Goal: Task Accomplishment & Management: Use online tool/utility

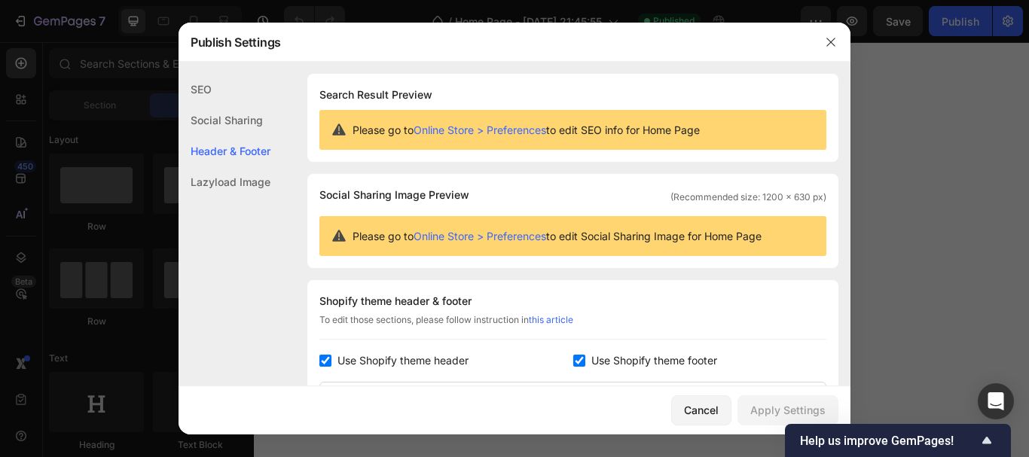
scroll to position [203, 0]
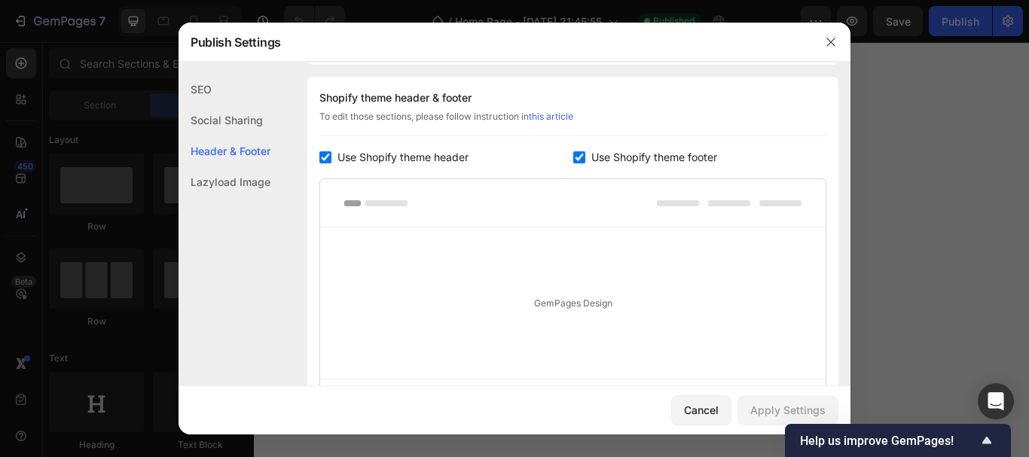
click at [270, 185] on div "Lazyload Image" at bounding box center [224, 181] width 92 height 31
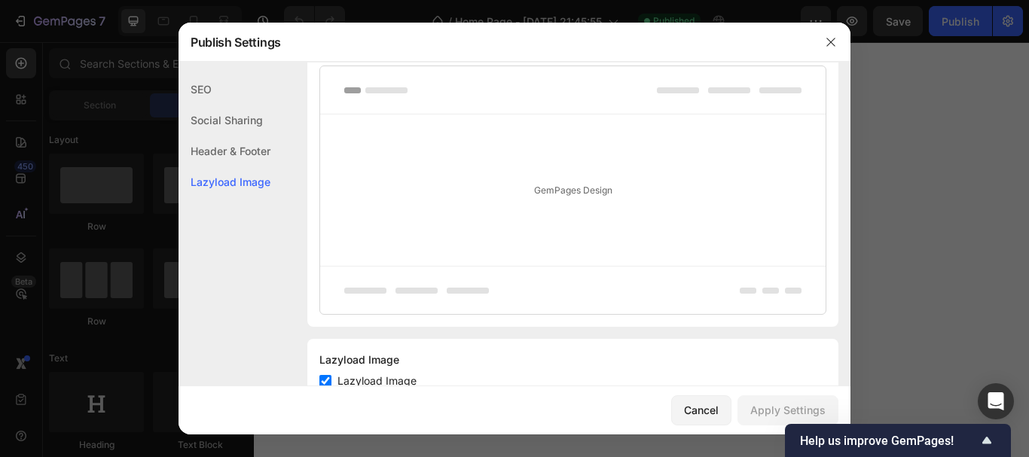
scroll to position [369, 0]
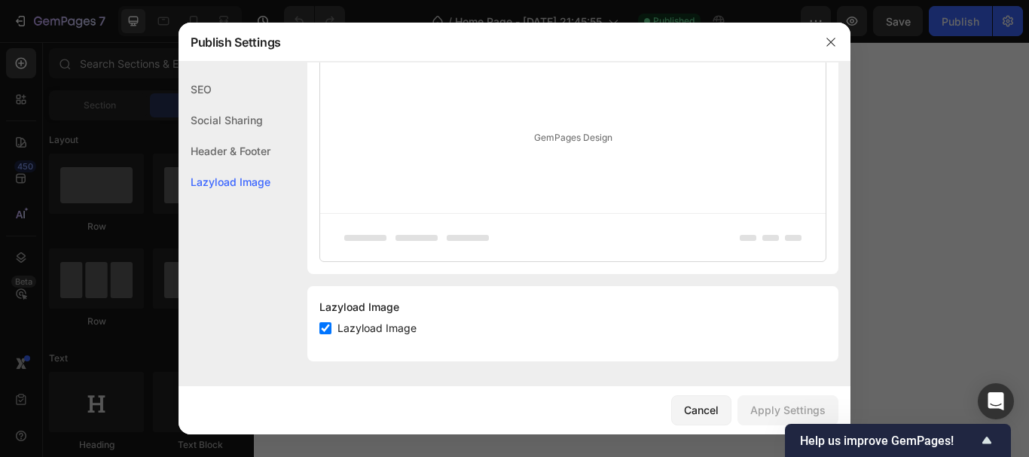
click at [244, 120] on div "Social Sharing" at bounding box center [224, 120] width 92 height 31
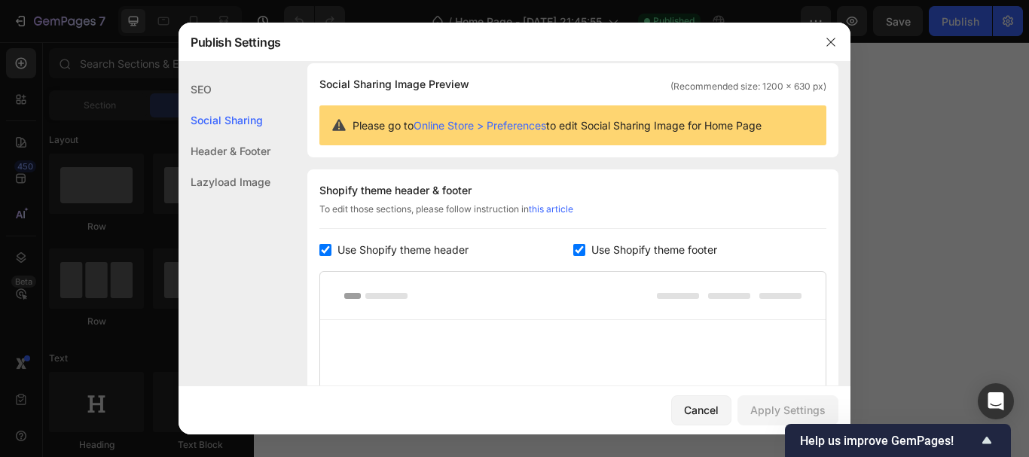
scroll to position [97, 0]
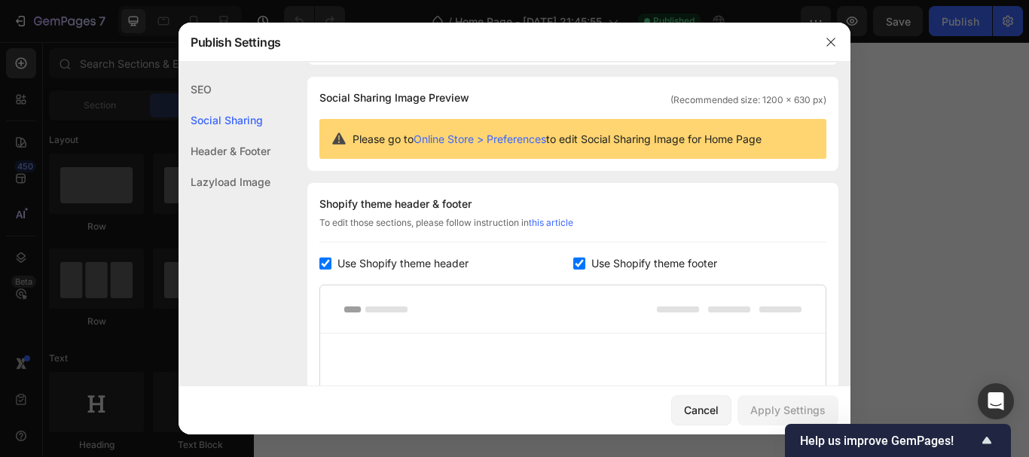
click at [520, 136] on link "Online Store > Preferences" at bounding box center [479, 139] width 133 height 13
click at [198, 142] on div "Header & Footer" at bounding box center [224, 151] width 92 height 31
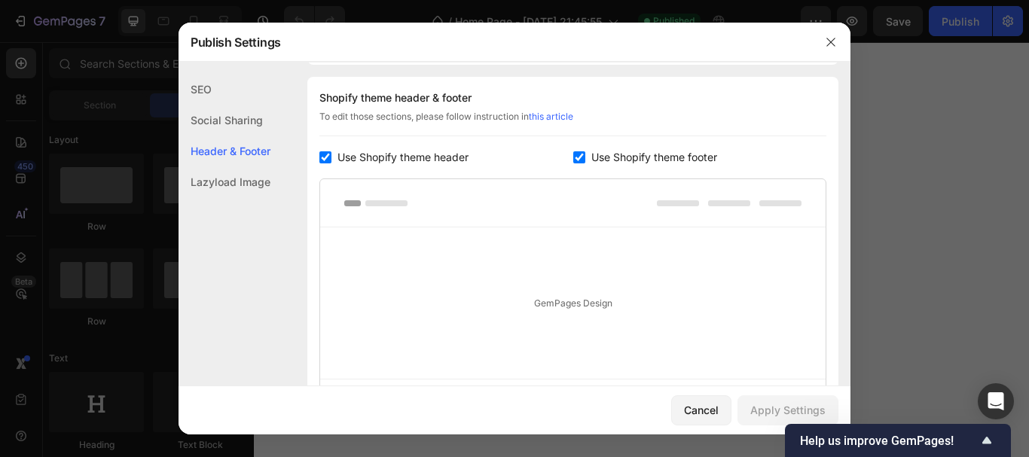
click at [218, 117] on div "Social Sharing" at bounding box center [224, 120] width 92 height 31
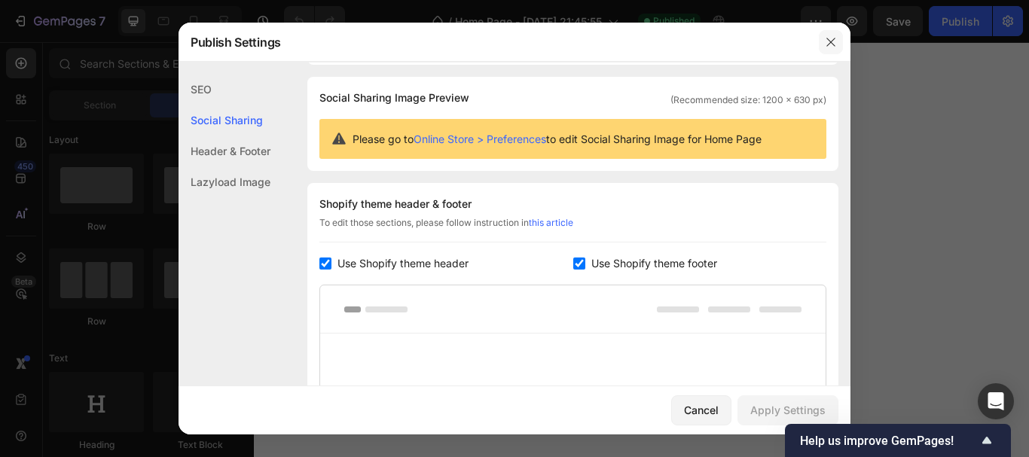
click at [832, 36] on icon "button" at bounding box center [831, 42] width 12 height 12
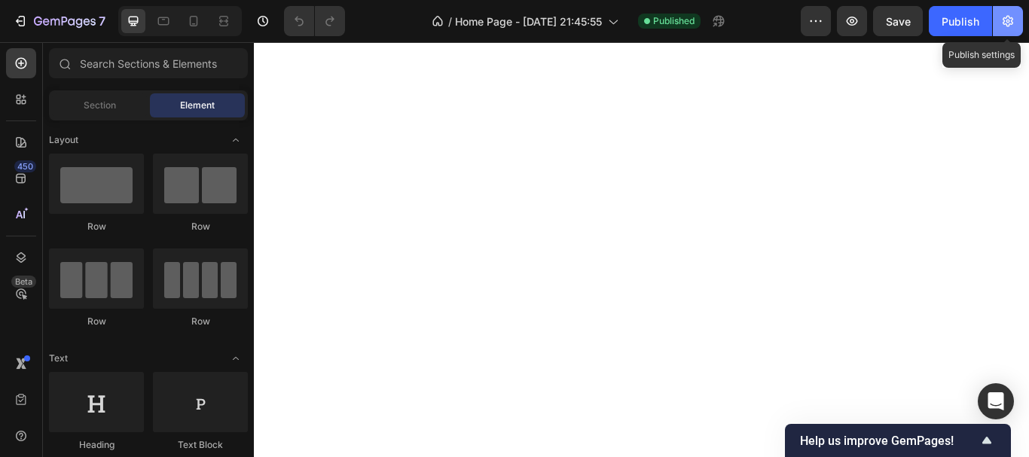
click at [1016, 16] on button "button" at bounding box center [1008, 21] width 30 height 30
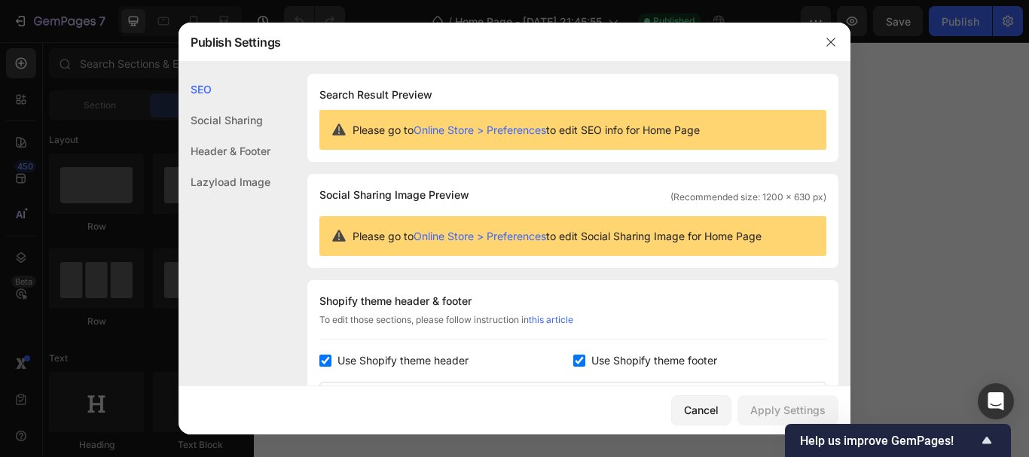
click at [530, 238] on link "Online Store > Preferences" at bounding box center [479, 236] width 133 height 13
click at [238, 126] on div "Social Sharing" at bounding box center [224, 120] width 92 height 31
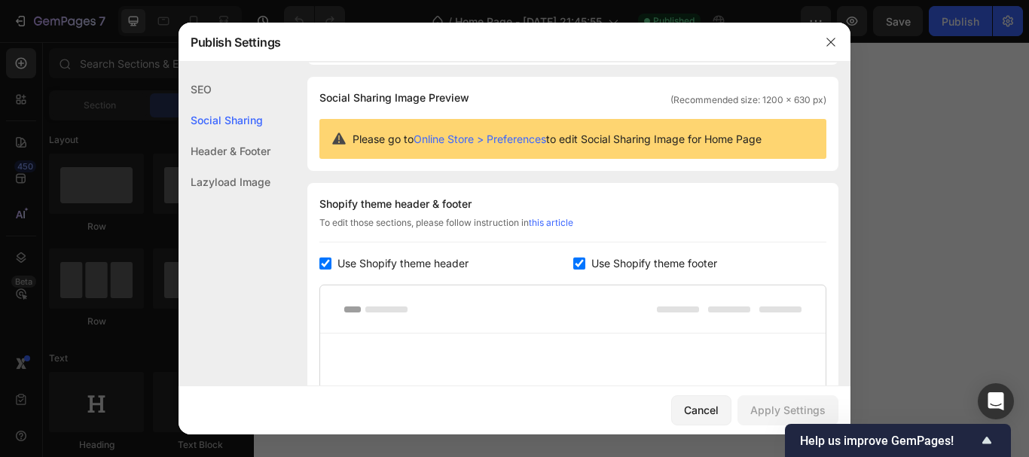
click at [242, 151] on div "Header & Footer" at bounding box center [224, 151] width 92 height 31
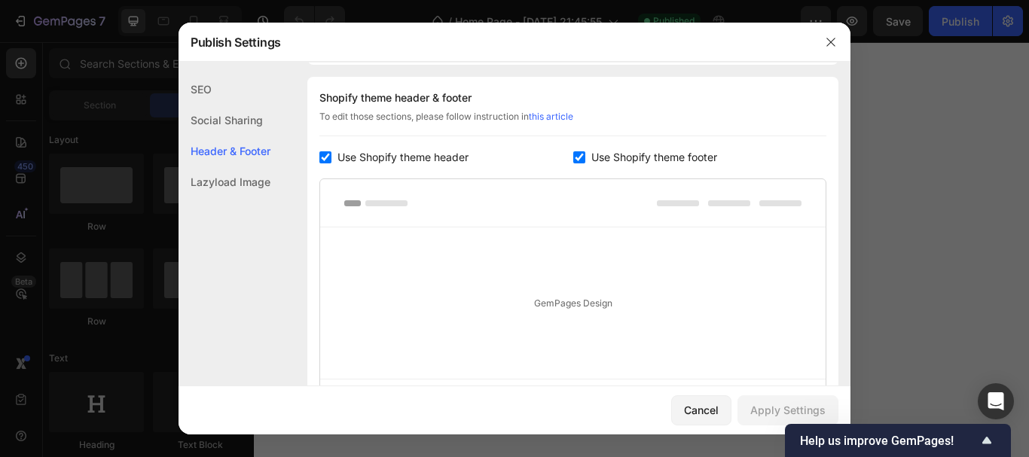
click at [242, 185] on div "Lazyload Image" at bounding box center [224, 181] width 92 height 31
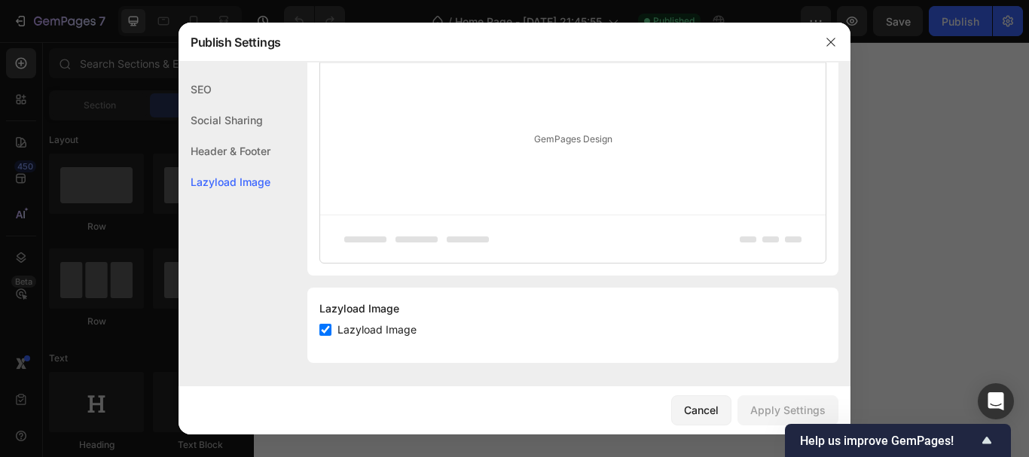
scroll to position [369, 0]
click at [701, 405] on div "Cancel" at bounding box center [701, 410] width 35 height 16
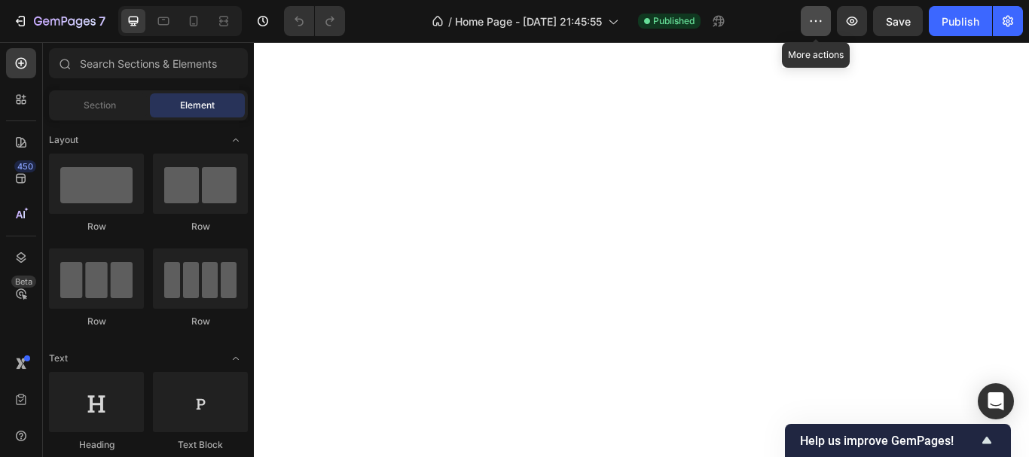
click at [822, 29] on button "button" at bounding box center [816, 21] width 30 height 30
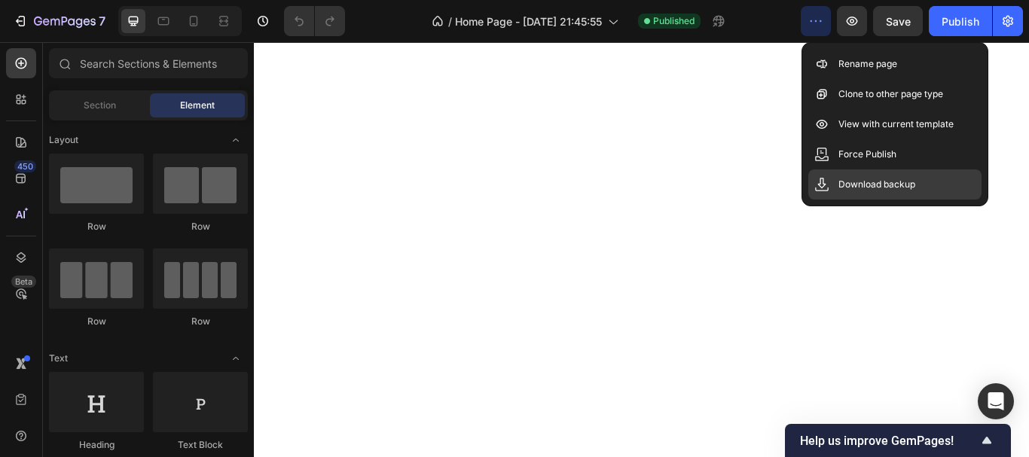
click at [859, 186] on p "Download backup" at bounding box center [876, 184] width 77 height 15
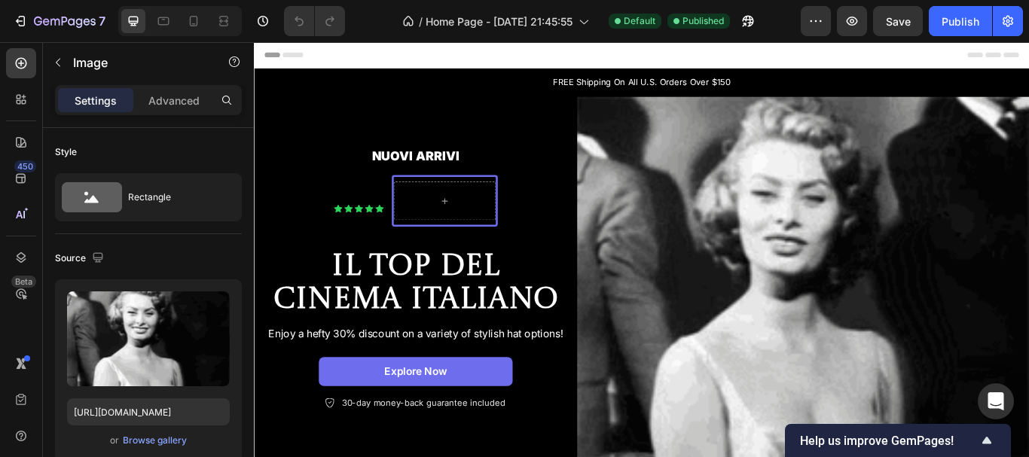
drag, startPoint x: 254, startPoint y: 42, endPoint x: 647, endPoint y: 180, distance: 416.6
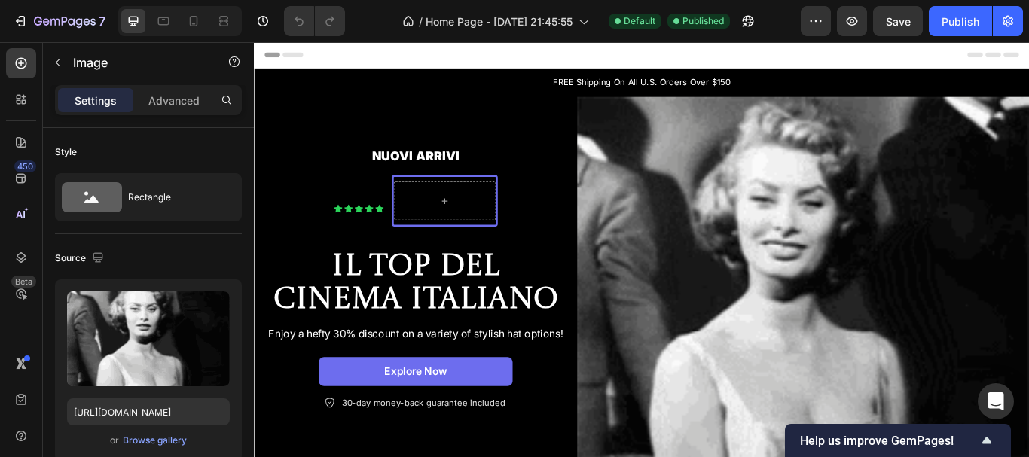
click at [647, 180] on img at bounding box center [893, 317] width 527 height 422
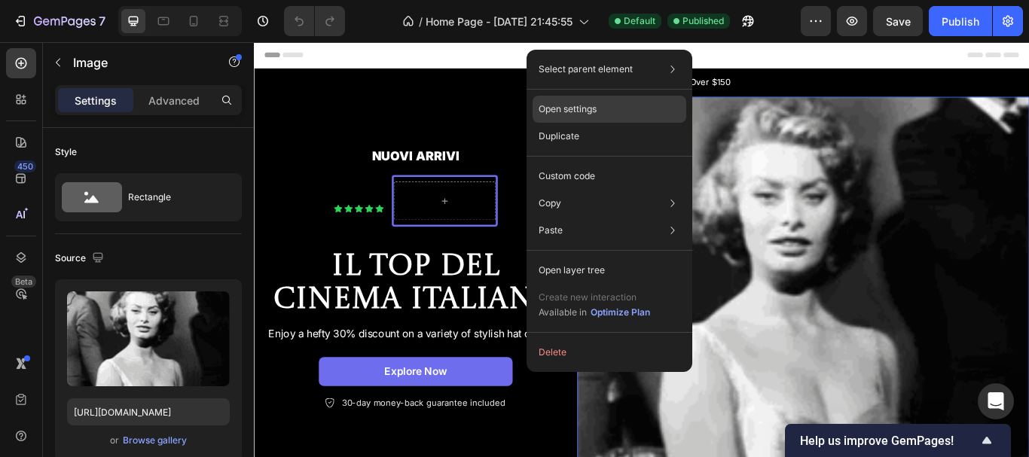
click at [655, 100] on div "Open settings" at bounding box center [609, 109] width 154 height 27
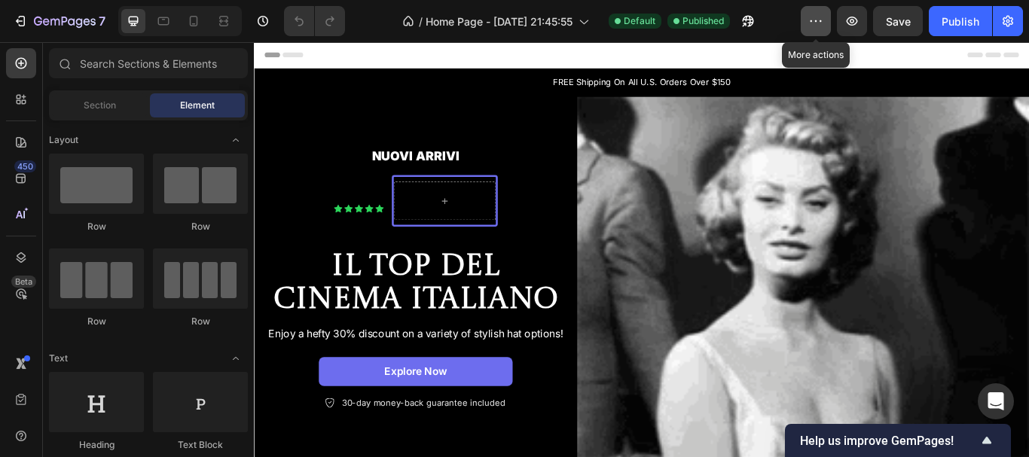
click at [823, 29] on button "button" at bounding box center [816, 21] width 30 height 30
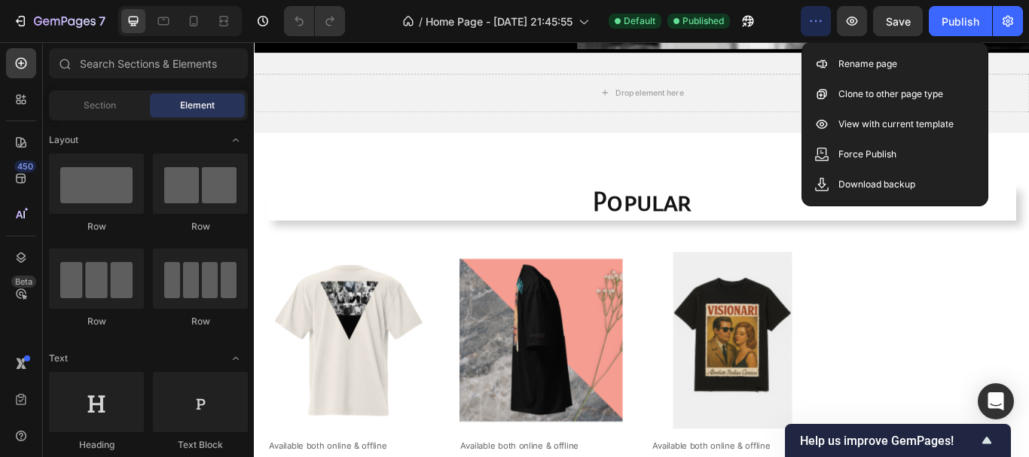
scroll to position [478, 0]
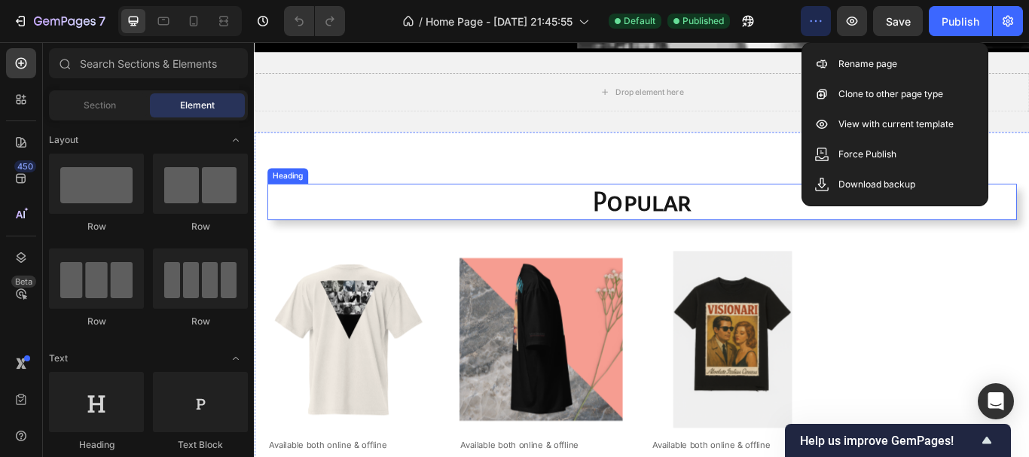
click at [807, 224] on h2 "popular" at bounding box center [706, 229] width 874 height 42
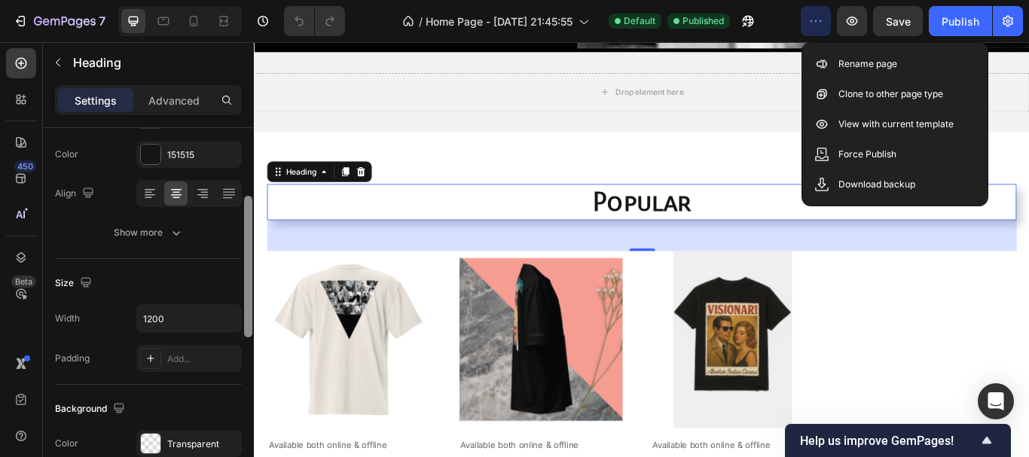
scroll to position [181, 0]
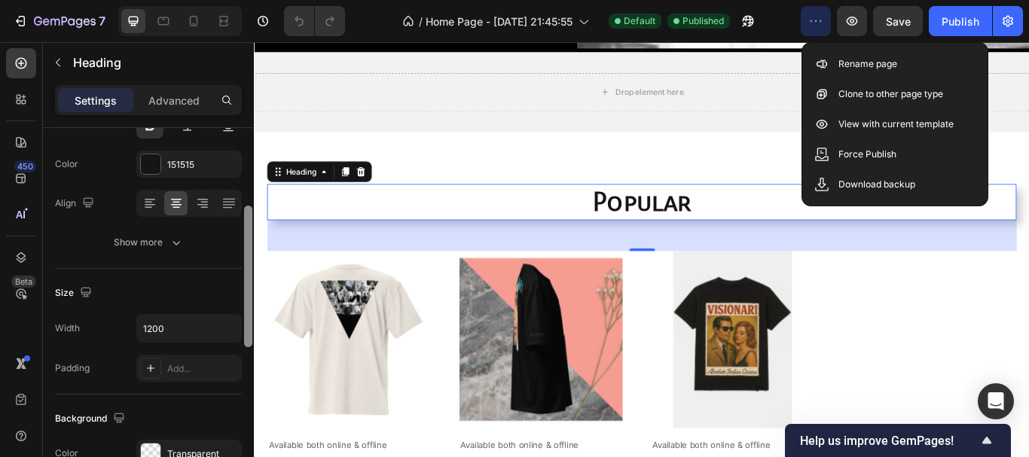
drag, startPoint x: 250, startPoint y: 225, endPoint x: 233, endPoint y: 293, distance: 69.8
click at [236, 294] on div "Text style Styles Heading 2* Font Carrois Gothic SC Size 40 Color 151515 Align …" at bounding box center [148, 314] width 211 height 372
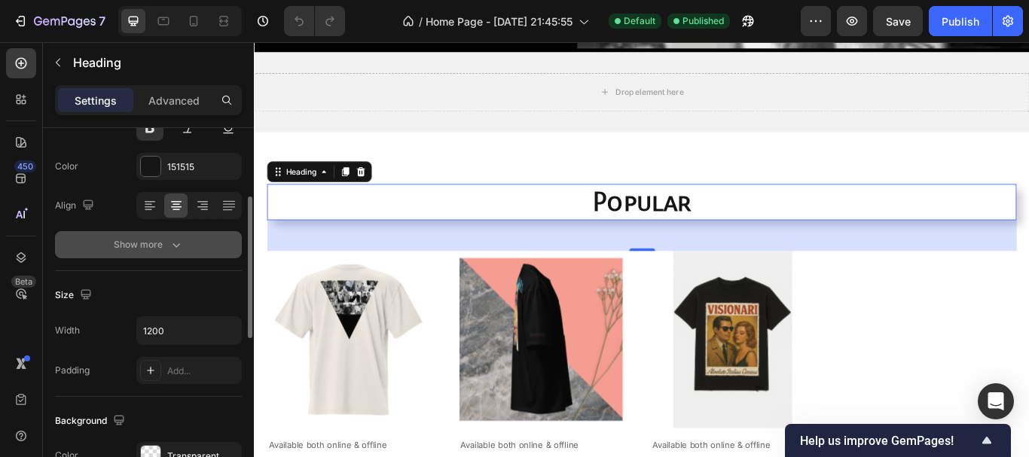
click at [160, 233] on div "Font Carrois Gothic SC Size 40 Color 151515 Align Show more" at bounding box center [148, 146] width 187 height 224
click at [160, 239] on div "Show more" at bounding box center [149, 244] width 70 height 15
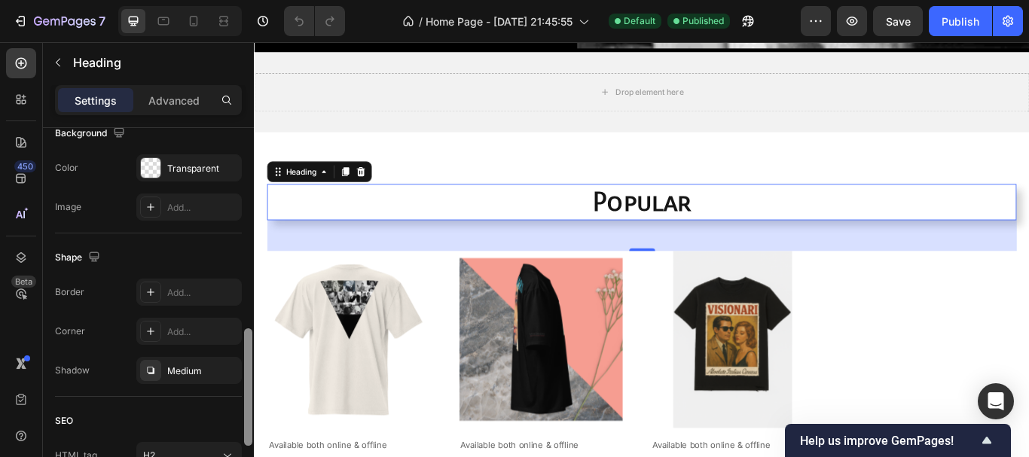
scroll to position [676, 0]
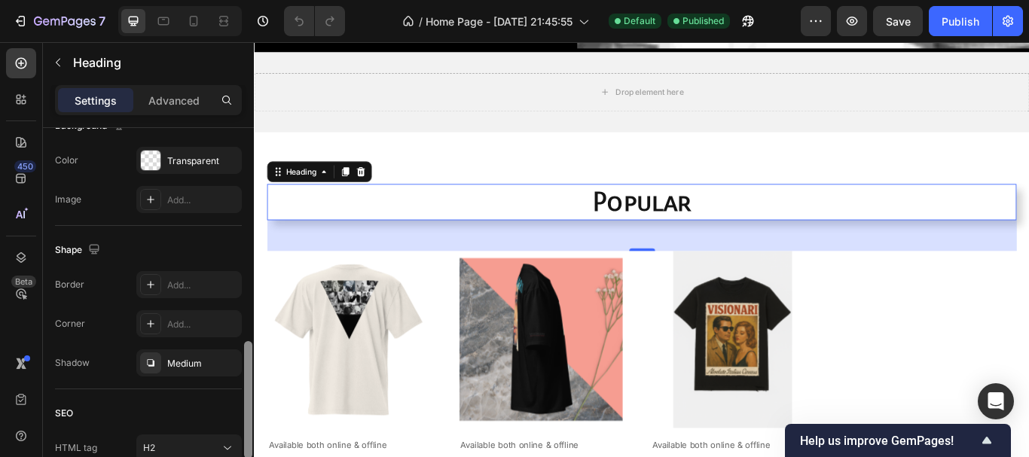
drag, startPoint x: 247, startPoint y: 238, endPoint x: 242, endPoint y: 426, distance: 188.3
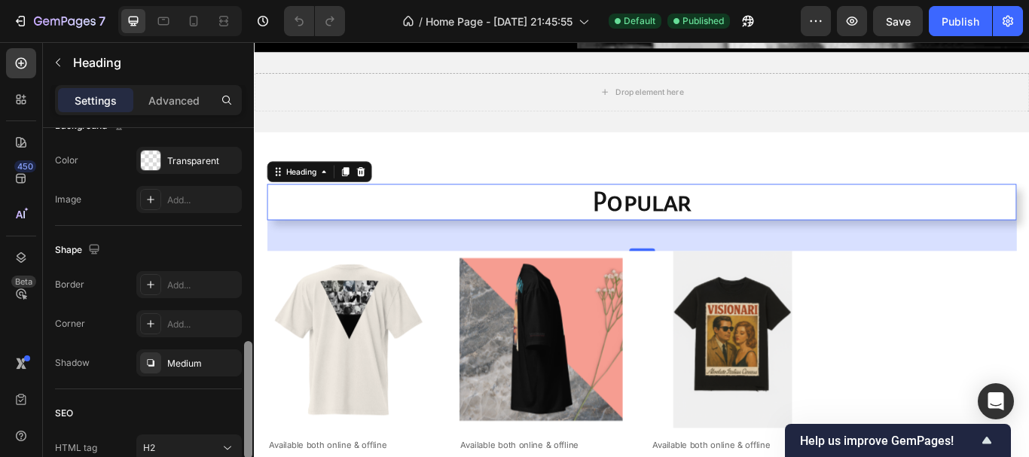
click at [242, 426] on div "Text style Styles Heading 2* Font Carrois Gothic SC Size 40 Color 151515 Align …" at bounding box center [148, 314] width 211 height 372
click at [209, 369] on div "Medium" at bounding box center [189, 364] width 44 height 14
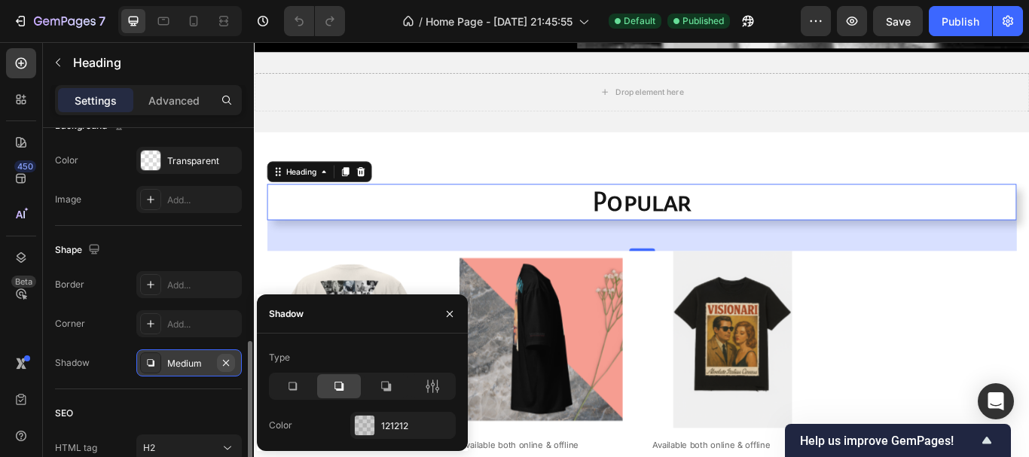
click at [231, 364] on icon "button" at bounding box center [226, 363] width 12 height 12
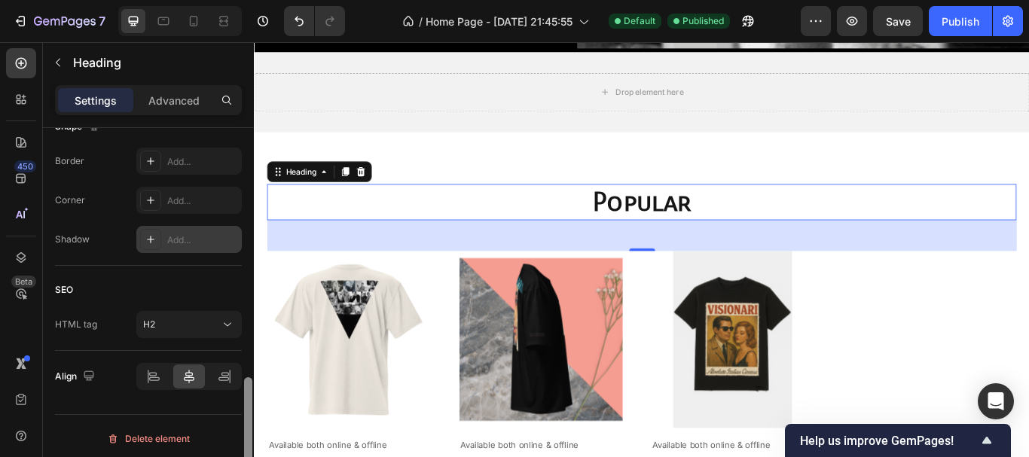
scroll to position [804, 0]
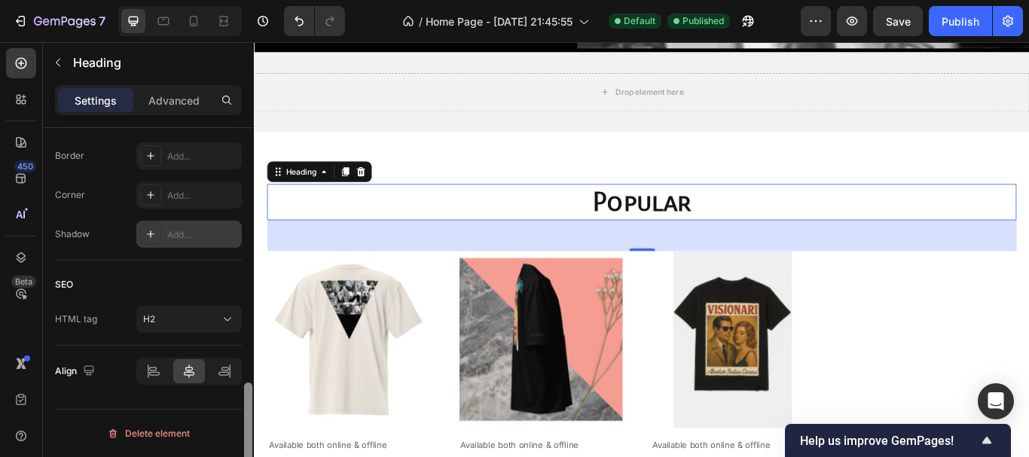
drag, startPoint x: 249, startPoint y: 376, endPoint x: 249, endPoint y: 420, distance: 44.4
click at [250, 421] on div at bounding box center [248, 441] width 8 height 117
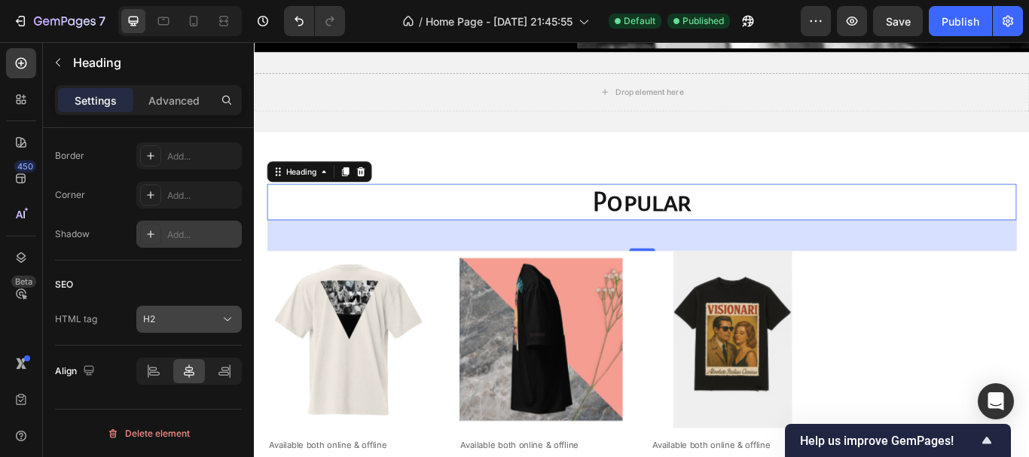
click at [200, 326] on div "H2" at bounding box center [189, 319] width 92 height 15
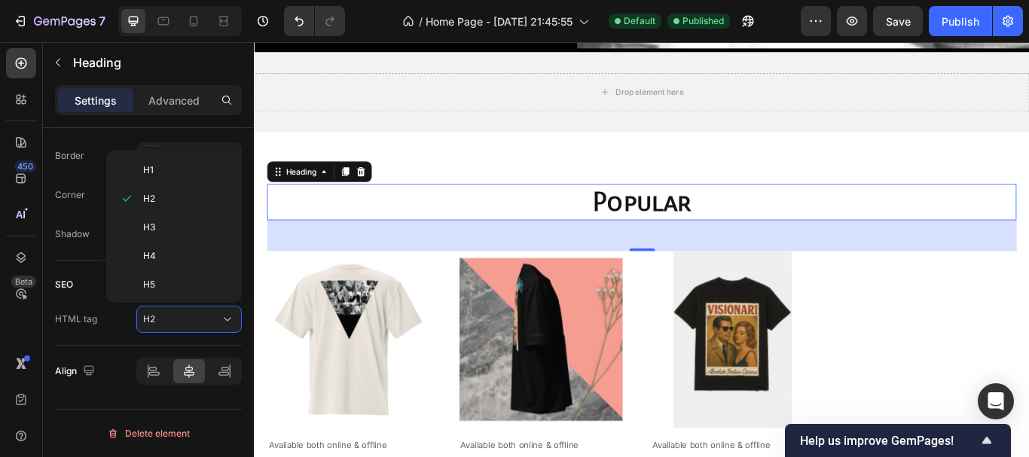
click at [106, 340] on div "SEO HTML tag H2" at bounding box center [148, 303] width 187 height 85
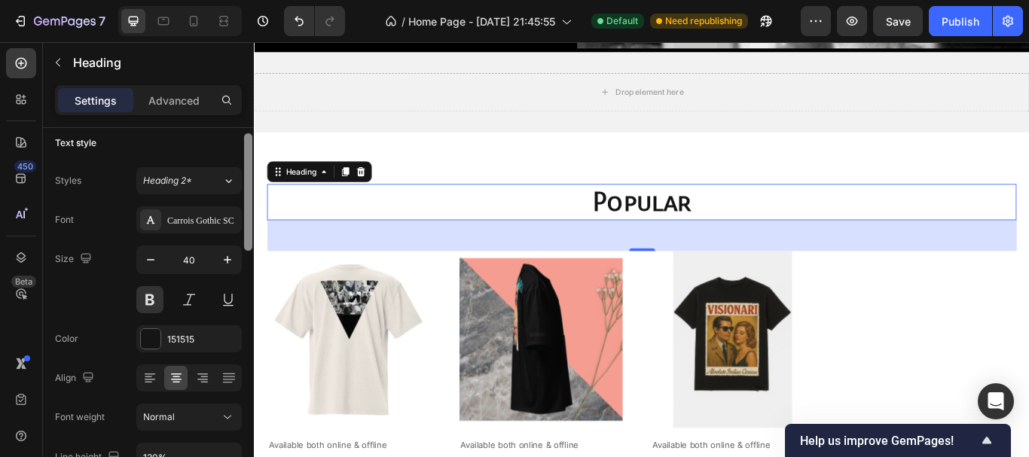
scroll to position [0, 0]
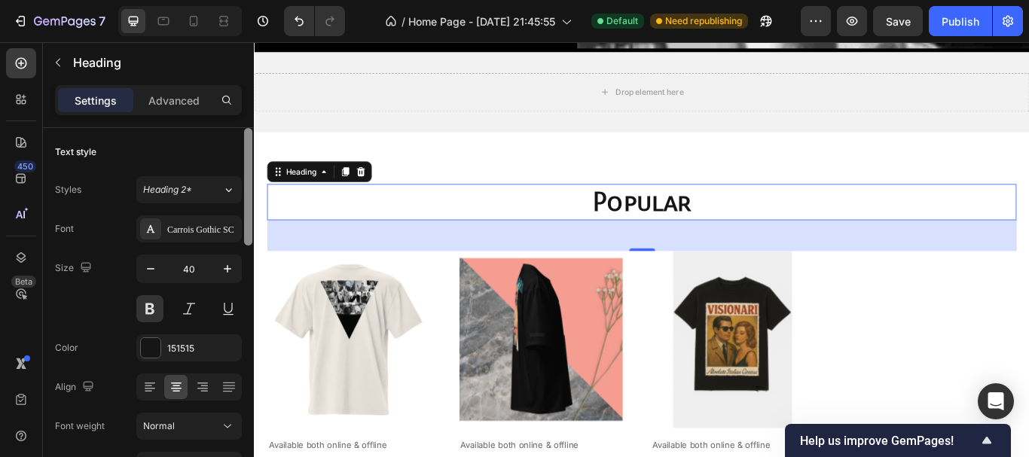
drag, startPoint x: 247, startPoint y: 398, endPoint x: 242, endPoint y: 137, distance: 261.4
click at [242, 137] on div at bounding box center [247, 314] width 11 height 372
click at [195, 108] on div "Advanced" at bounding box center [173, 100] width 75 height 24
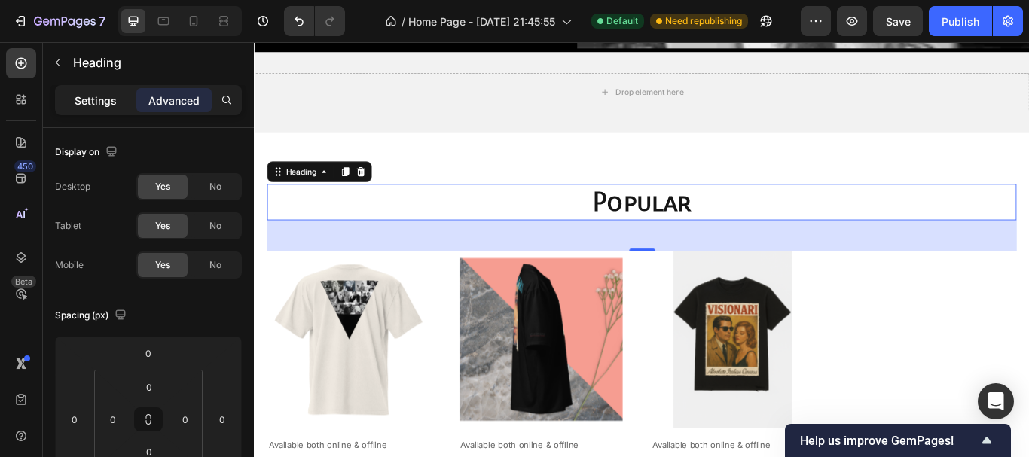
click at [117, 108] on div "Settings" at bounding box center [95, 100] width 75 height 24
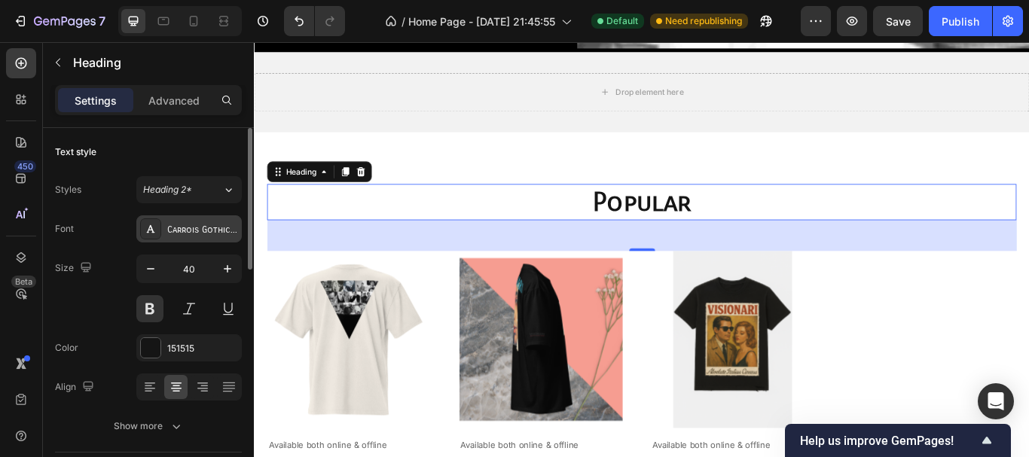
click at [209, 224] on div "Carrois Gothic SC" at bounding box center [202, 230] width 71 height 14
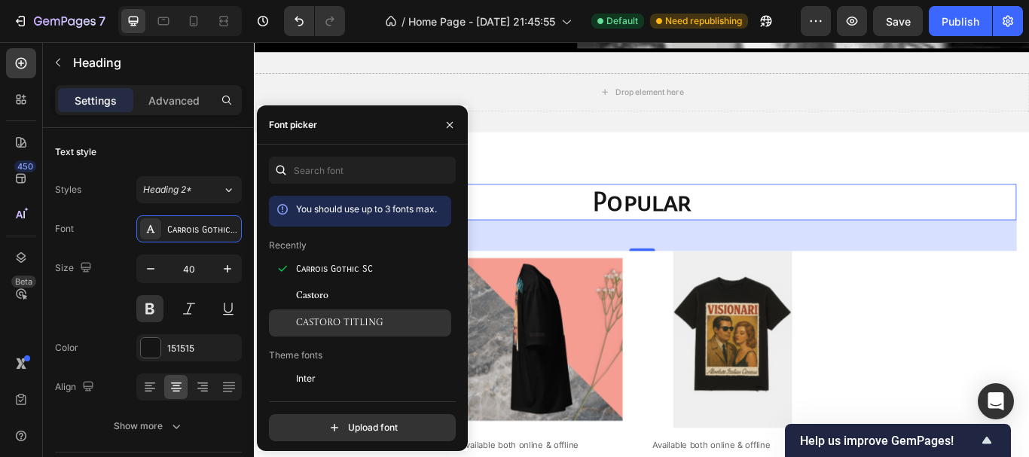
click at [420, 320] on div "Castoro Titling" at bounding box center [372, 323] width 152 height 14
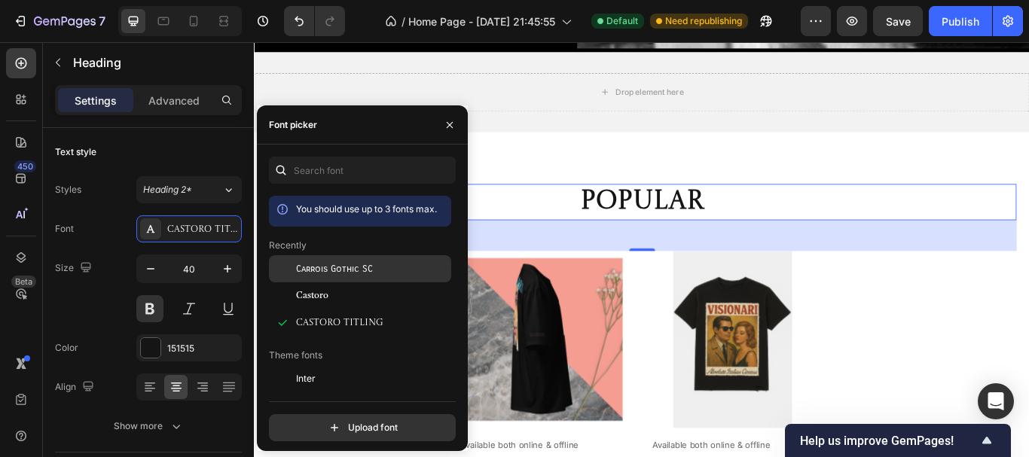
click at [389, 272] on div "Carrois Gothic SC" at bounding box center [372, 269] width 152 height 14
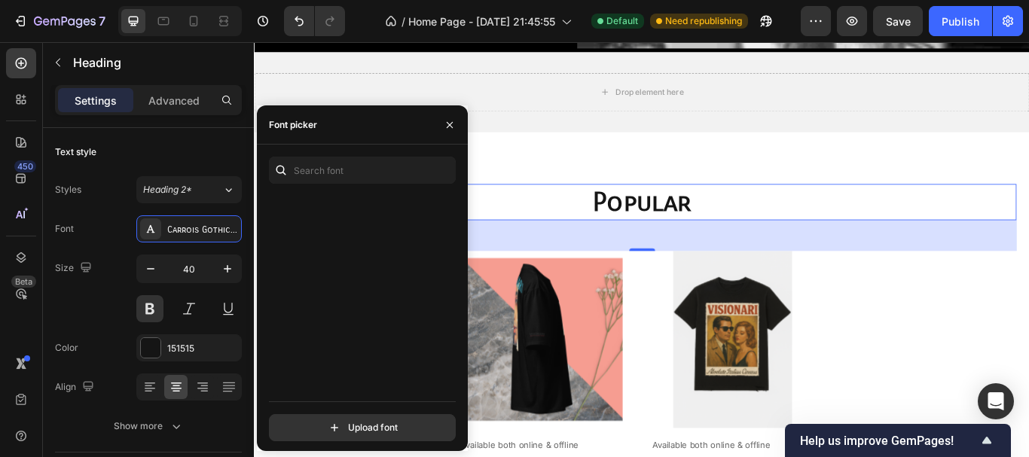
scroll to position [4926, 0]
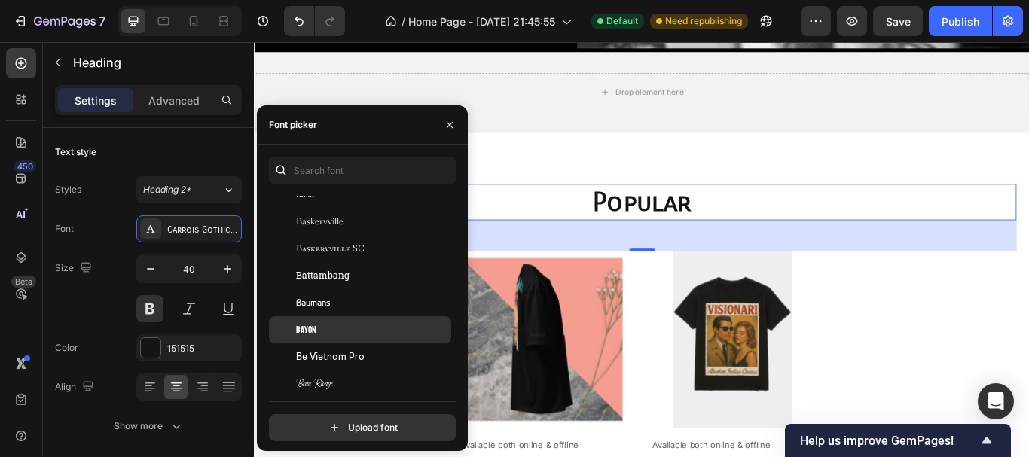
click at [339, 334] on div "Bayon" at bounding box center [372, 330] width 152 height 14
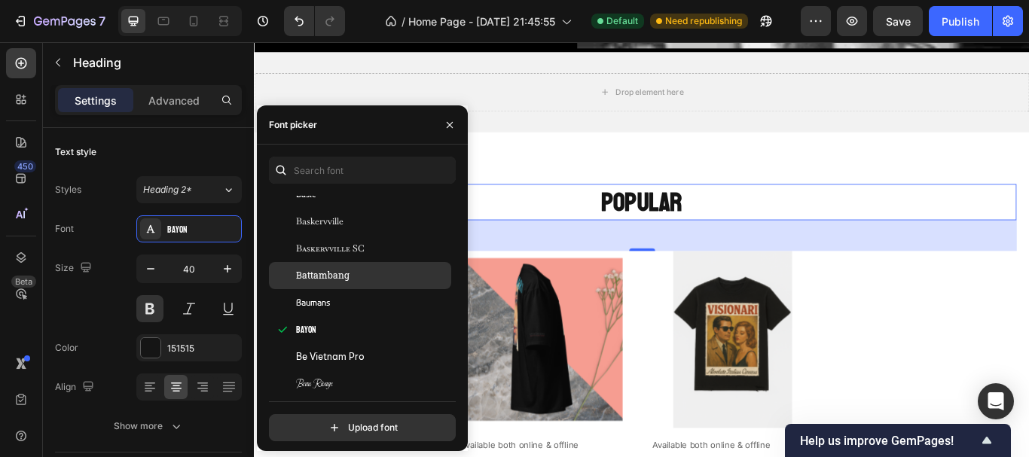
click at [368, 277] on div "Battambang" at bounding box center [372, 276] width 152 height 14
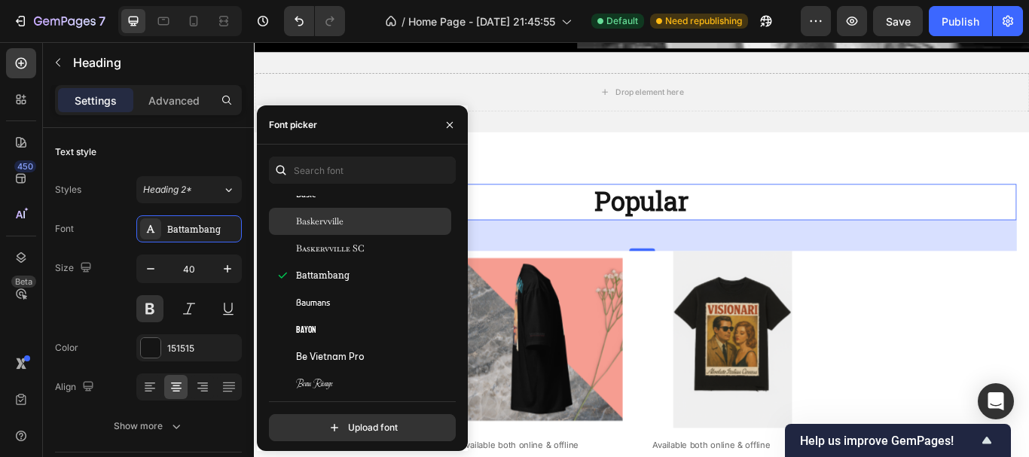
click at [417, 225] on div "Baskervville" at bounding box center [372, 222] width 152 height 14
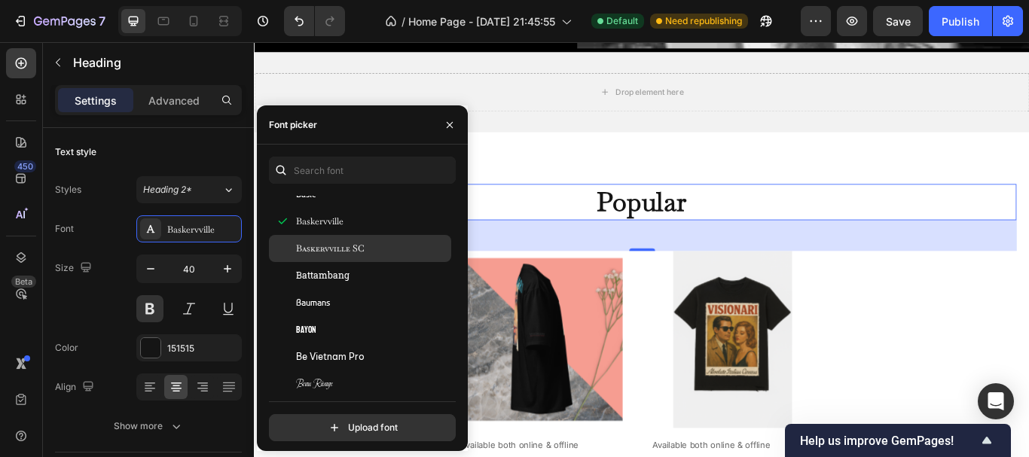
click at [413, 246] on div "Baskervville SC" at bounding box center [372, 249] width 152 height 14
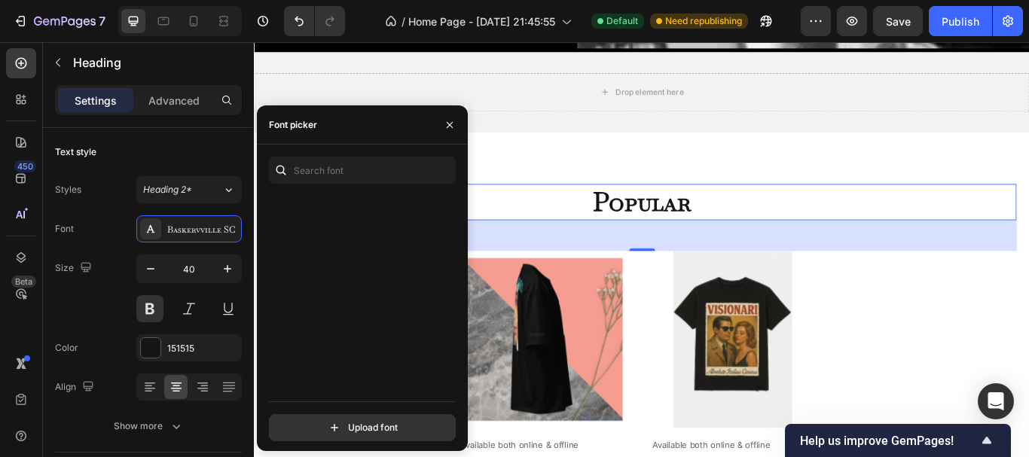
scroll to position [8995, 0]
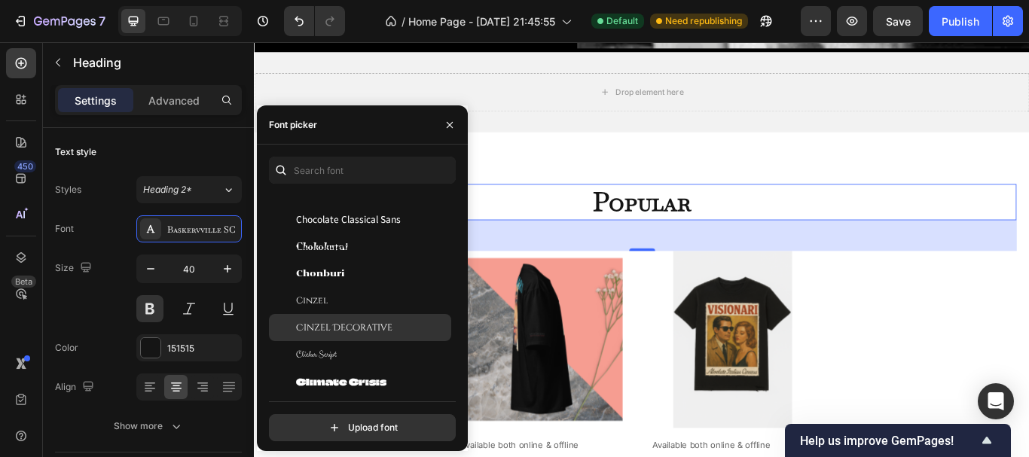
click at [392, 323] on div "Cinzel Decorative" at bounding box center [372, 328] width 152 height 14
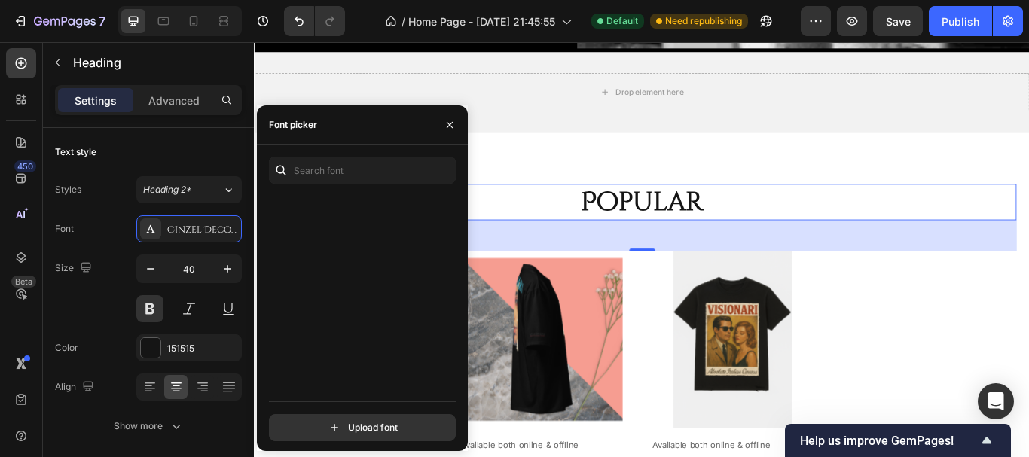
scroll to position [9852, 0]
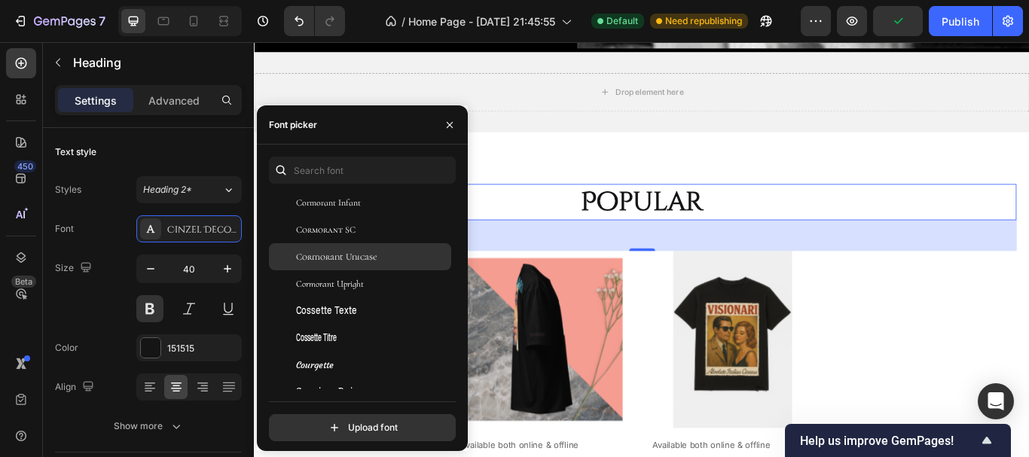
click at [389, 255] on div "Cormorant Unicase" at bounding box center [372, 257] width 152 height 14
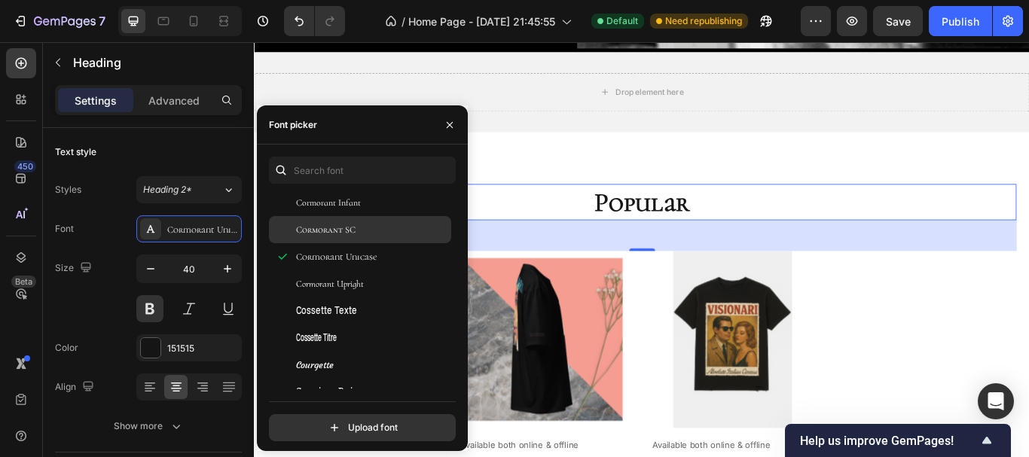
click at [361, 232] on div "Cormorant SC" at bounding box center [372, 230] width 152 height 14
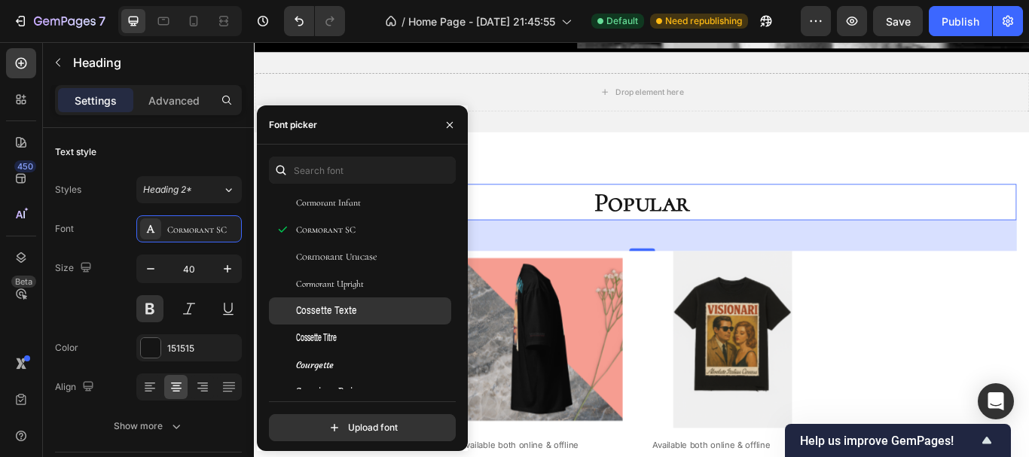
click at [372, 312] on div "Cossette Texte" at bounding box center [372, 311] width 152 height 14
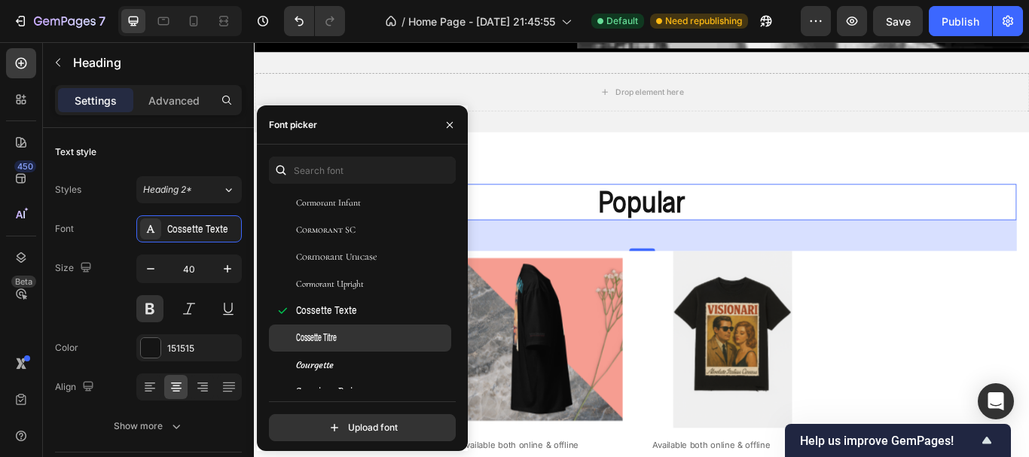
click at [371, 338] on div "Cossette Titre" at bounding box center [372, 338] width 152 height 14
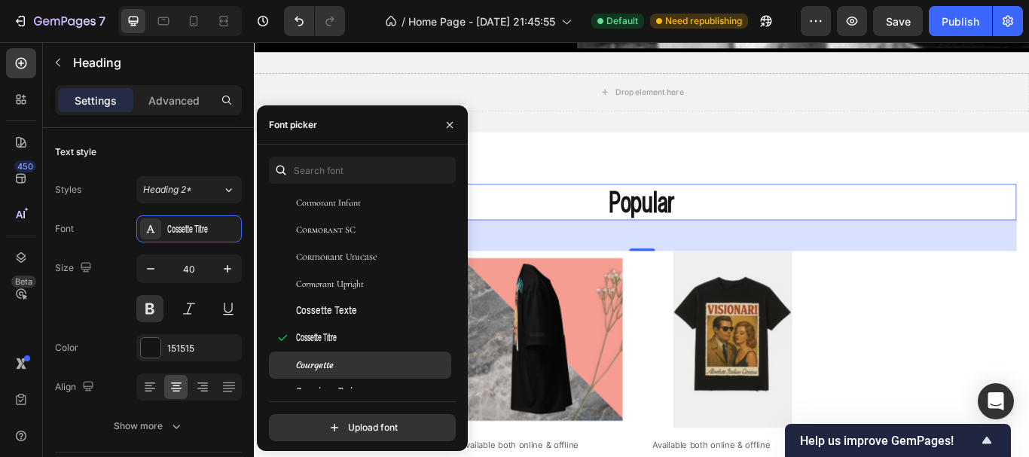
click at [364, 364] on div "Courgette" at bounding box center [372, 365] width 152 height 14
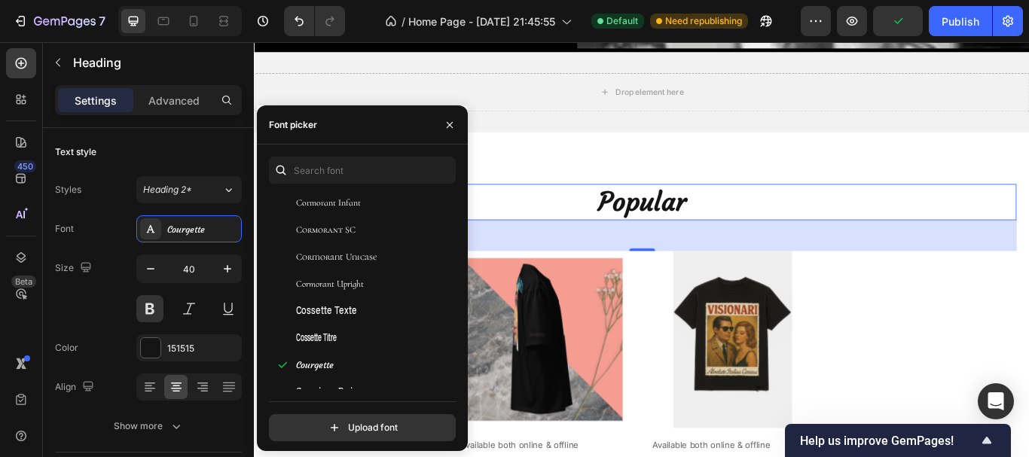
scroll to position [9683, 0]
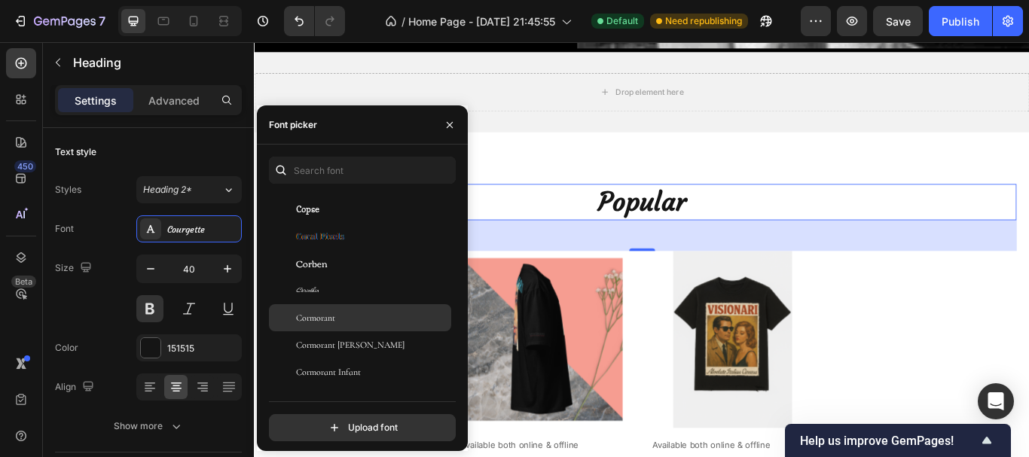
click at [386, 318] on div "Cormorant" at bounding box center [372, 318] width 152 height 14
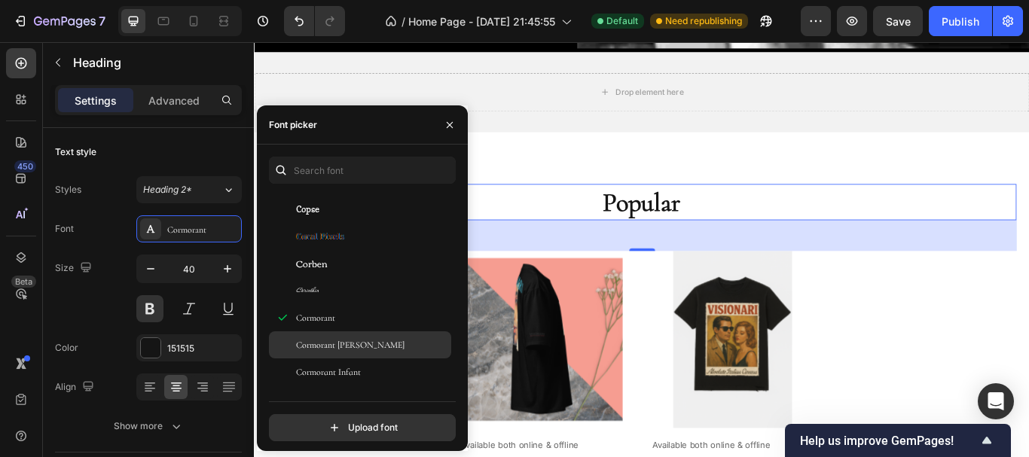
click at [379, 334] on div "Cormorant [PERSON_NAME]" at bounding box center [360, 344] width 182 height 27
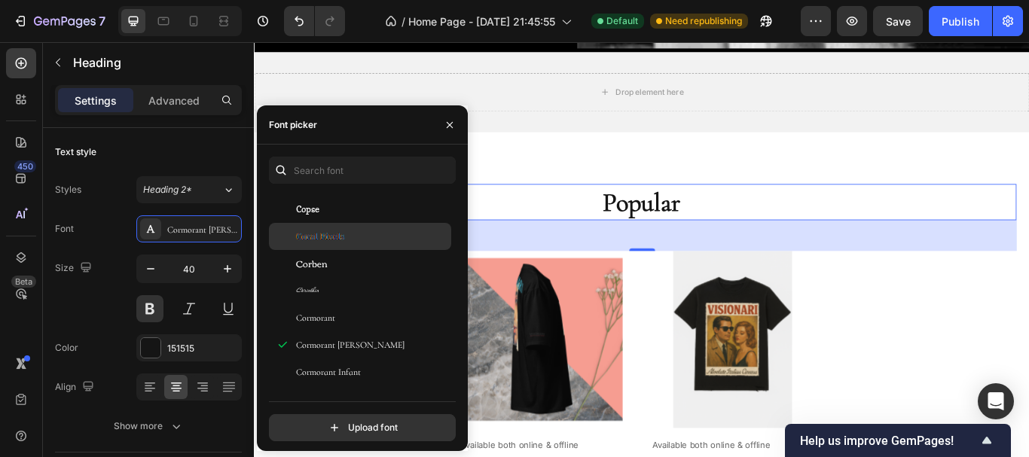
click at [395, 237] on div "Coral Pixels" at bounding box center [372, 237] width 152 height 14
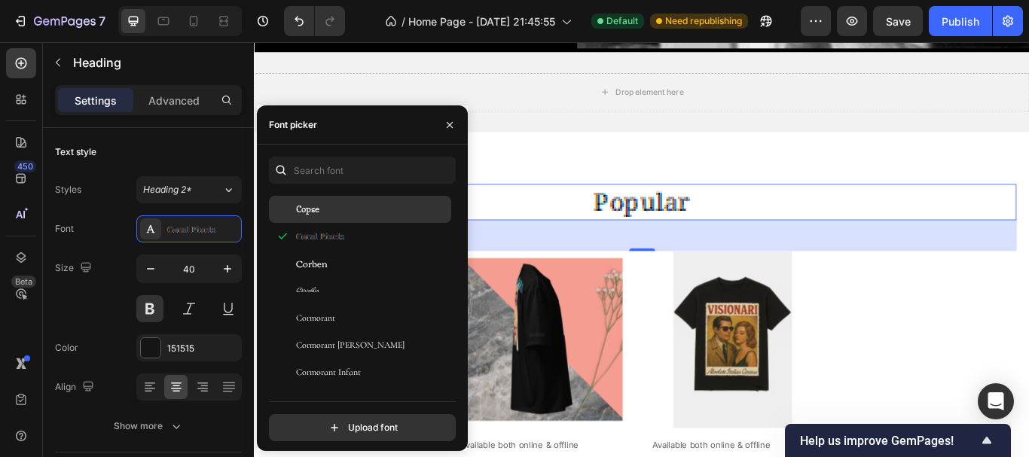
click at [387, 205] on div "Copse" at bounding box center [372, 210] width 152 height 14
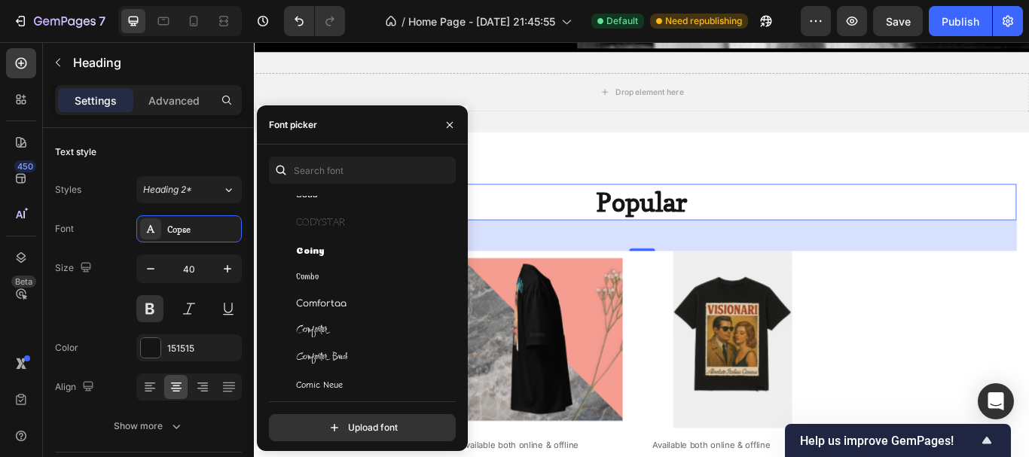
scroll to position [9210, 0]
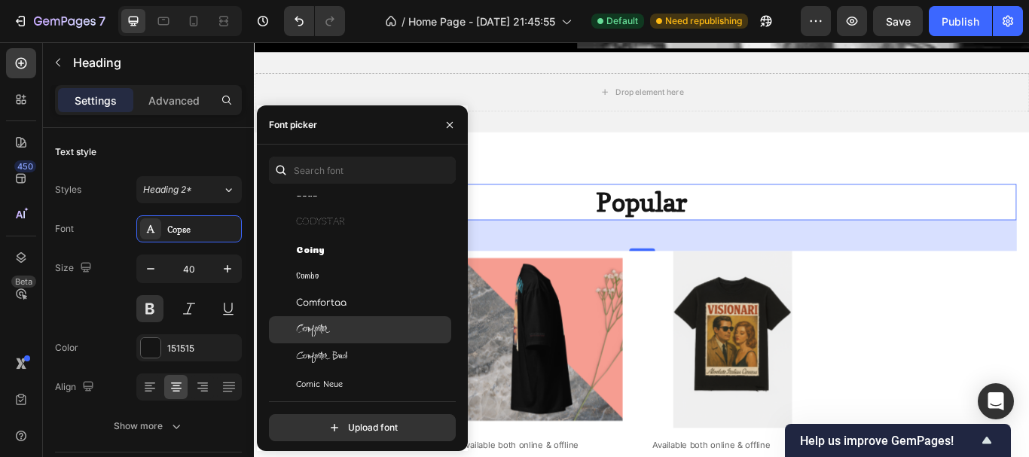
click at [377, 325] on div "Comforter" at bounding box center [372, 330] width 152 height 14
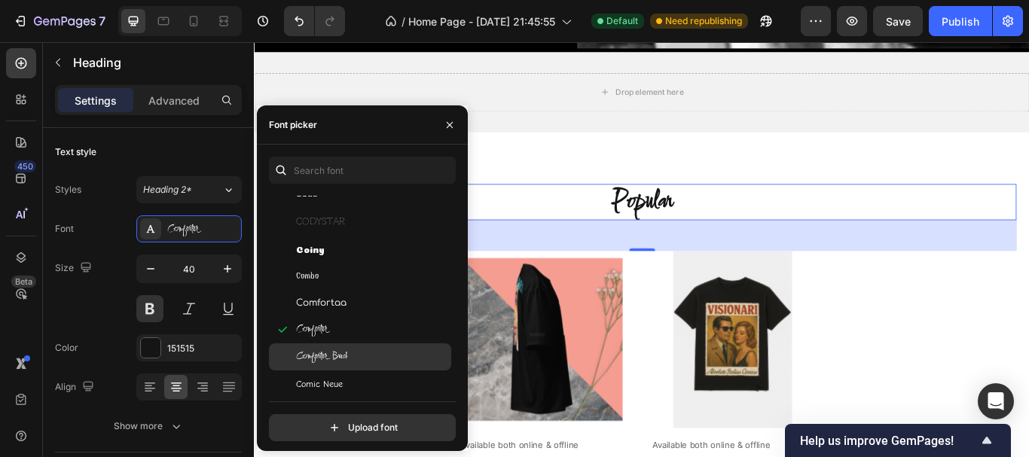
click at [367, 353] on div "Comforter Brush" at bounding box center [372, 357] width 152 height 14
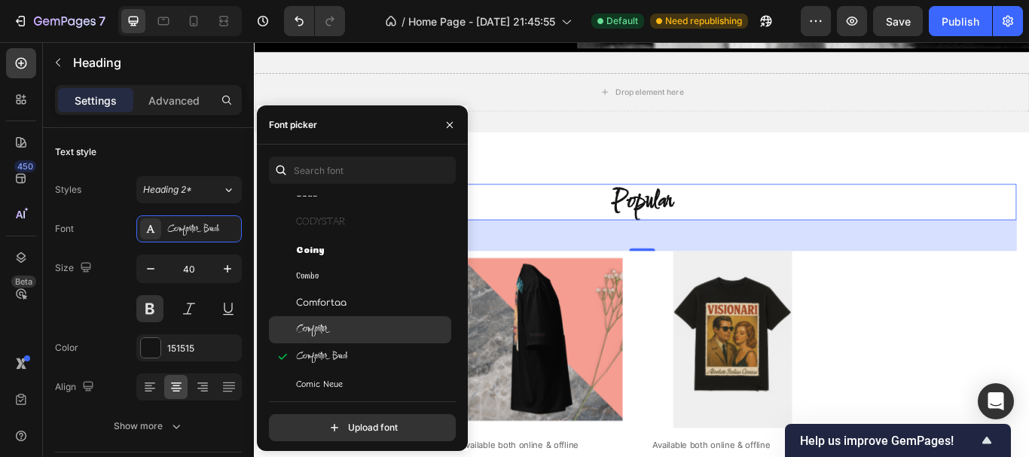
click at [381, 325] on div "Comforter" at bounding box center [372, 330] width 152 height 14
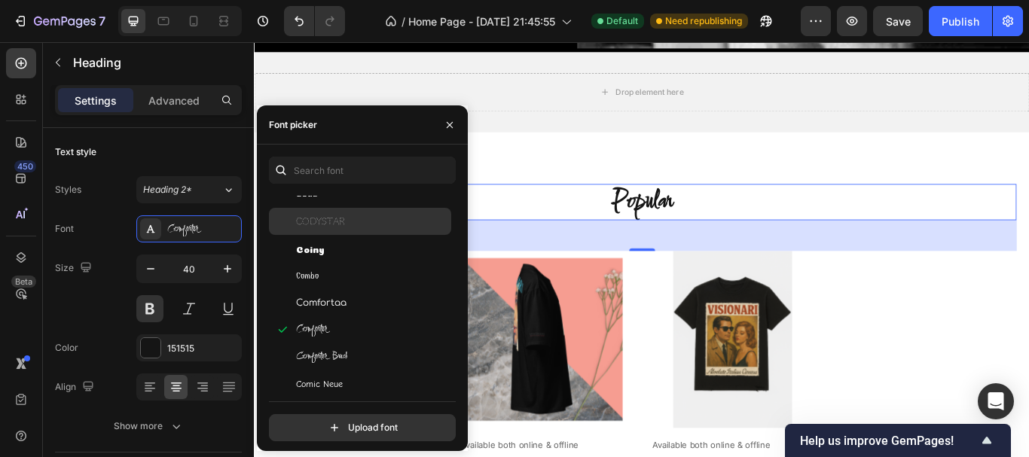
click at [400, 213] on div "Codystar" at bounding box center [360, 221] width 182 height 27
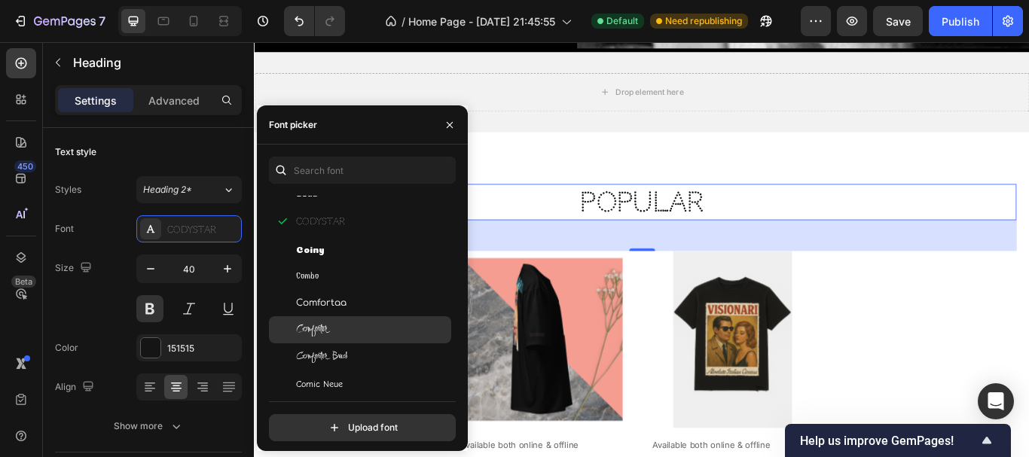
click at [334, 326] on div "Comforter" at bounding box center [372, 330] width 152 height 14
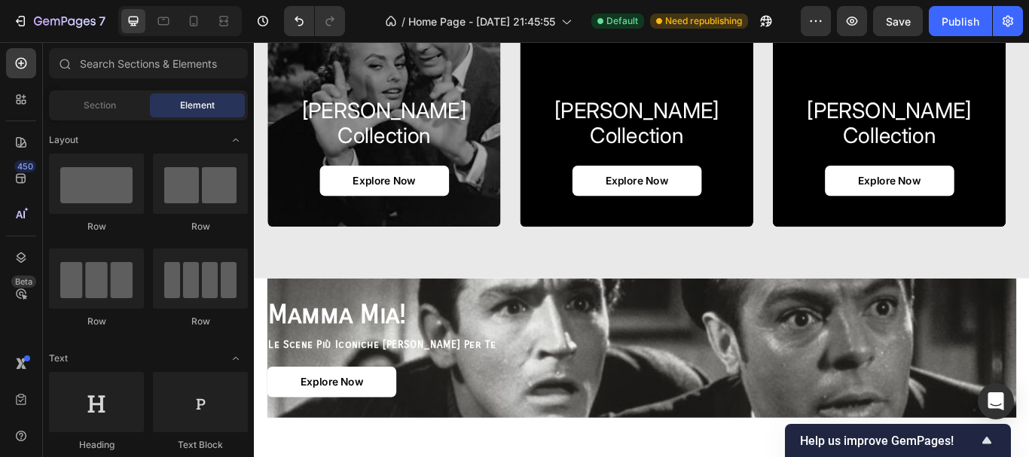
scroll to position [1166, 0]
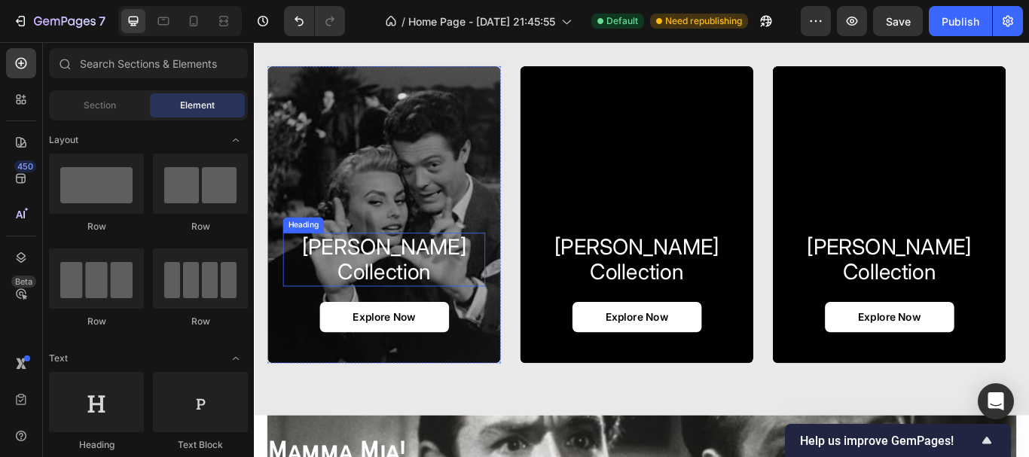
click at [453, 300] on h2 "[PERSON_NAME] collection" at bounding box center [405, 296] width 236 height 63
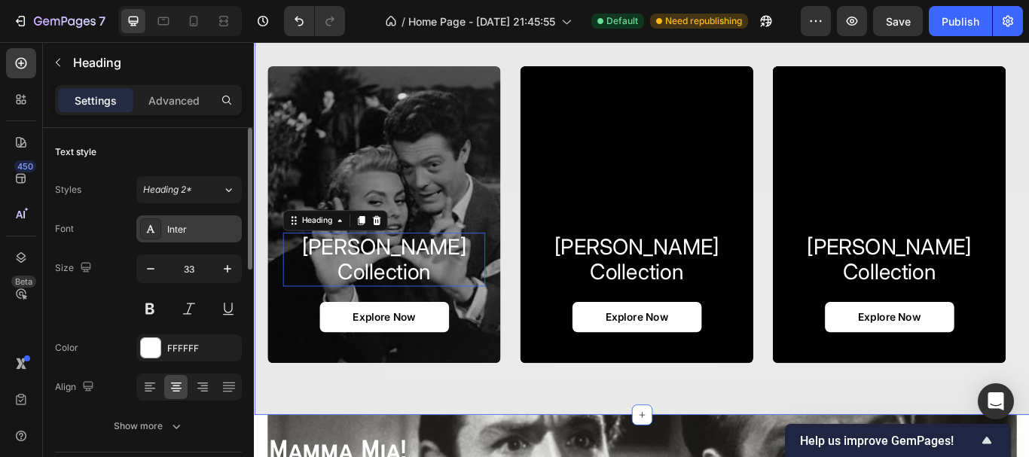
click at [203, 232] on div "Inter" at bounding box center [202, 230] width 71 height 14
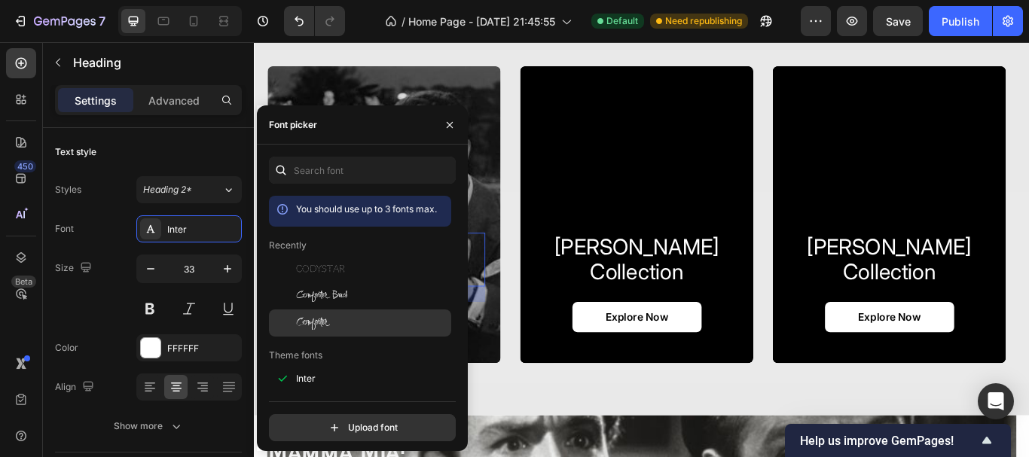
click at [305, 323] on span "Comforter" at bounding box center [313, 323] width 34 height 14
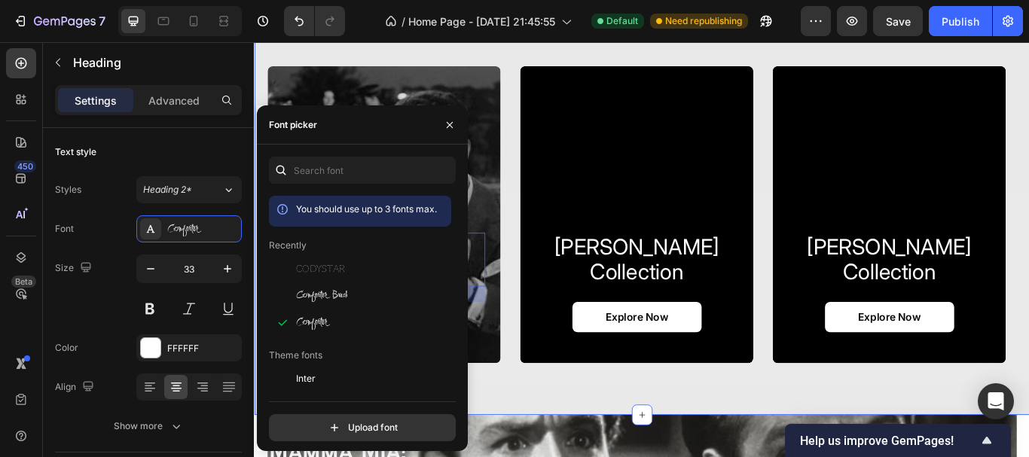
click at [587, 427] on div "[PERSON_NAME] collection Heading 24 Explore Now Button Hero Banner [PERSON_NAME…" at bounding box center [706, 244] width 904 height 467
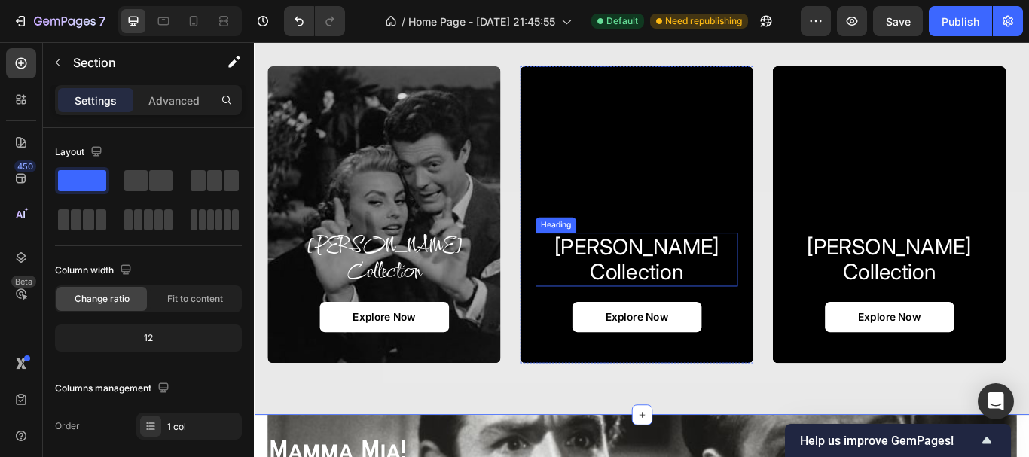
click at [673, 308] on h2 "[PERSON_NAME] collection" at bounding box center [699, 296] width 236 height 63
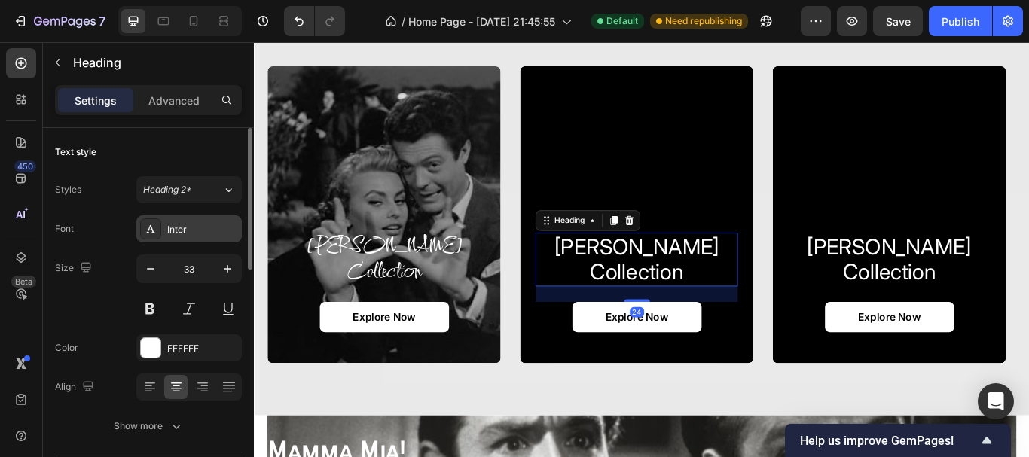
click at [211, 226] on div "Inter" at bounding box center [202, 230] width 71 height 14
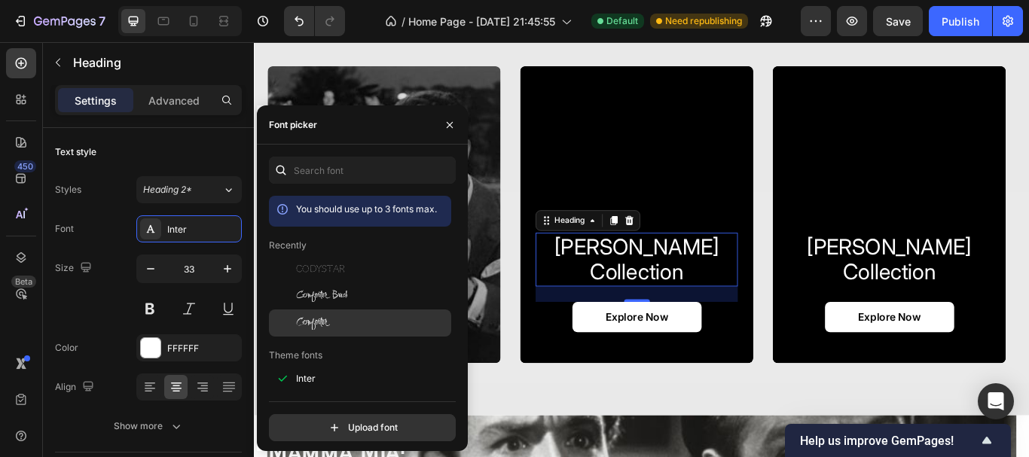
click at [326, 314] on div "Comforter" at bounding box center [360, 323] width 182 height 27
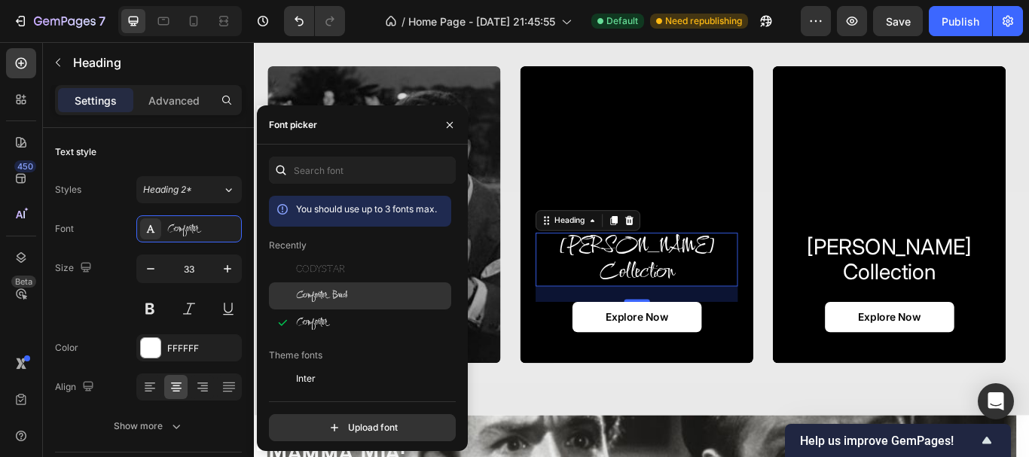
click at [420, 299] on div "Comforter Brush" at bounding box center [372, 296] width 152 height 14
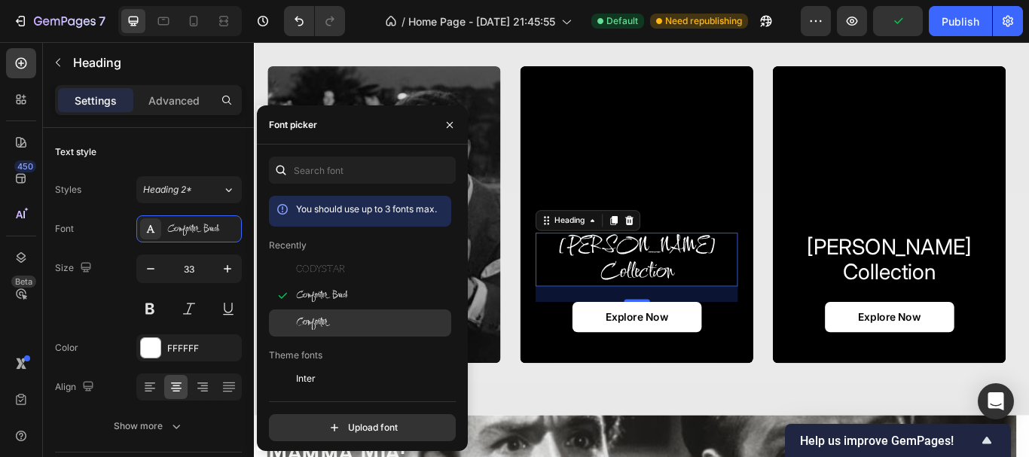
click at [377, 321] on div "Comforter" at bounding box center [372, 323] width 152 height 14
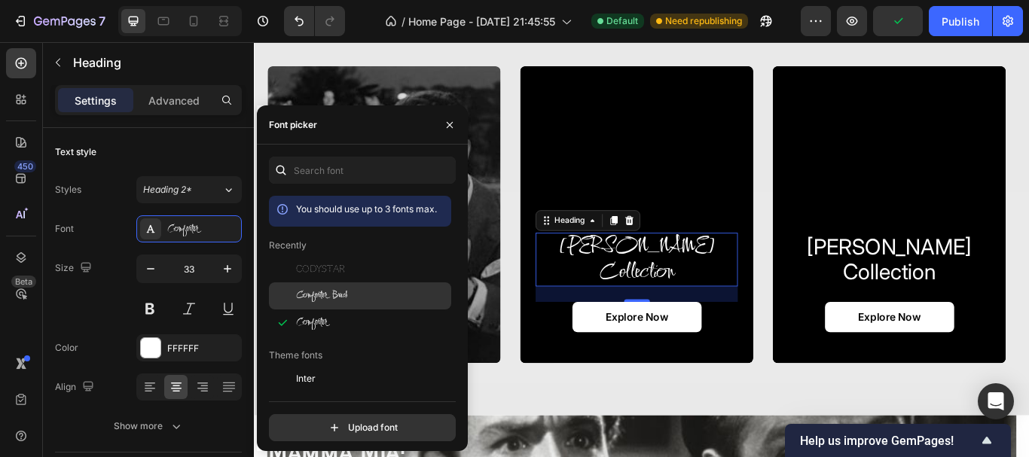
click at [387, 296] on div "Comforter Brush" at bounding box center [372, 296] width 152 height 14
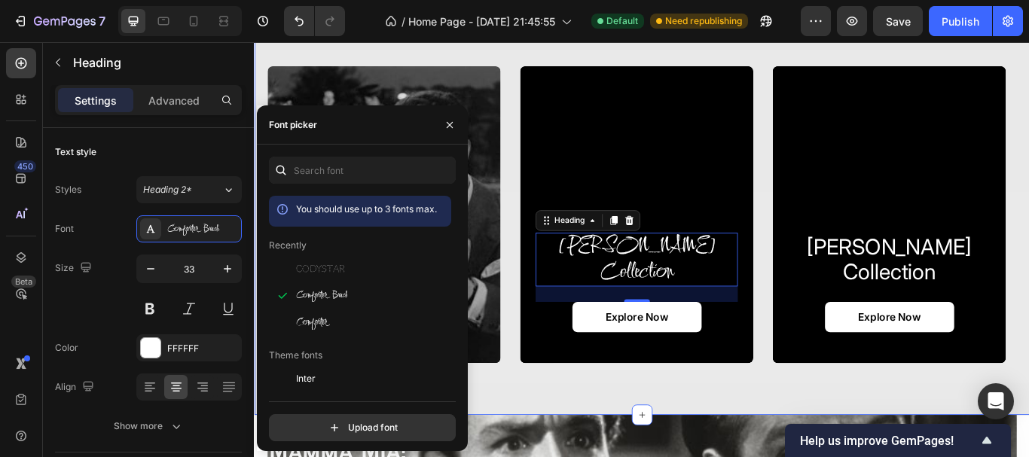
click at [599, 432] on div "[PERSON_NAME] collection Heading Explore Now Button Hero Banner [PERSON_NAME] c…" at bounding box center [706, 244] width 904 height 467
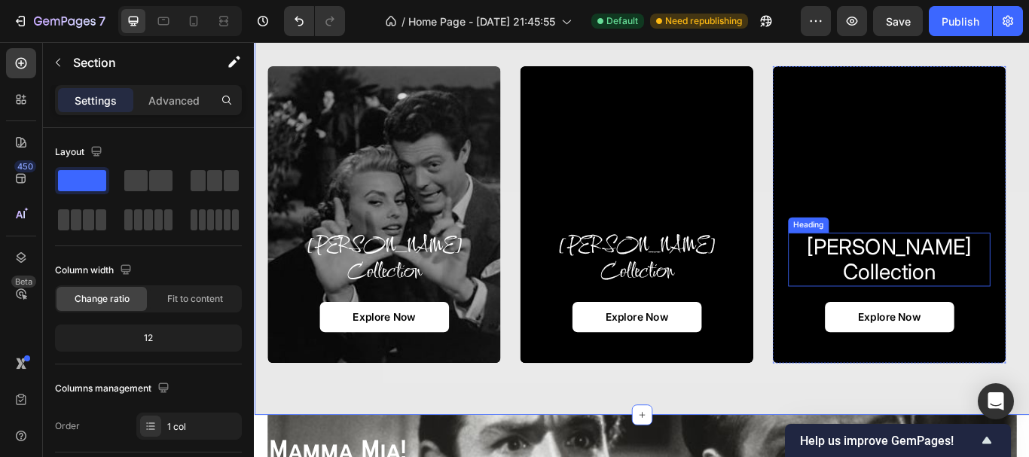
click at [991, 298] on h2 "[PERSON_NAME] collection" at bounding box center [994, 296] width 236 height 63
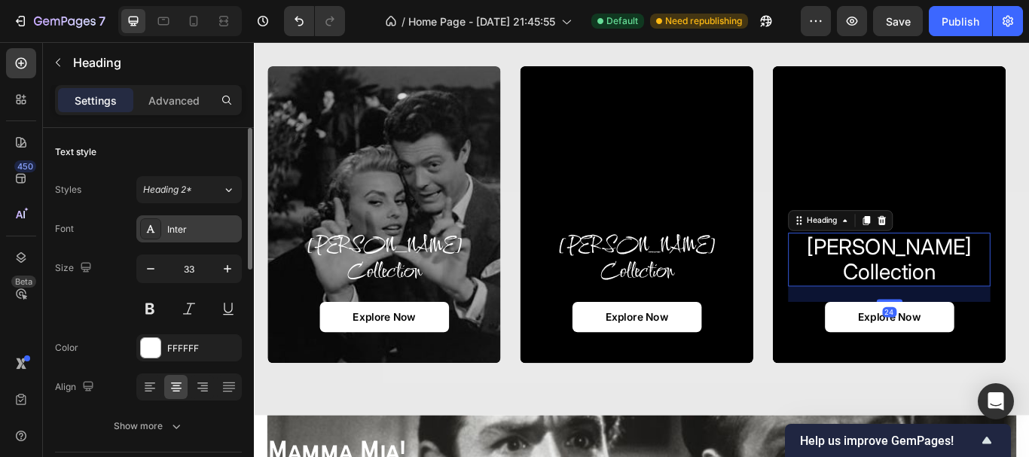
click at [215, 224] on div "Inter" at bounding box center [202, 230] width 71 height 14
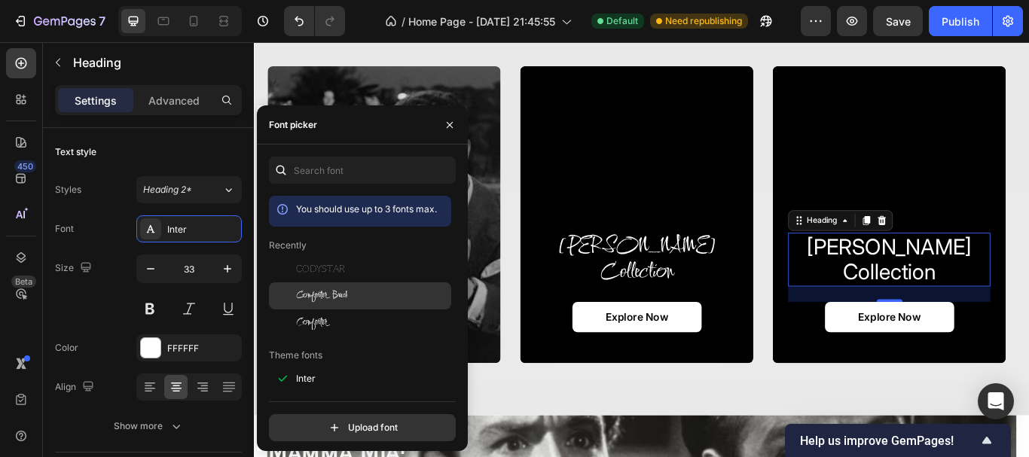
click at [302, 294] on span "Comforter Brush" at bounding box center [321, 296] width 51 height 14
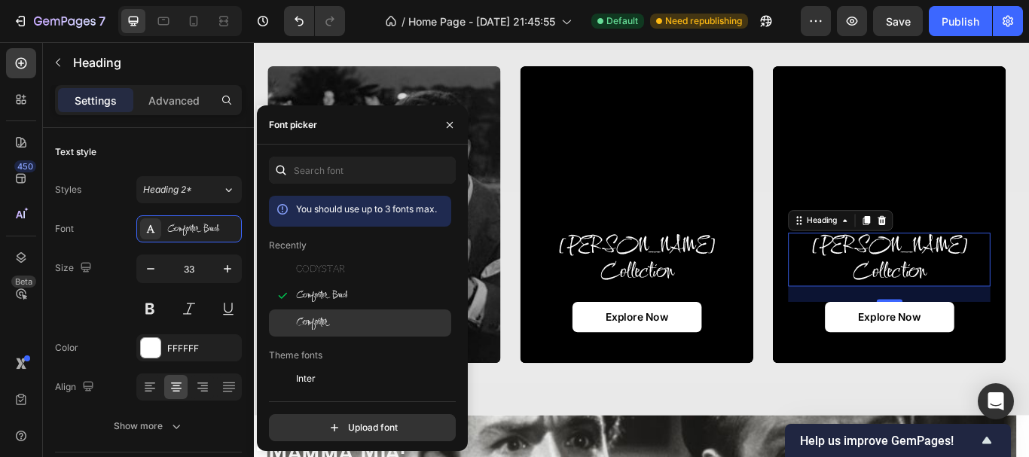
click at [302, 314] on div "Comforter" at bounding box center [360, 323] width 182 height 27
click at [630, 434] on div "[PERSON_NAME] collection Heading Explore Now Button Hero Banner [PERSON_NAME] c…" at bounding box center [706, 244] width 904 height 467
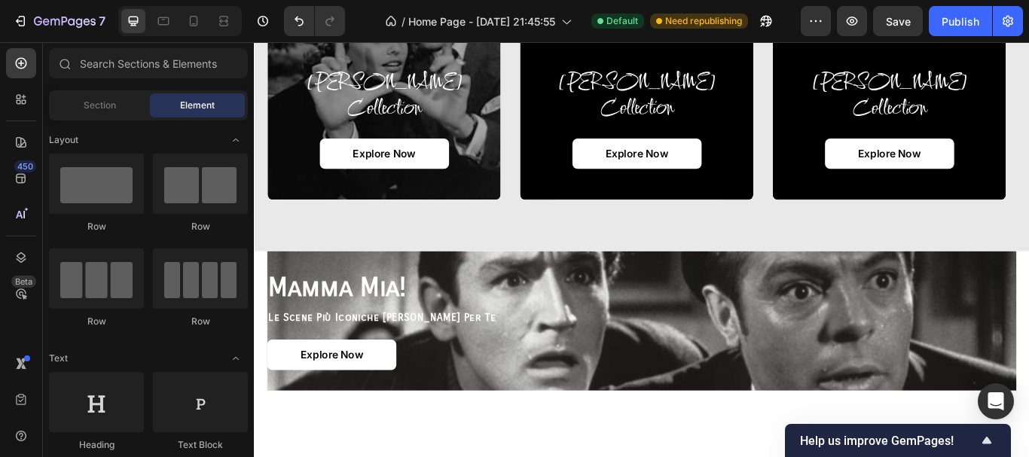
scroll to position [1402, 0]
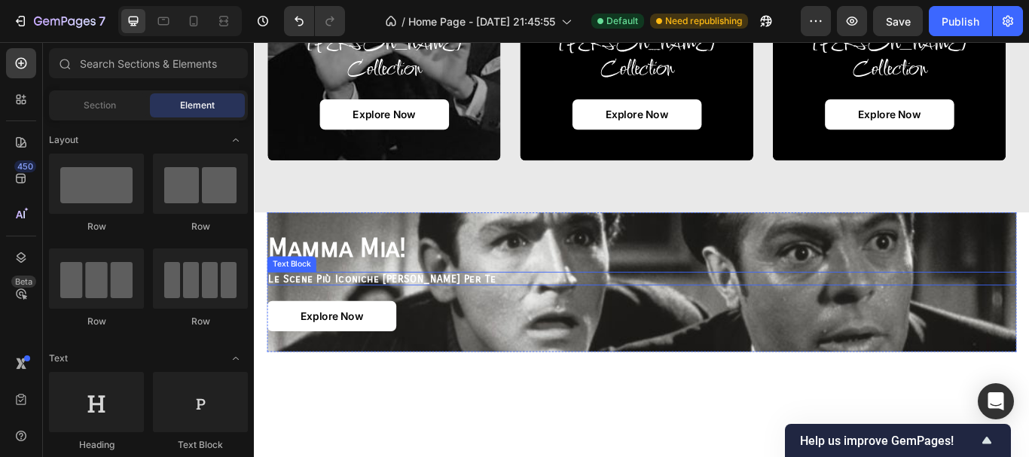
click at [383, 319] on p "le scene più iconiche [PERSON_NAME] per te" at bounding box center [705, 319] width 871 height 14
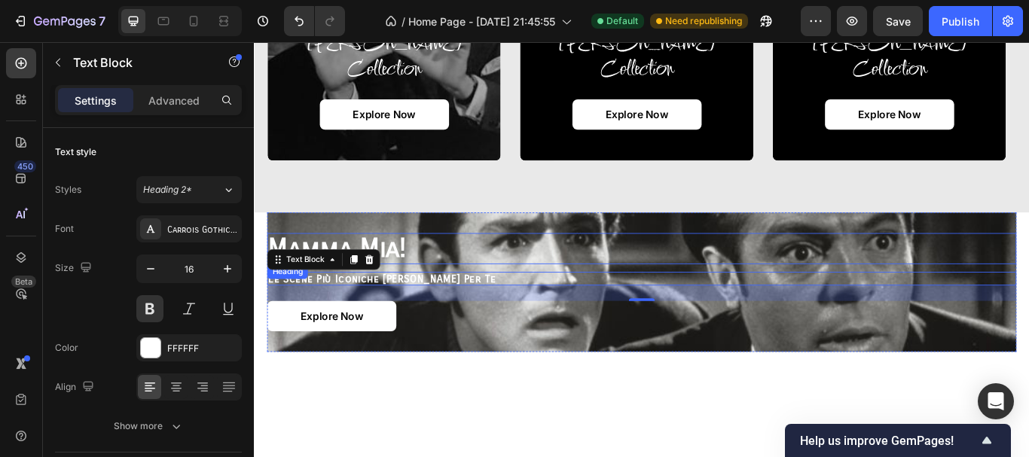
click at [408, 271] on h2 "mamma mia!" at bounding box center [706, 283] width 874 height 36
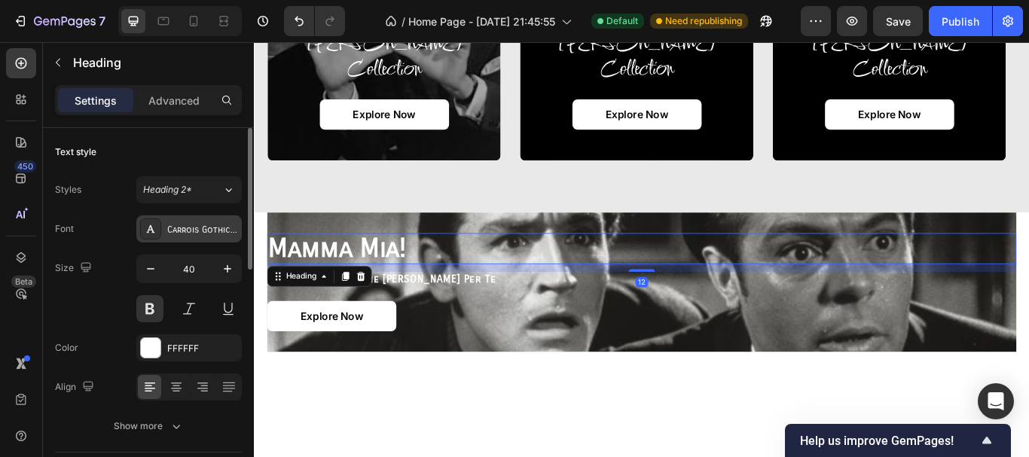
click at [218, 235] on div "Carrois Gothic SC" at bounding box center [202, 230] width 71 height 14
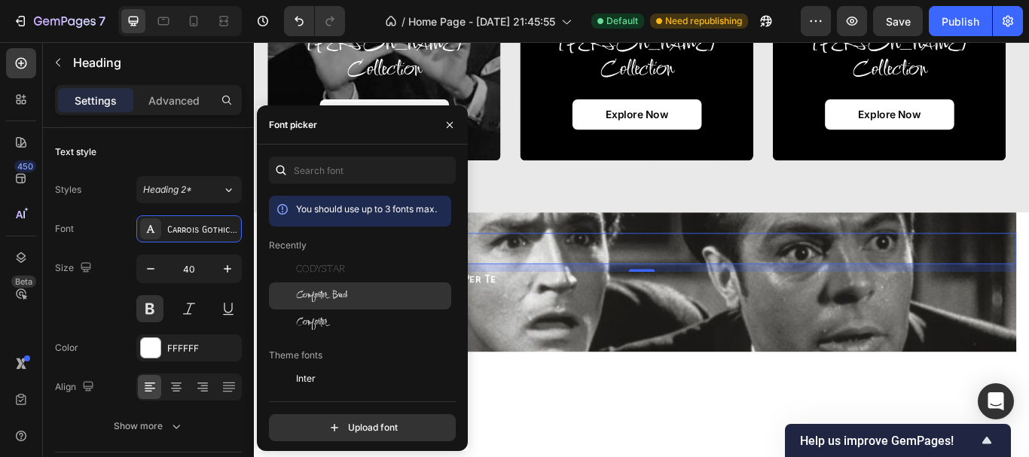
click at [335, 294] on span "Comforter Brush" at bounding box center [321, 296] width 51 height 14
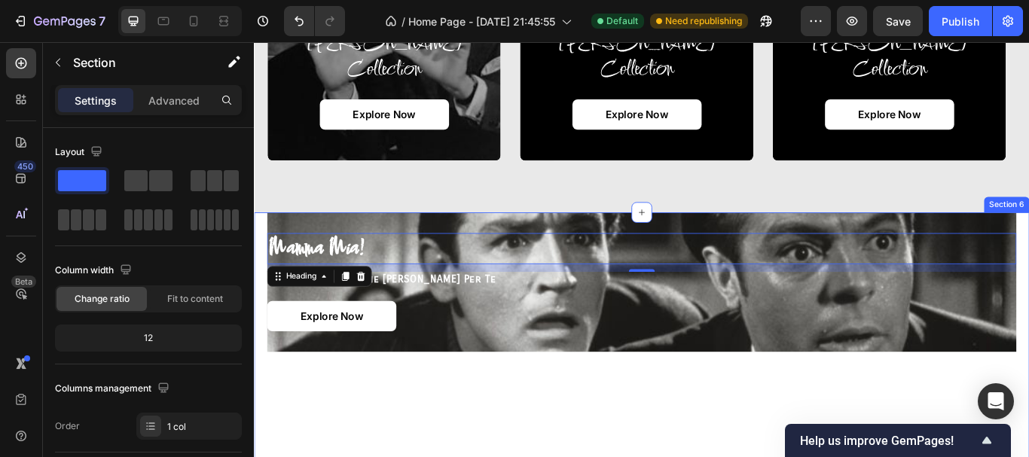
click at [566, 443] on div "mamma mia! Heading 12 le scene più iconiche [PERSON_NAME] per te Text Block Exp…" at bounding box center [706, 414] width 874 height 346
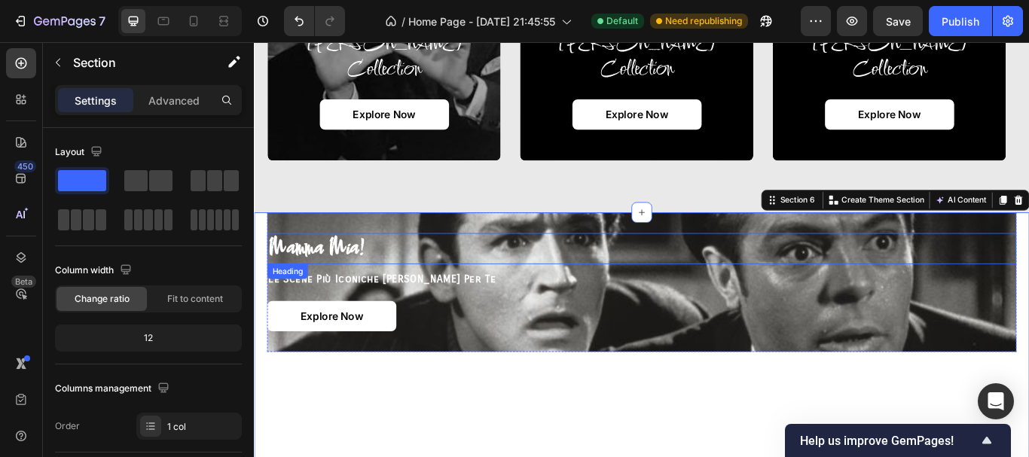
click at [361, 285] on h2 "mamma mia!" at bounding box center [706, 283] width 874 height 36
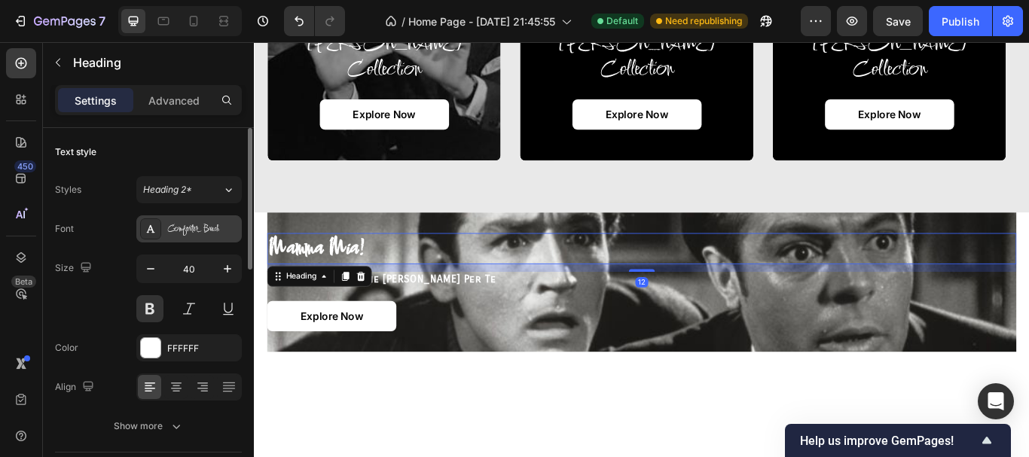
click at [226, 237] on div "Comforter Brush" at bounding box center [188, 228] width 105 height 27
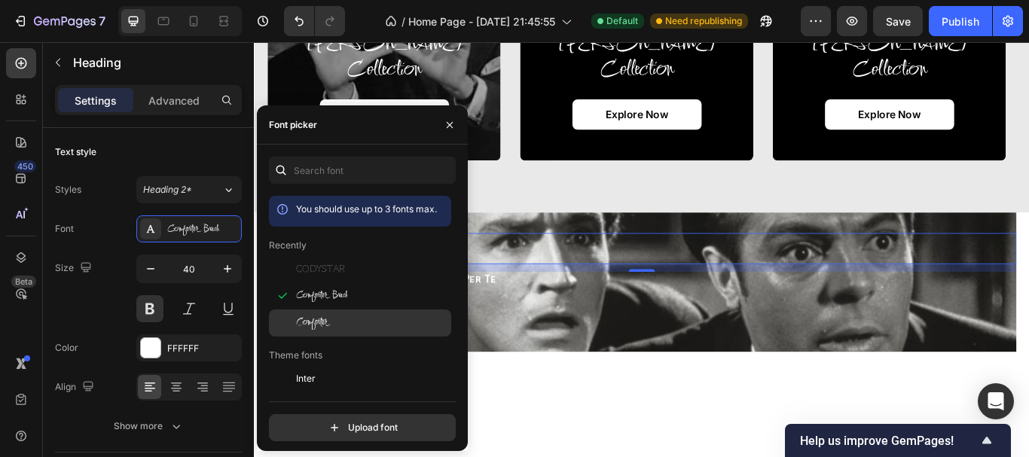
click at [309, 314] on div "Comforter" at bounding box center [360, 323] width 182 height 27
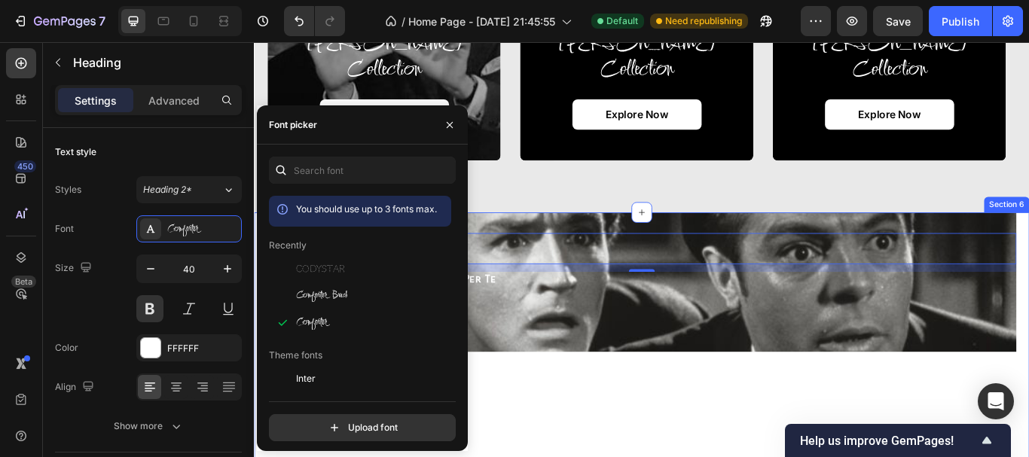
click at [593, 440] on div "mamma mia! Heading 12 le scene più iconiche [PERSON_NAME] per te Text Block Exp…" at bounding box center [706, 414] width 874 height 346
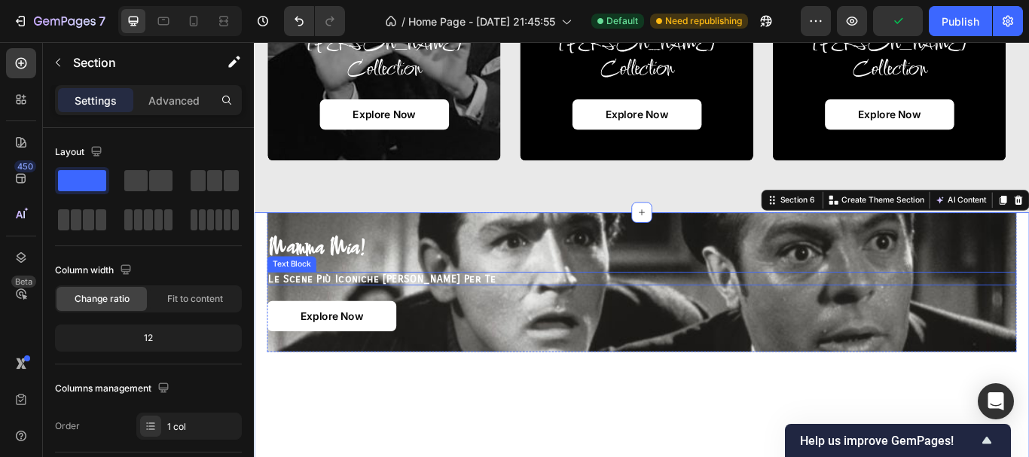
click at [401, 319] on p "le scene più iconiche [PERSON_NAME] per te" at bounding box center [705, 319] width 871 height 14
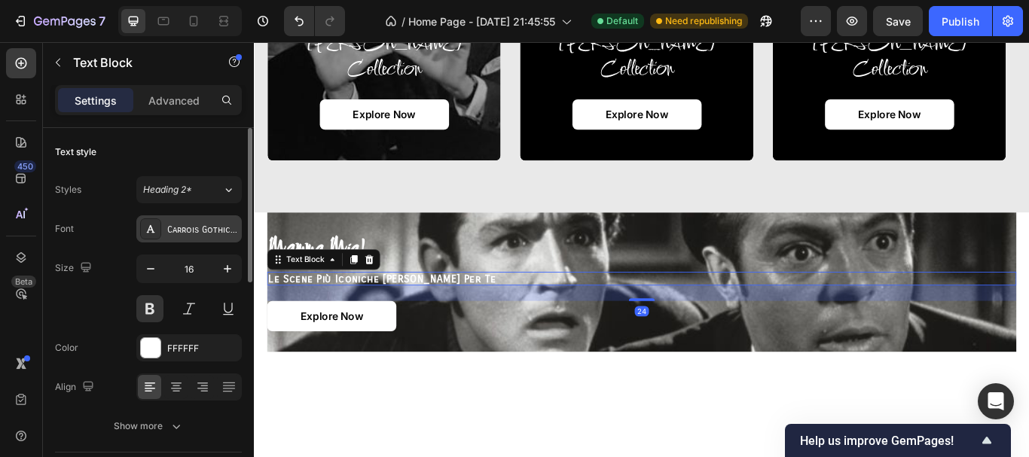
click at [201, 227] on div "Carrois Gothic SC" at bounding box center [202, 230] width 71 height 14
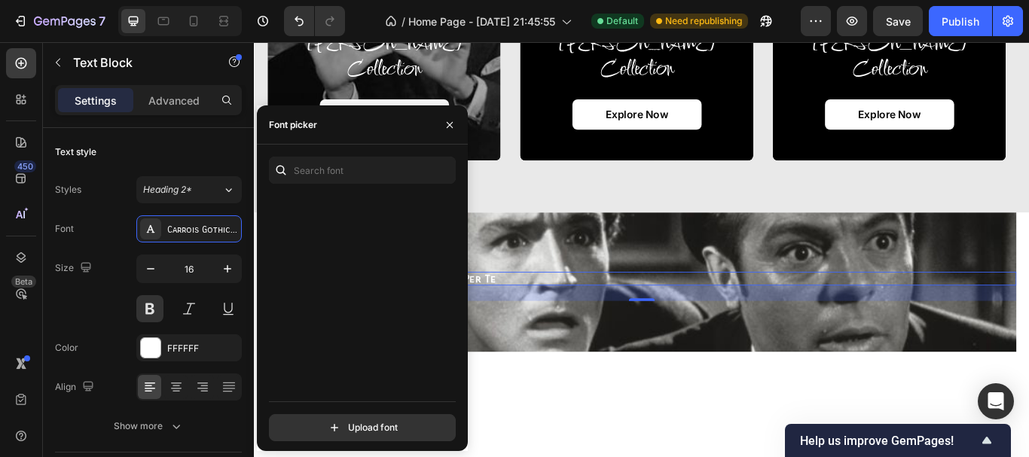
scroll to position [4498, 0]
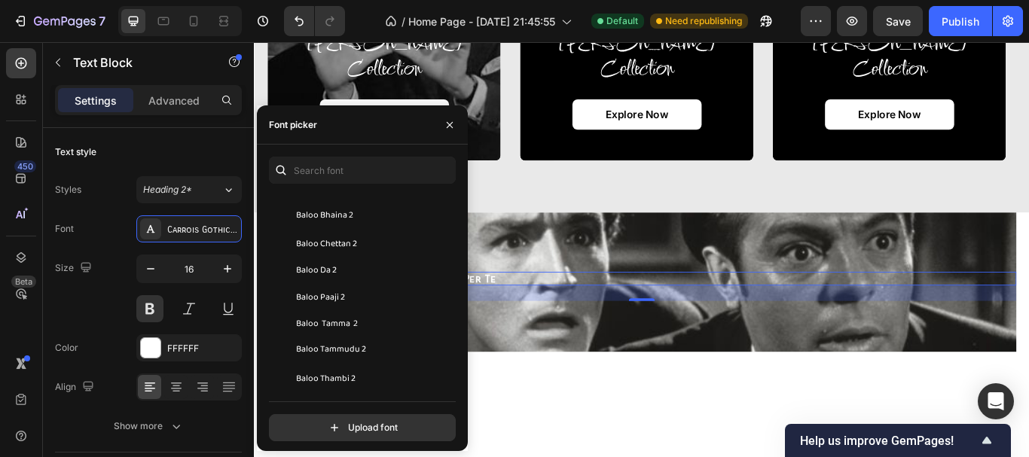
click at [456, 222] on div "You should use up to 3 fonts max. Bagel Fat One Bahiana Bahianita Bai Jamjuree …" at bounding box center [362, 299] width 211 height 285
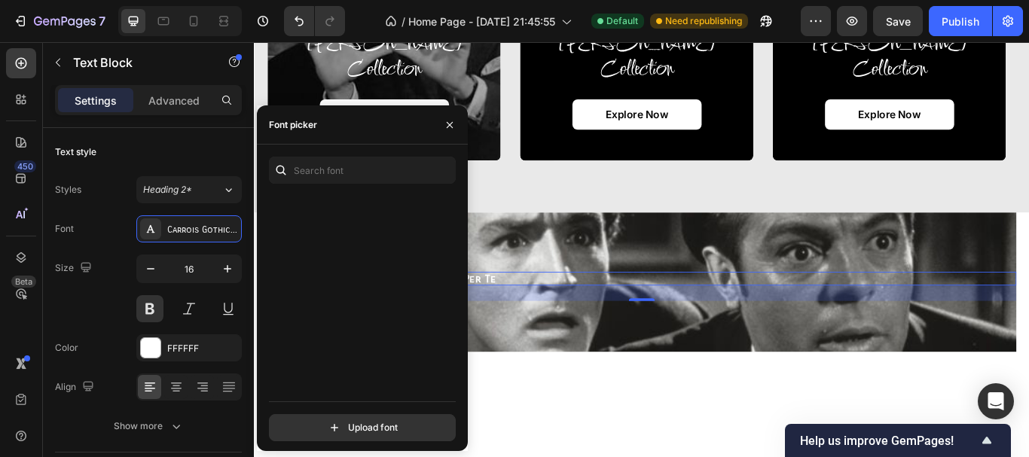
scroll to position [5997, 0]
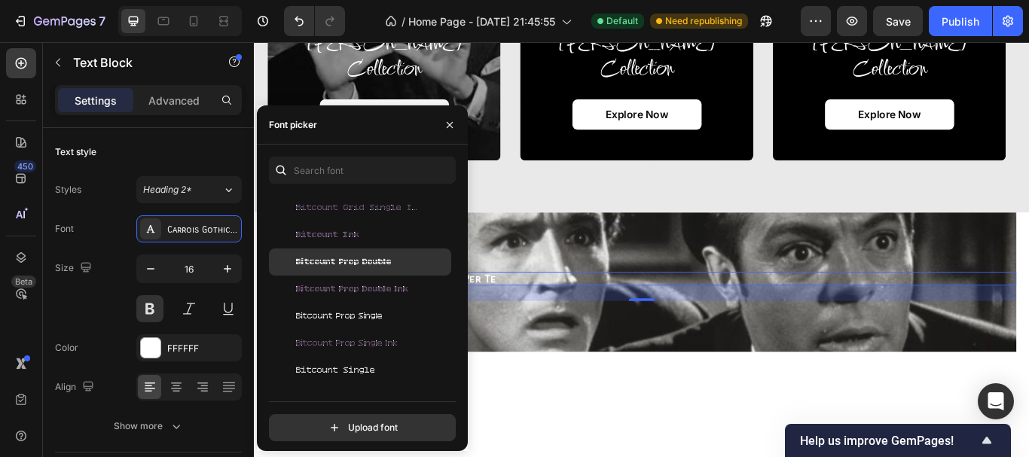
click at [381, 262] on span "Bitcount Prop Double" at bounding box center [344, 262] width 96 height 14
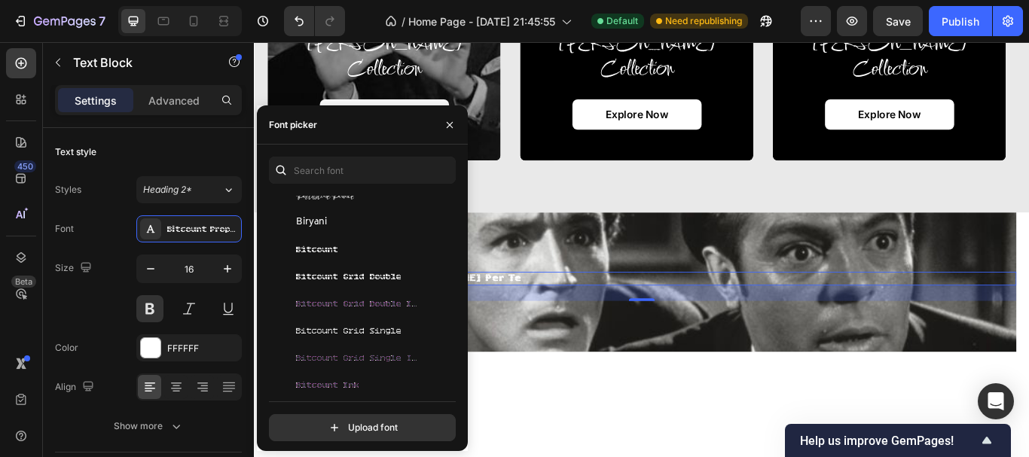
scroll to position [5696, 0]
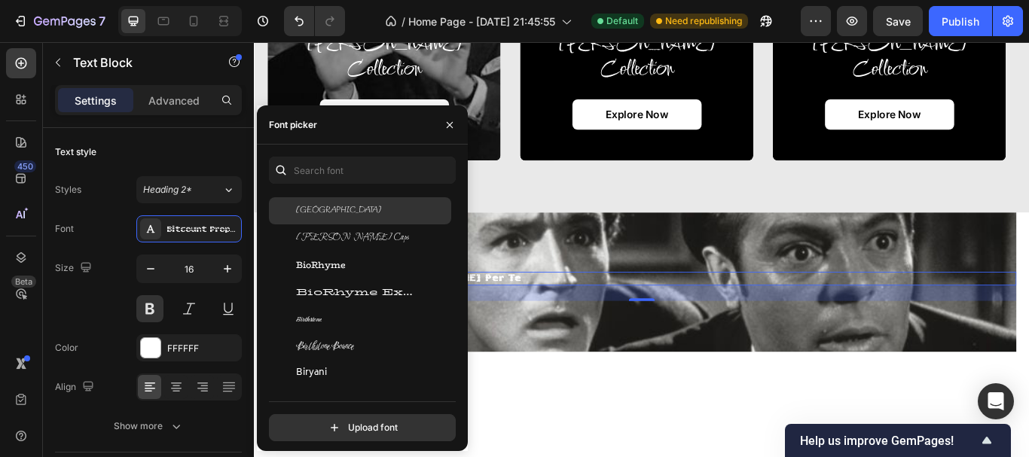
click at [408, 217] on div "[GEOGRAPHIC_DATA]" at bounding box center [372, 211] width 152 height 14
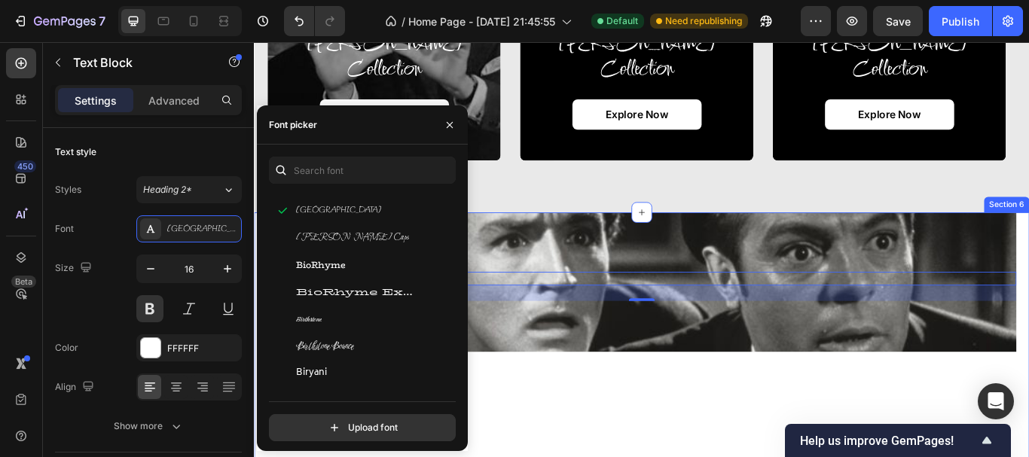
click at [562, 431] on div "mamma mia! Heading le scene più iconiche [PERSON_NAME] per te Text Block 24 Exp…" at bounding box center [706, 414] width 874 height 346
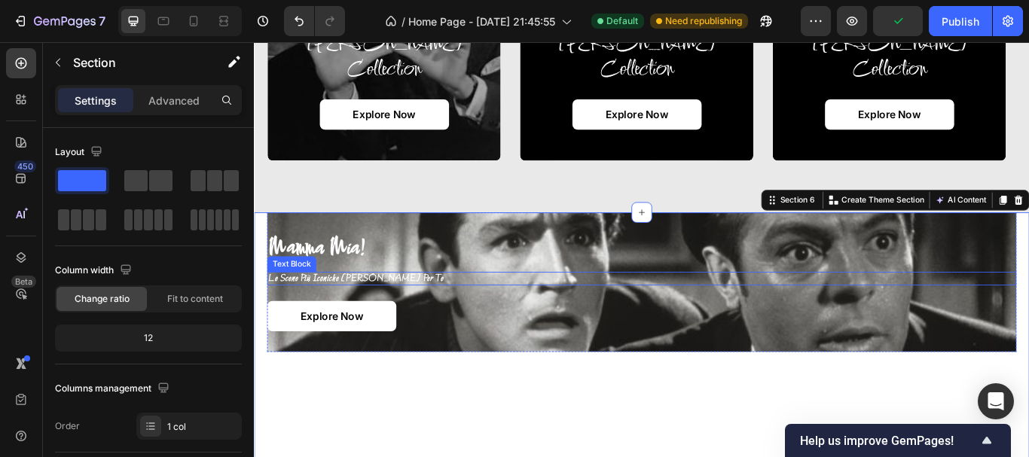
click at [364, 317] on p "le scene più iconiche [PERSON_NAME] per te" at bounding box center [705, 319] width 871 height 14
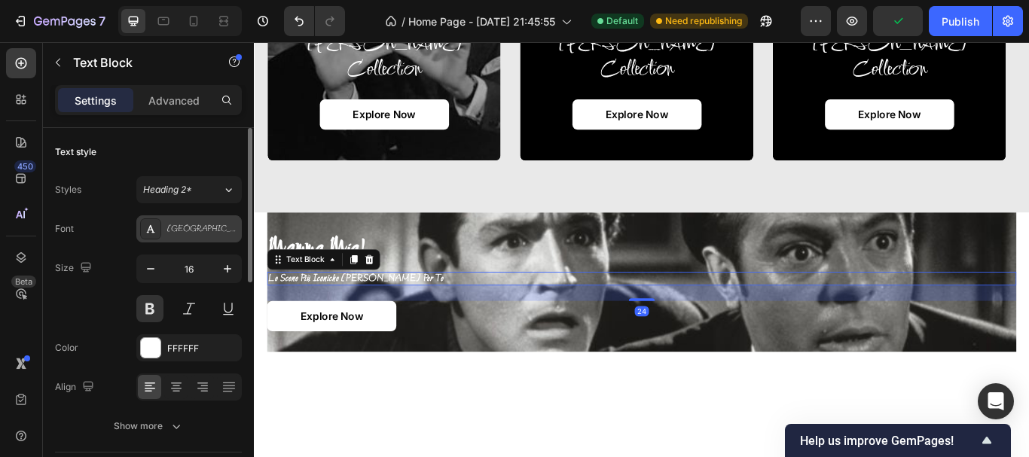
click at [192, 232] on div "[GEOGRAPHIC_DATA]" at bounding box center [202, 230] width 71 height 14
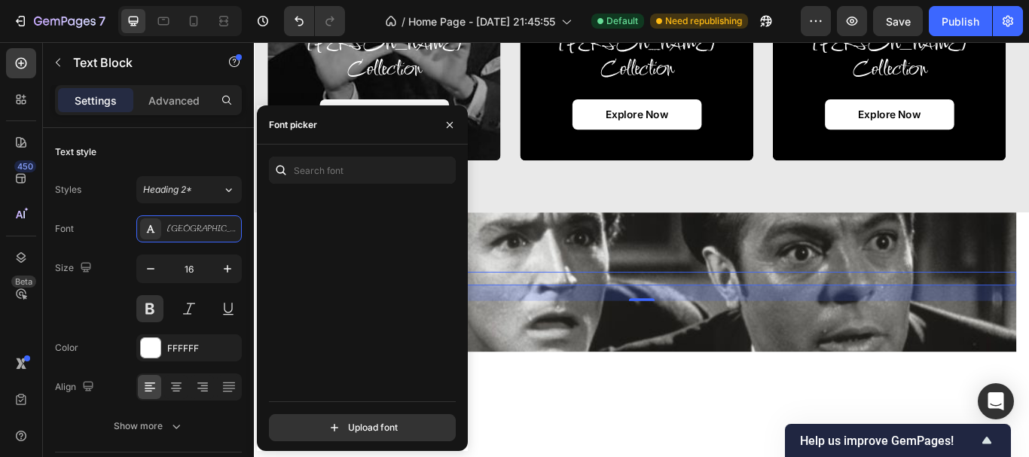
scroll to position [4069, 0]
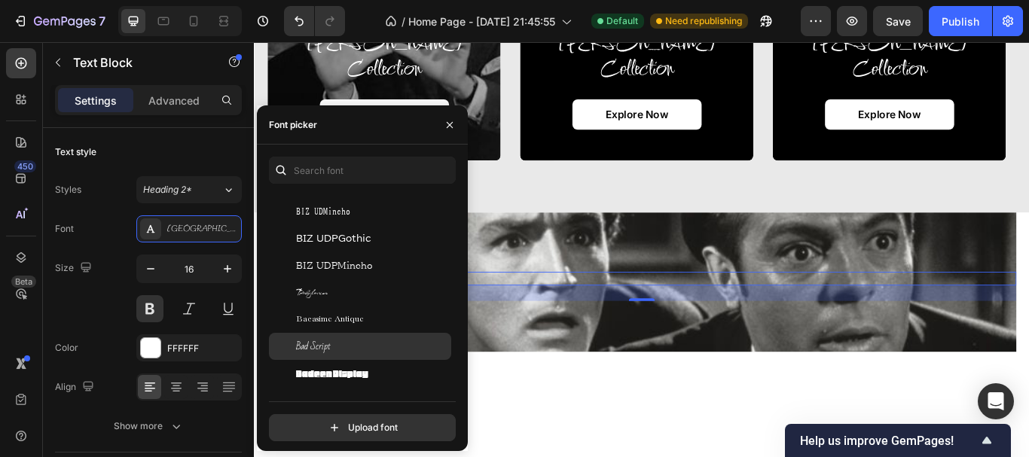
click at [349, 343] on div "Bad Script" at bounding box center [372, 347] width 152 height 14
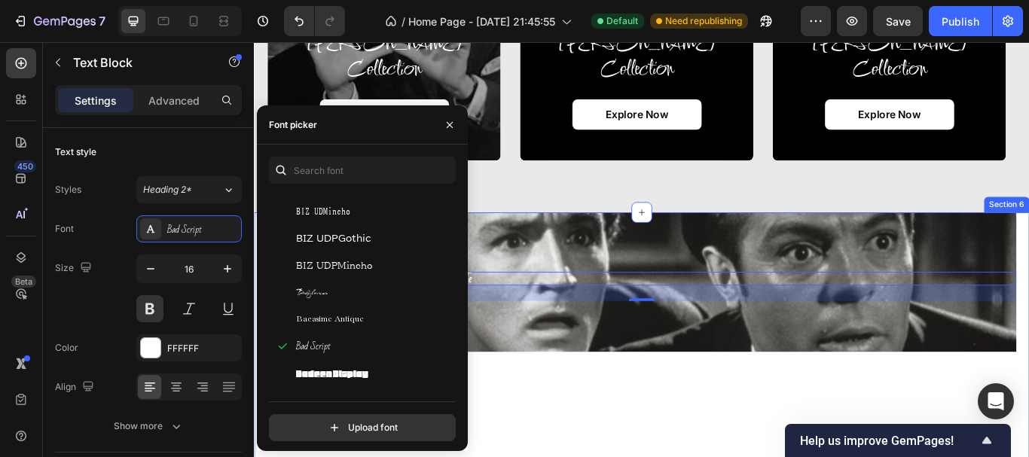
click at [605, 456] on div "mamma mia! Heading le scene più iconiche [PERSON_NAME] per te Text Block 24 Exp…" at bounding box center [706, 414] width 874 height 346
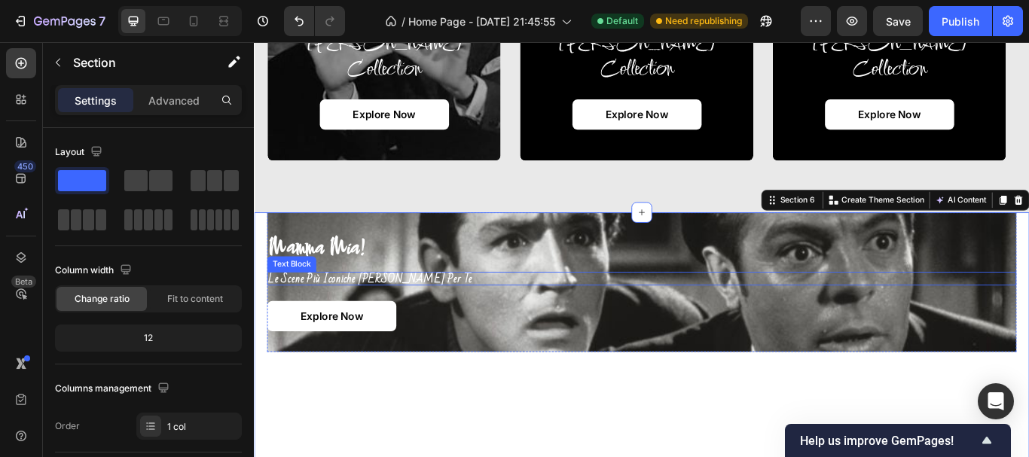
click at [401, 319] on p "le scene più iconiche [PERSON_NAME] per te" at bounding box center [705, 319] width 871 height 14
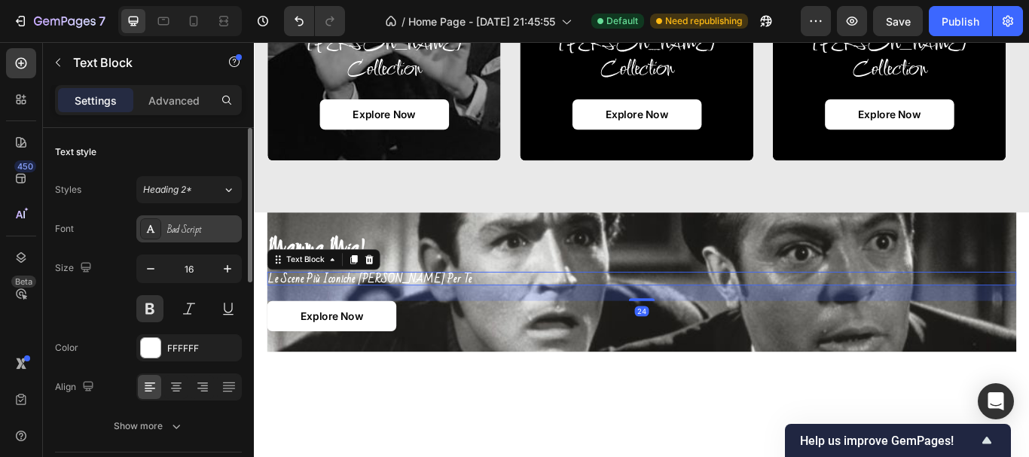
click at [191, 233] on div "Bad Script" at bounding box center [202, 230] width 71 height 14
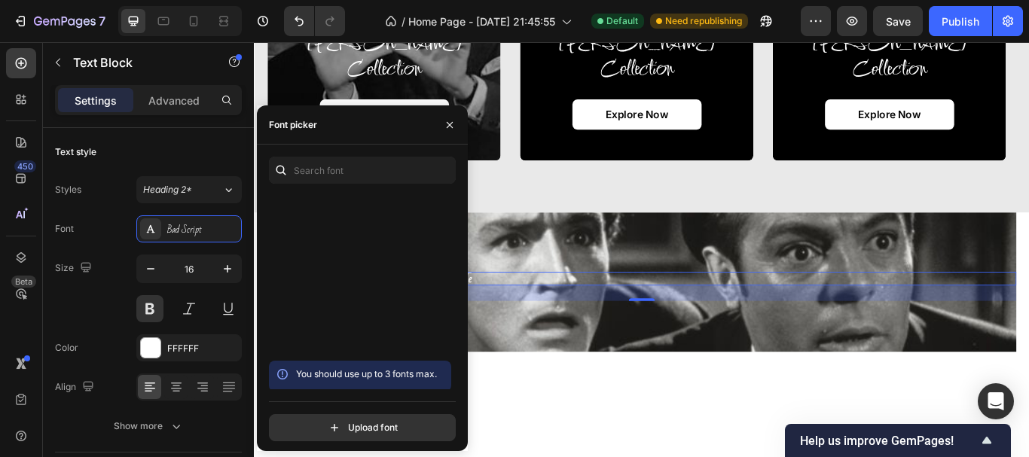
scroll to position [2784, 0]
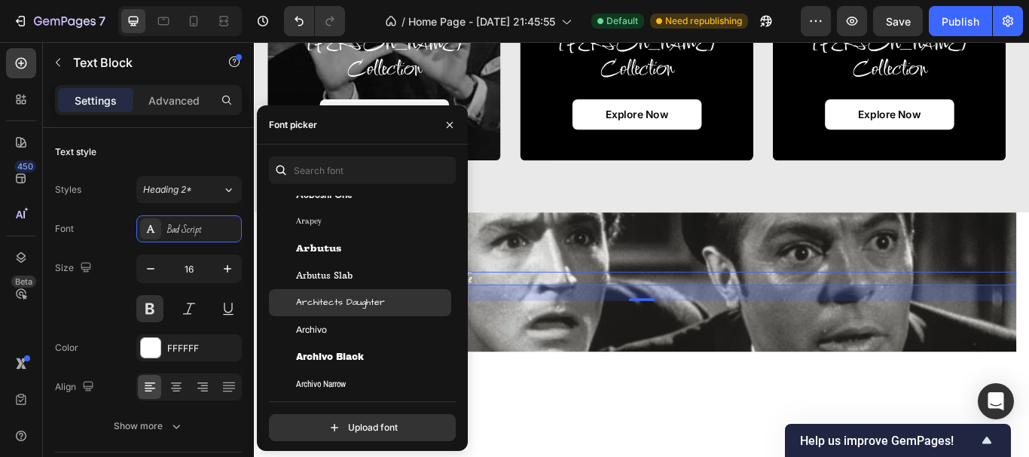
click at [404, 297] on div "Architects Daughter" at bounding box center [372, 303] width 152 height 14
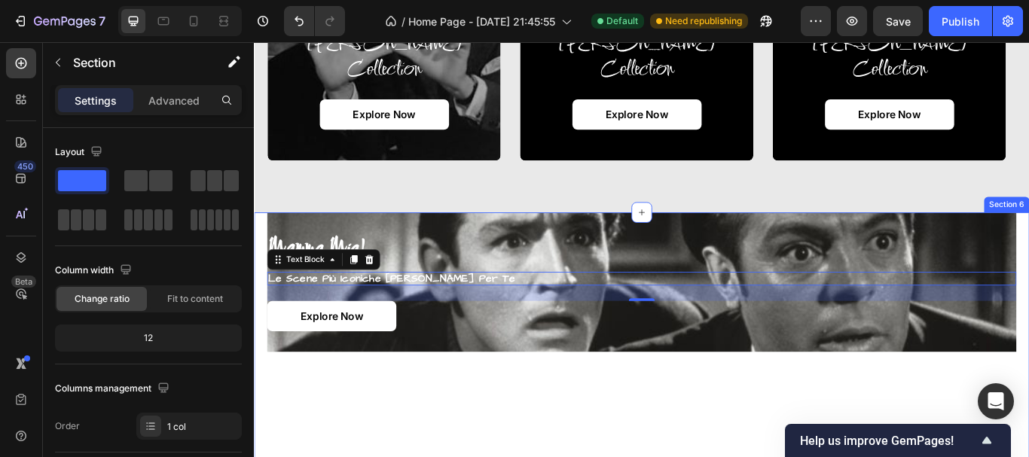
click at [611, 456] on div "mamma mia! Heading le scene più iconiche [PERSON_NAME] per te Text Block 24 Exp…" at bounding box center [706, 414] width 874 height 346
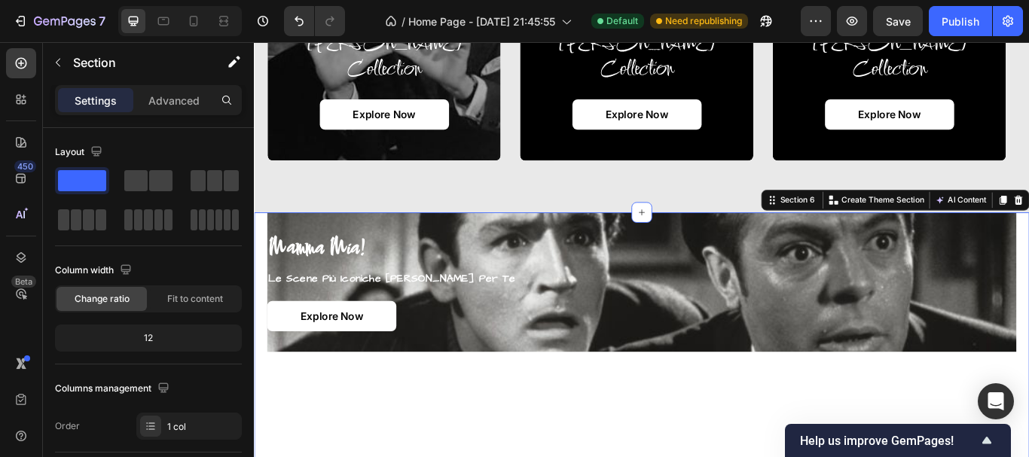
click at [833, 456] on div "mamma mia! Heading le scene più iconiche [PERSON_NAME] per te Text Block Explor…" at bounding box center [706, 414] width 874 height 346
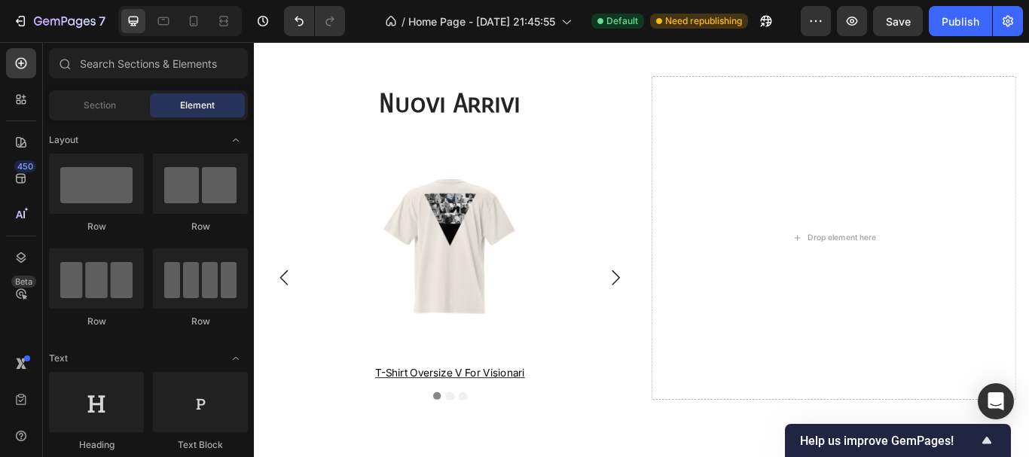
scroll to position [1953, 0]
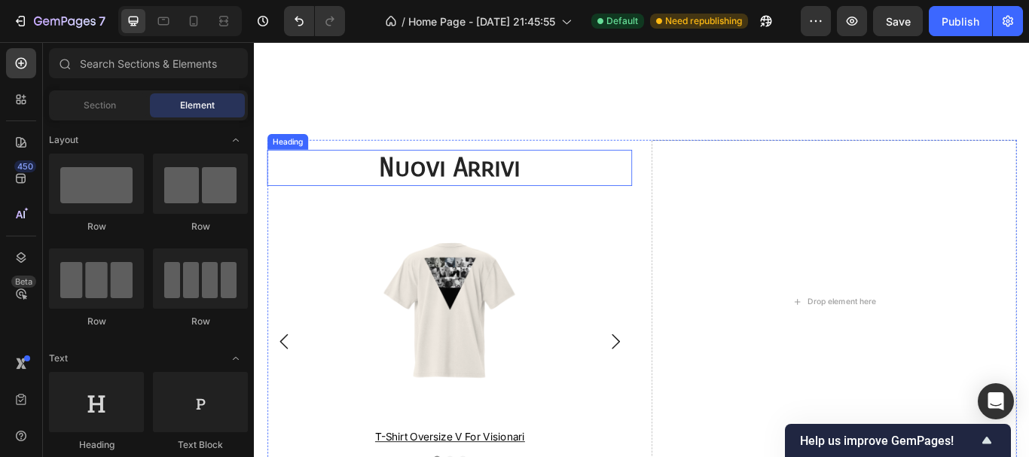
click at [525, 188] on h2 "nuovi arrivi" at bounding box center [482, 189] width 426 height 42
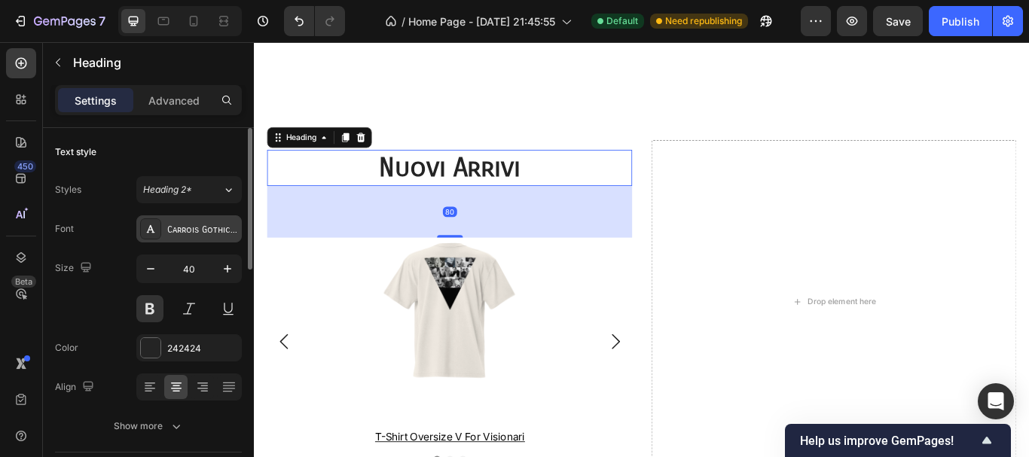
click at [195, 235] on div "Carrois Gothic SC" at bounding box center [202, 230] width 71 height 14
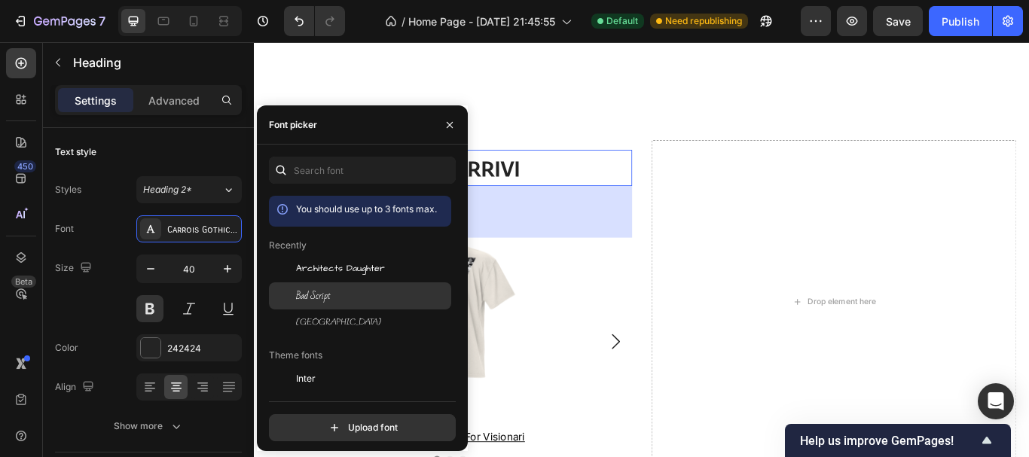
click at [317, 300] on span "Bad Script" at bounding box center [313, 296] width 35 height 14
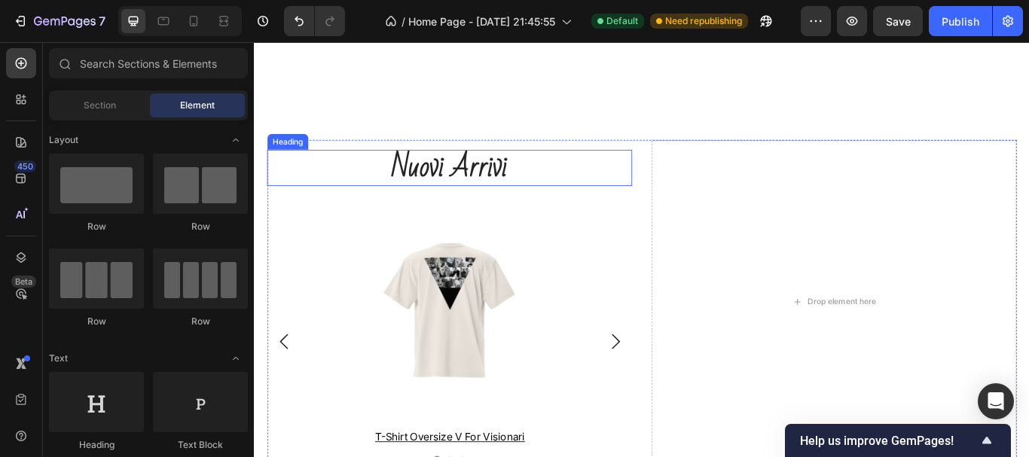
click at [487, 188] on h2 "nuovi arrivi" at bounding box center [482, 189] width 426 height 42
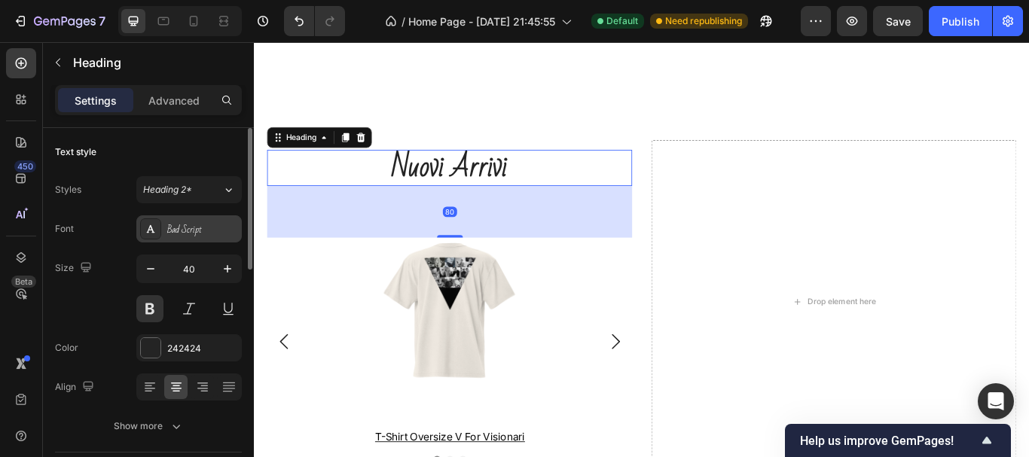
click at [185, 223] on div "Bad Script" at bounding box center [202, 230] width 71 height 14
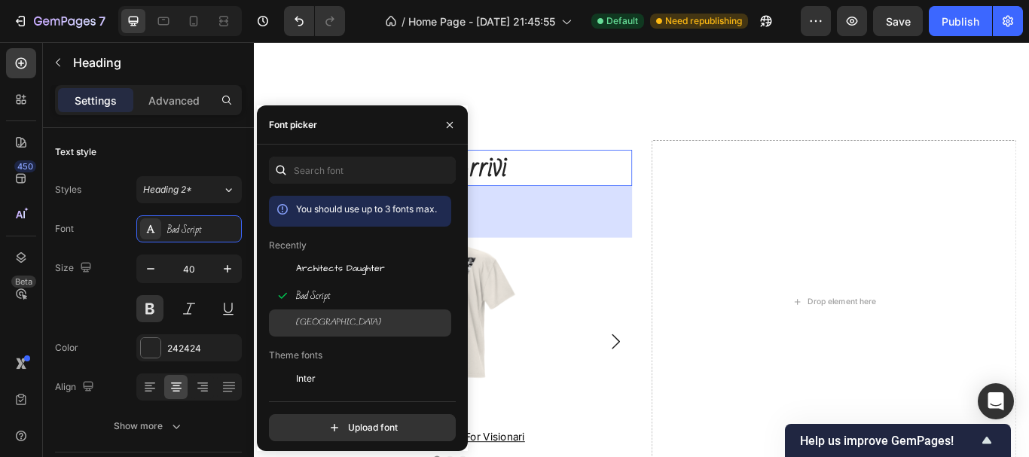
click at [303, 329] on div "[GEOGRAPHIC_DATA]" at bounding box center [360, 323] width 182 height 27
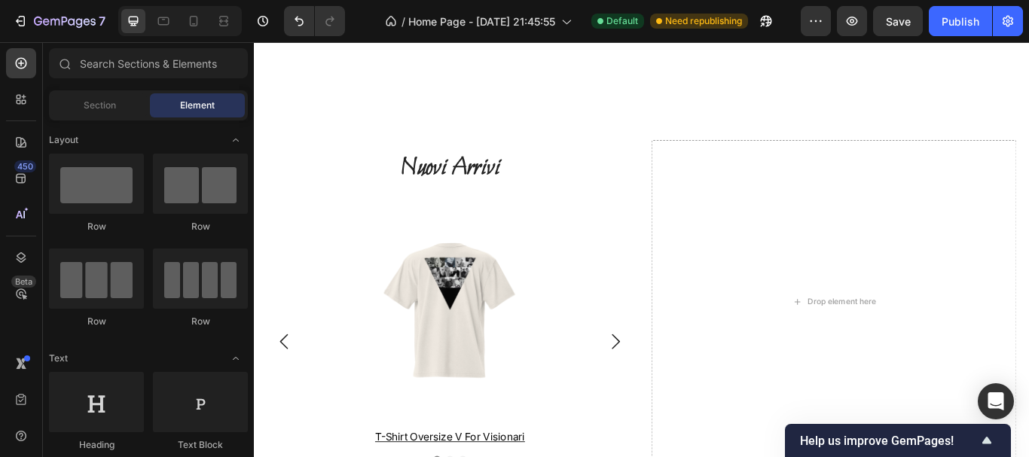
scroll to position [1938, 0]
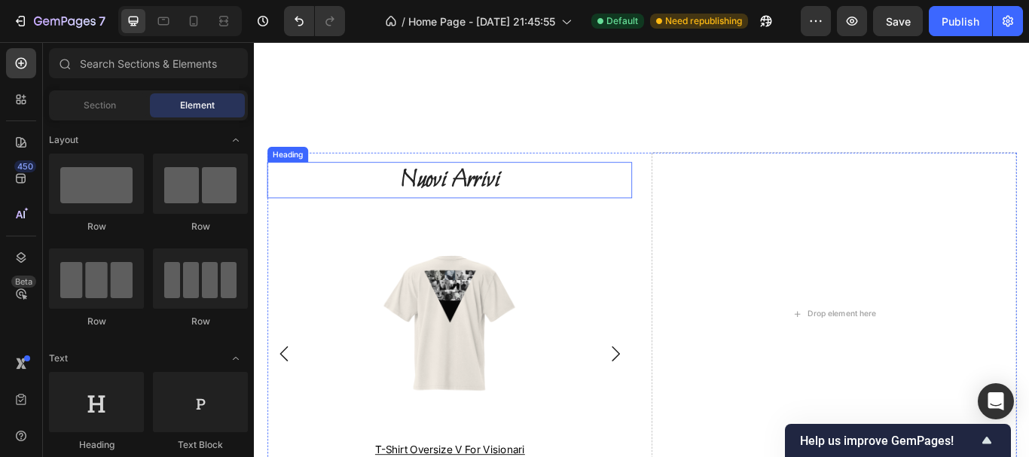
click at [505, 206] on h2 "nuovi arrivi" at bounding box center [482, 203] width 426 height 42
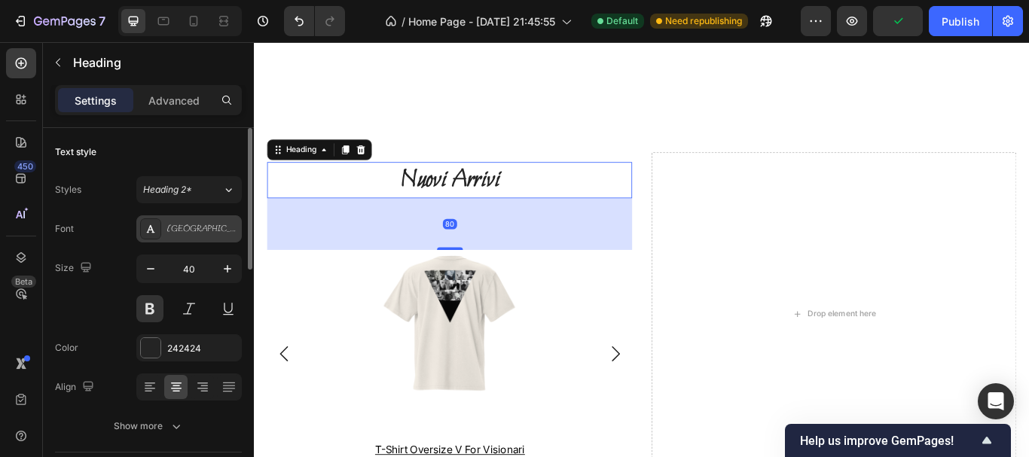
click at [172, 238] on div "[GEOGRAPHIC_DATA]" at bounding box center [188, 228] width 105 height 27
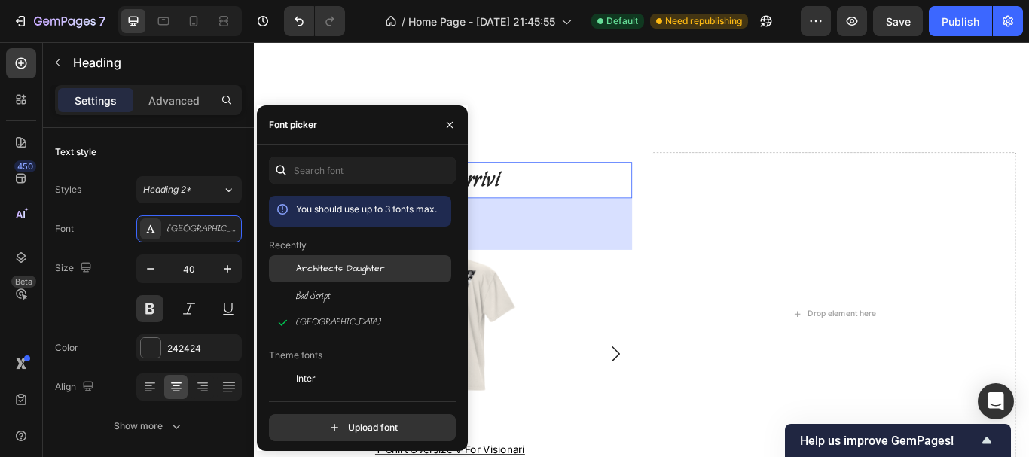
click at [374, 271] on span "Architects Daughter" at bounding box center [340, 269] width 89 height 14
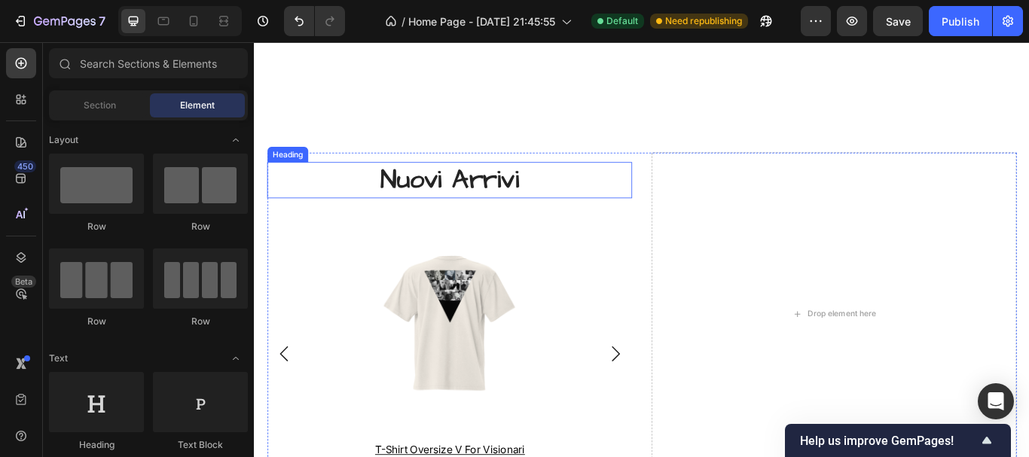
click at [468, 209] on h2 "nuovi arrivi" at bounding box center [482, 203] width 426 height 42
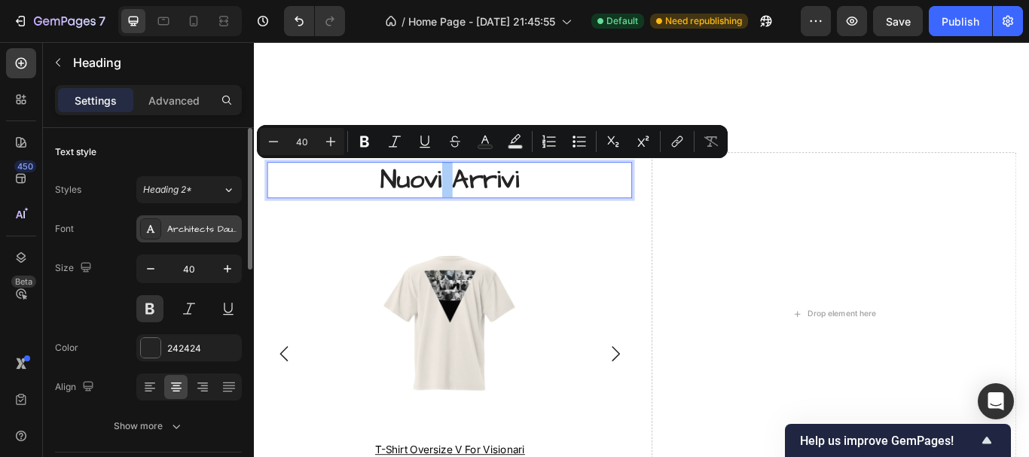
click at [172, 223] on div "Architects Daughter" at bounding box center [202, 230] width 71 height 14
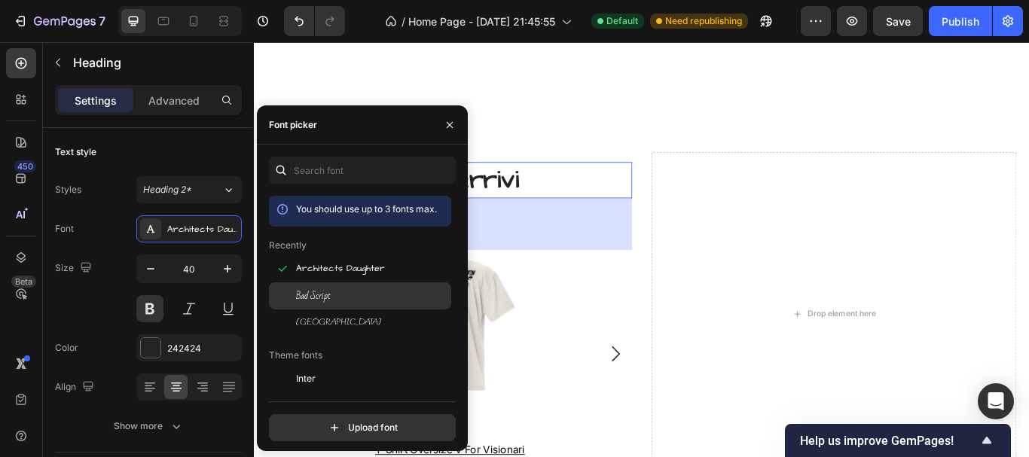
click at [309, 299] on span "Bad Script" at bounding box center [313, 296] width 35 height 14
click at [375, 309] on div "Bad Script" at bounding box center [360, 295] width 182 height 27
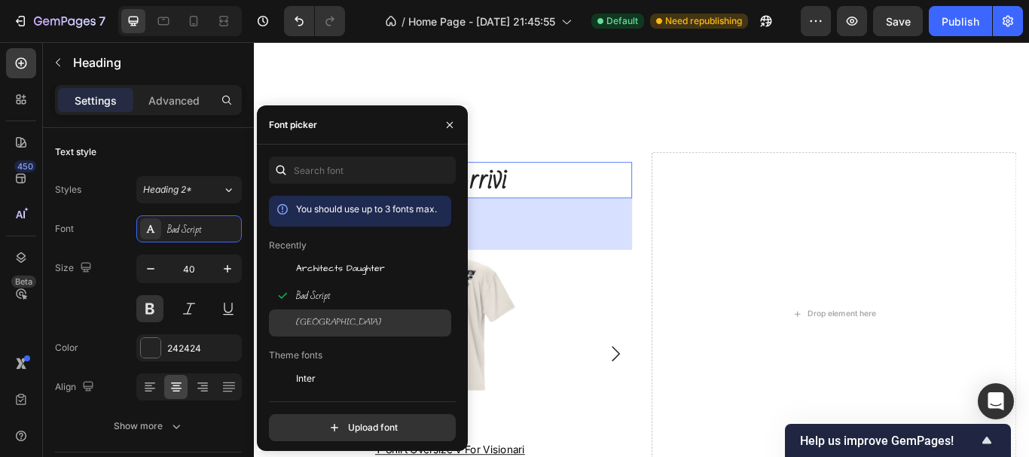
click at [376, 323] on div "[GEOGRAPHIC_DATA]" at bounding box center [372, 323] width 152 height 14
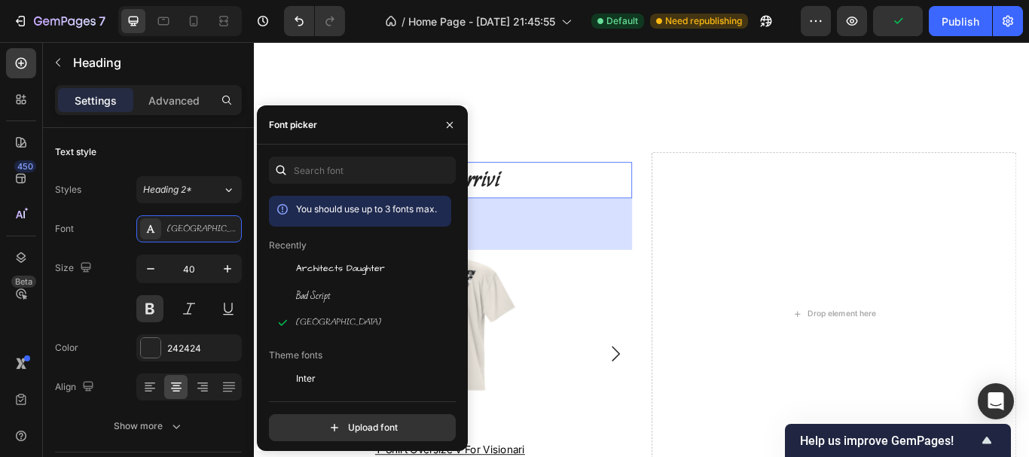
click at [609, 236] on div "80" at bounding box center [482, 254] width 426 height 60
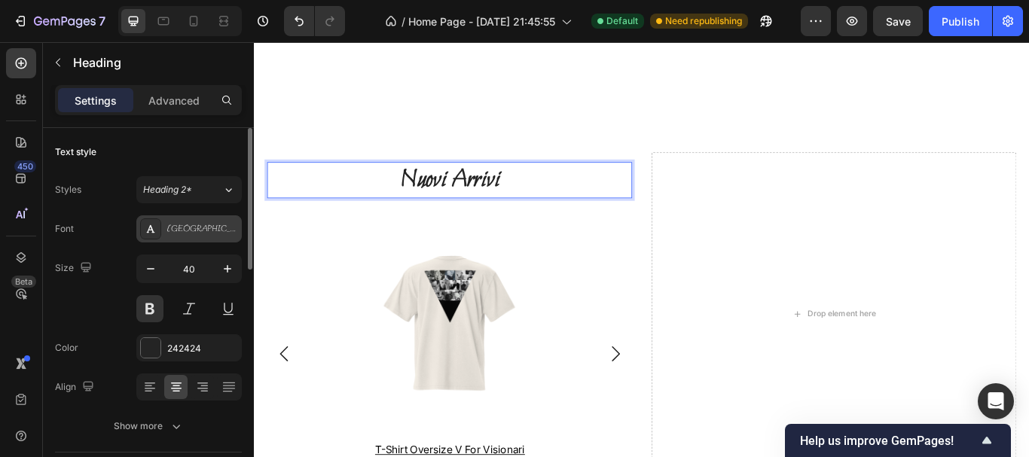
click at [218, 230] on div "[GEOGRAPHIC_DATA]" at bounding box center [202, 230] width 71 height 14
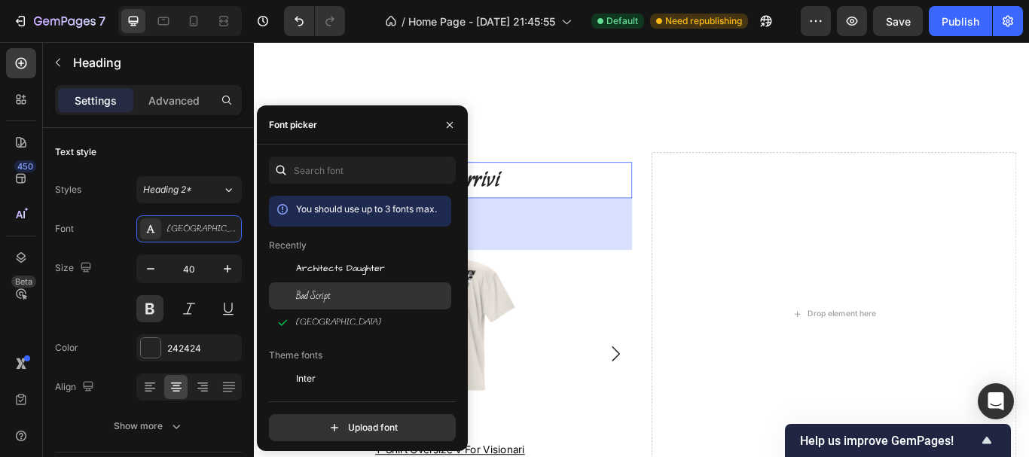
click at [333, 292] on div "Bad Script" at bounding box center [372, 296] width 152 height 14
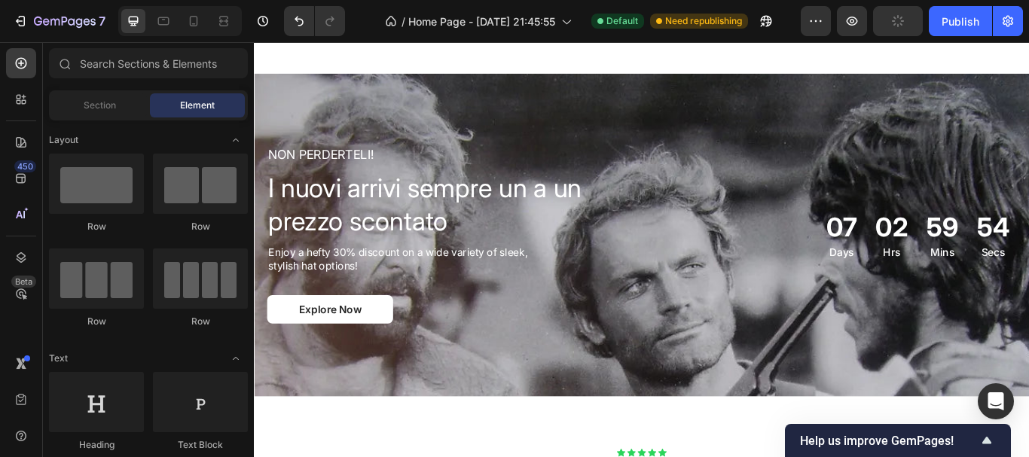
scroll to position [2469, 0]
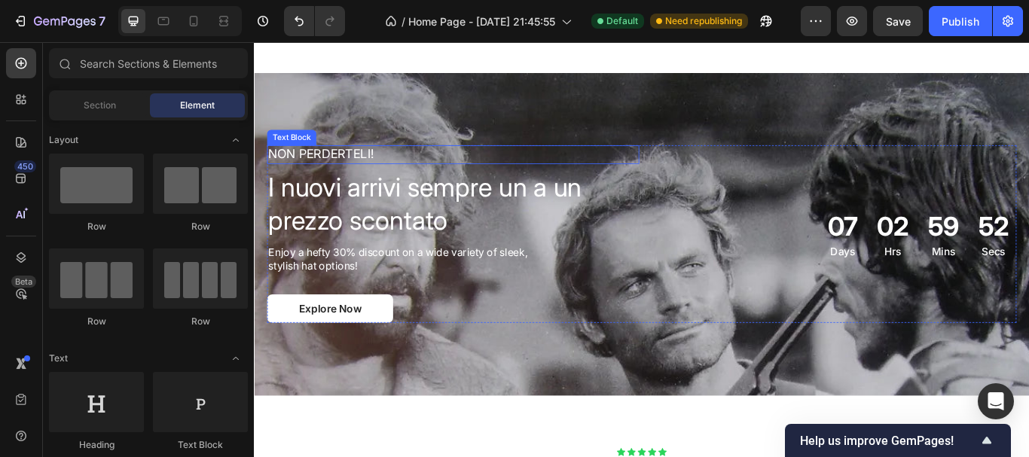
click at [340, 166] on p "NON PERDERTELI!" at bounding box center [426, 173] width 313 height 19
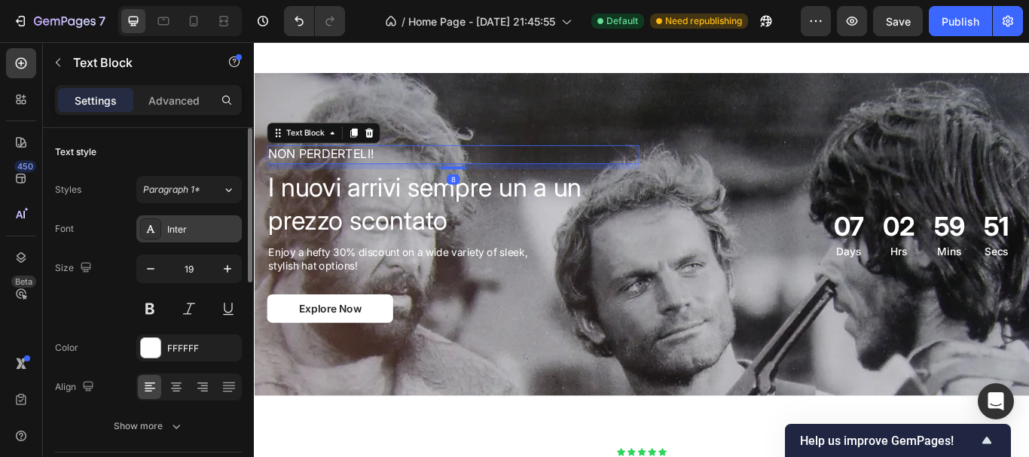
click at [204, 223] on div "Inter" at bounding box center [202, 230] width 71 height 14
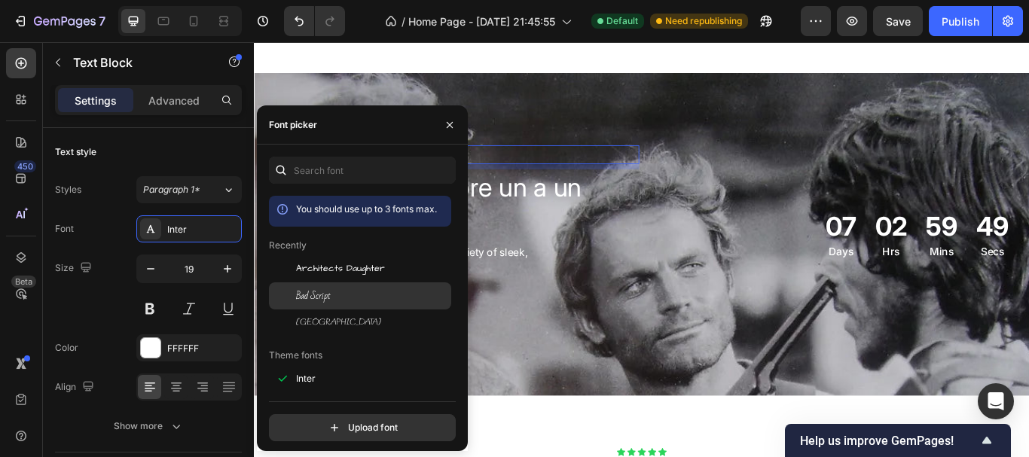
click at [336, 291] on div "Bad Script" at bounding box center [372, 296] width 152 height 14
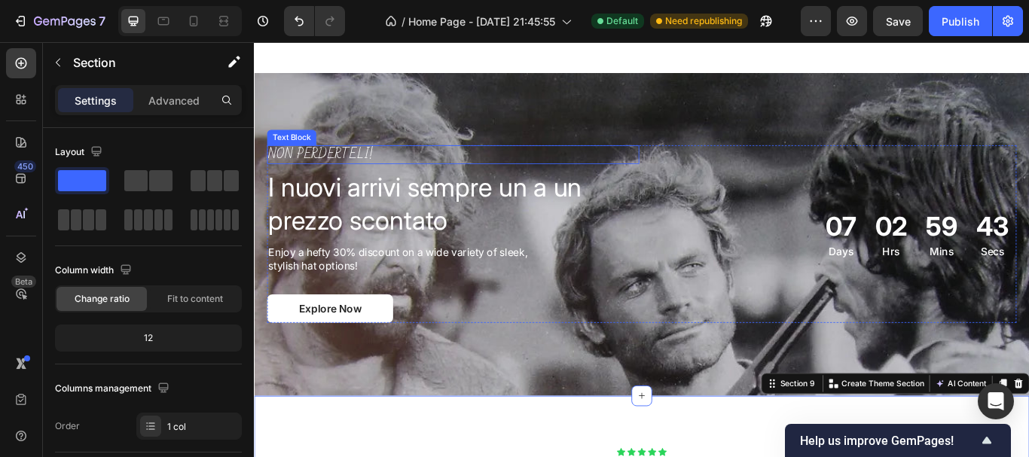
click at [345, 172] on p "NON PERDERTELI!" at bounding box center [426, 173] width 313 height 19
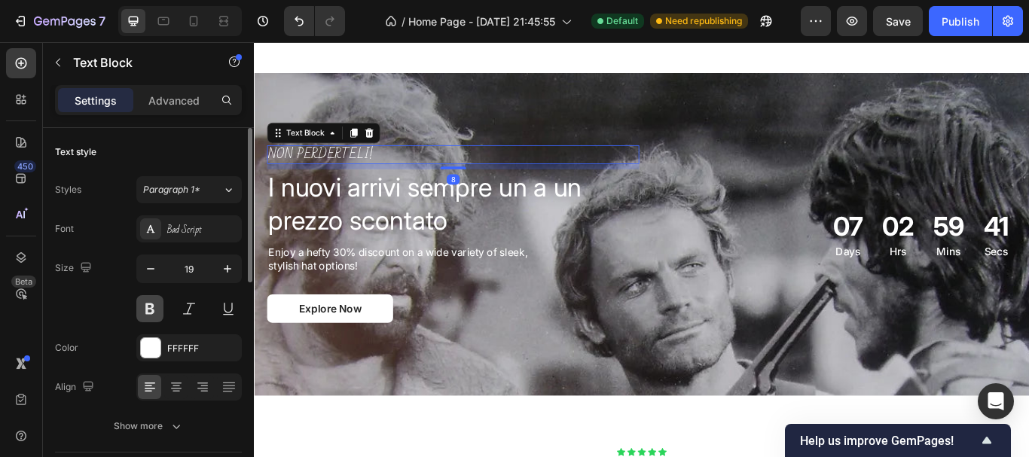
click at [154, 314] on button at bounding box center [149, 308] width 27 height 27
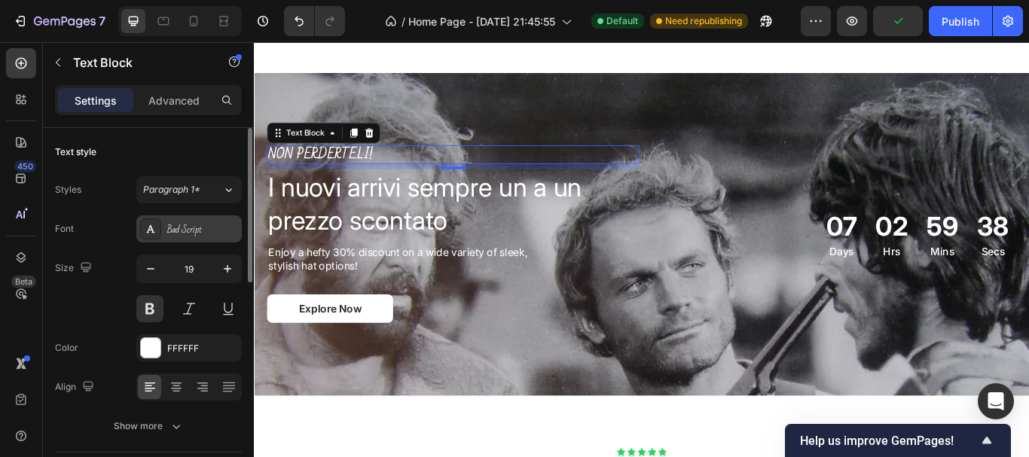
click at [202, 239] on div "Bad Script" at bounding box center [188, 228] width 105 height 27
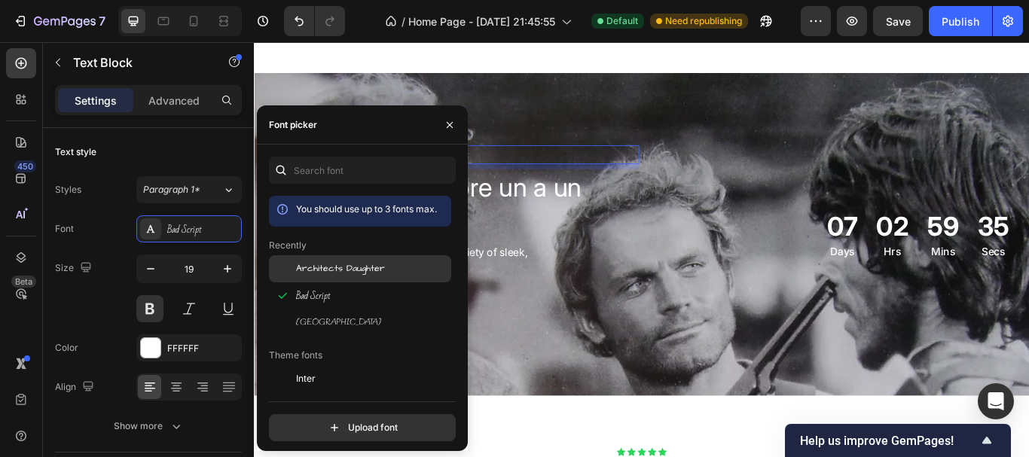
click at [325, 269] on span "Architects Daughter" at bounding box center [340, 269] width 89 height 14
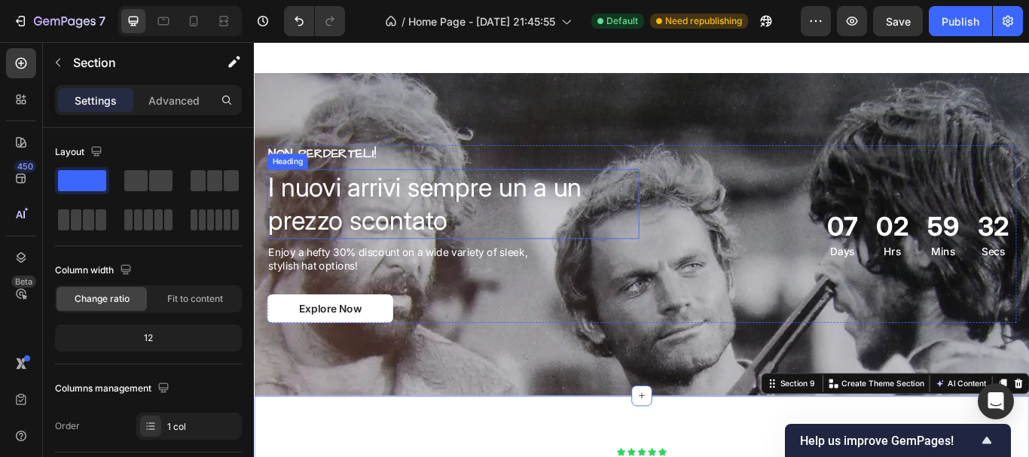
click at [395, 207] on h2 "I nuovi arrivi sempre un a un prezzo scontato" at bounding box center [486, 231] width 434 height 81
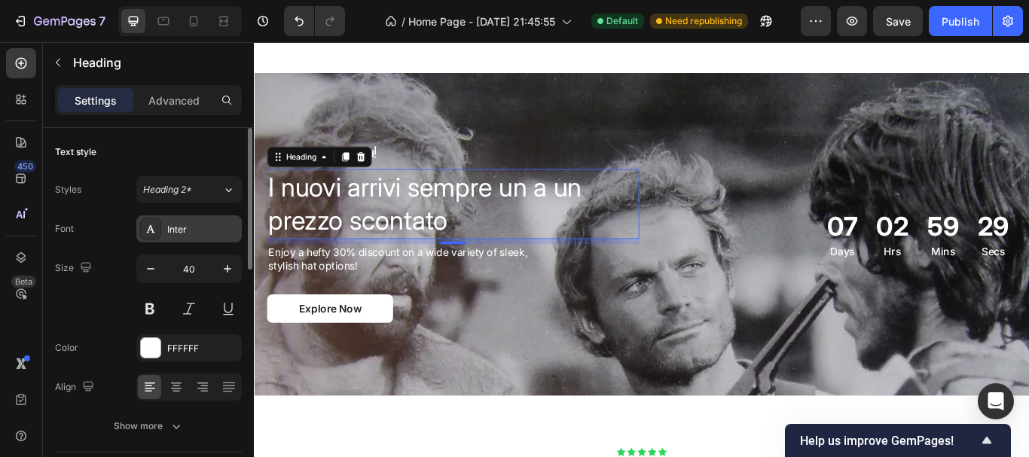
click at [197, 221] on div "Inter" at bounding box center [188, 228] width 105 height 27
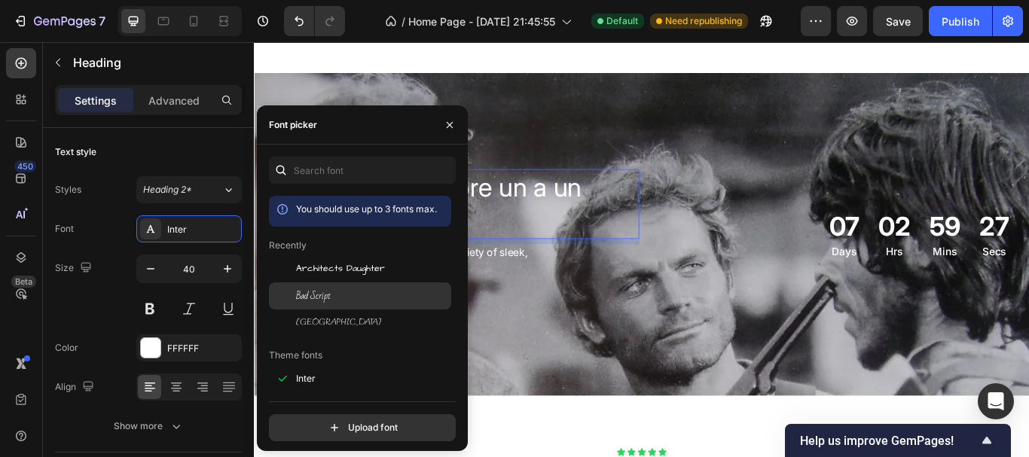
click at [288, 294] on div at bounding box center [282, 295] width 27 height 27
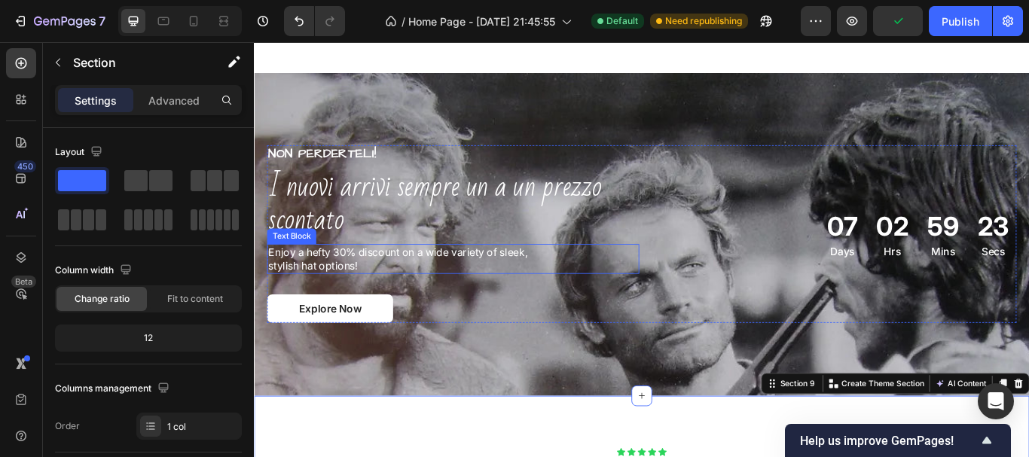
click at [352, 282] on p "Enjoy a hefty 30% discount on a wide variety of sleek, stylish hat options!" at bounding box center [426, 295] width 313 height 32
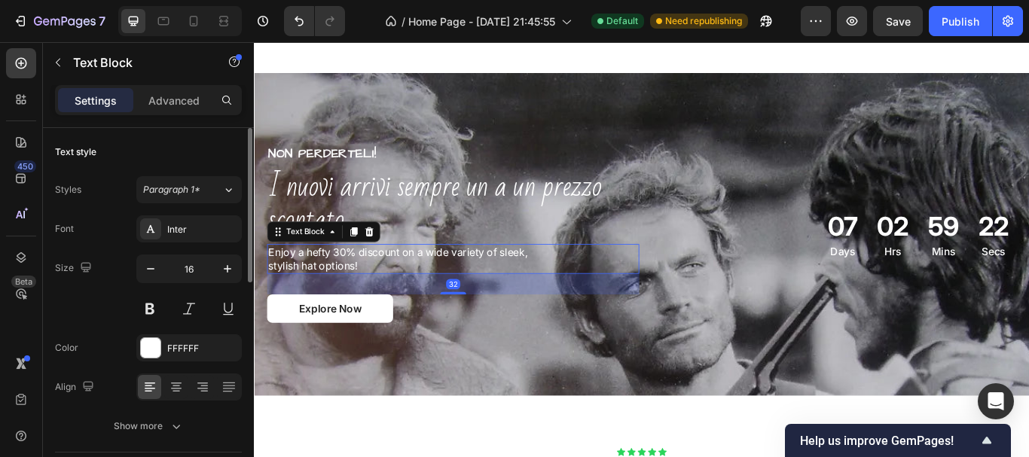
click at [233, 208] on div "Styles Paragraph 1* Font Inter Size 16 Color FFFFFF Align Show more" at bounding box center [148, 308] width 187 height 264
click at [233, 223] on div "Inter" at bounding box center [202, 230] width 71 height 14
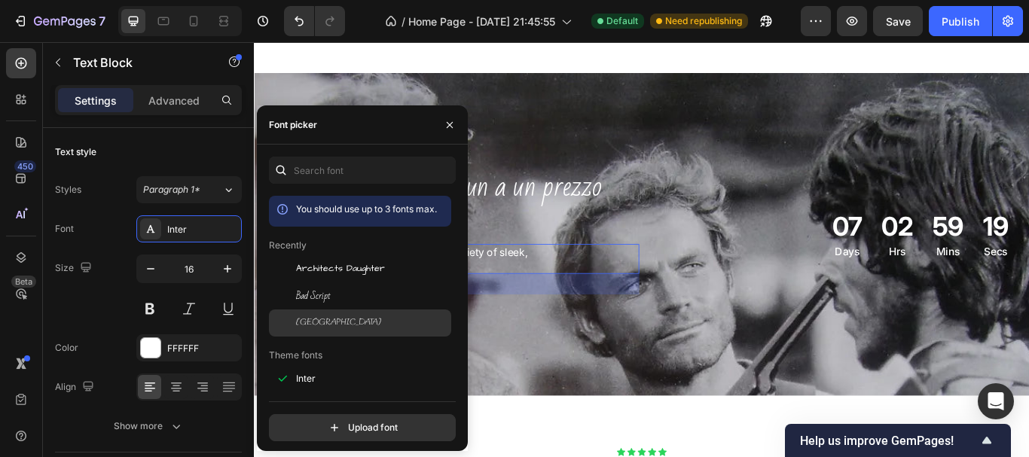
click at [338, 318] on div "[GEOGRAPHIC_DATA]" at bounding box center [372, 323] width 152 height 14
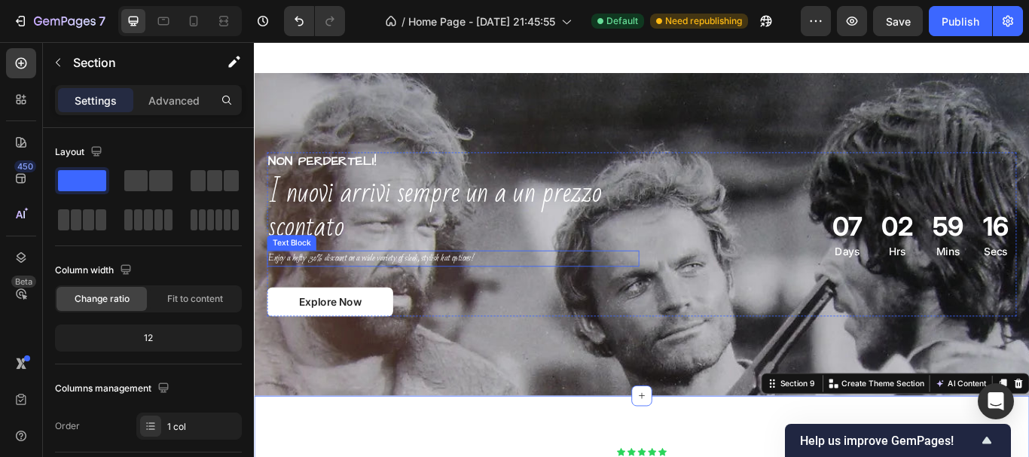
click at [504, 291] on p "Enjoy a hefty 30% discount on a wide variety of sleek, stylish hat options!" at bounding box center [426, 295] width 313 height 16
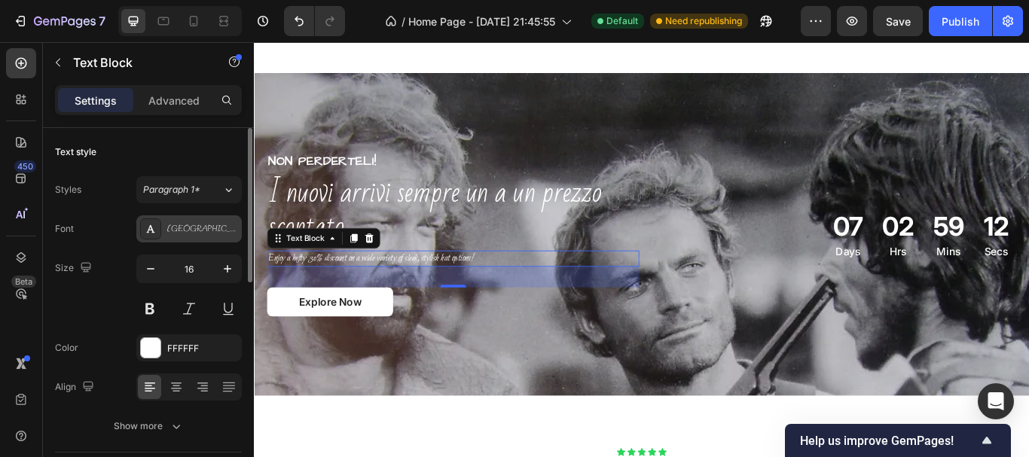
click at [178, 236] on div "[GEOGRAPHIC_DATA]" at bounding box center [188, 228] width 105 height 27
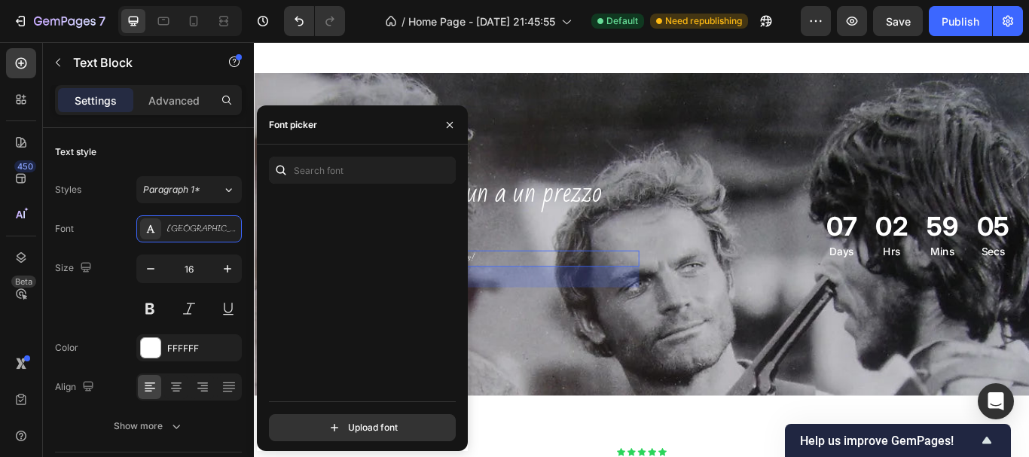
scroll to position [2570, 0]
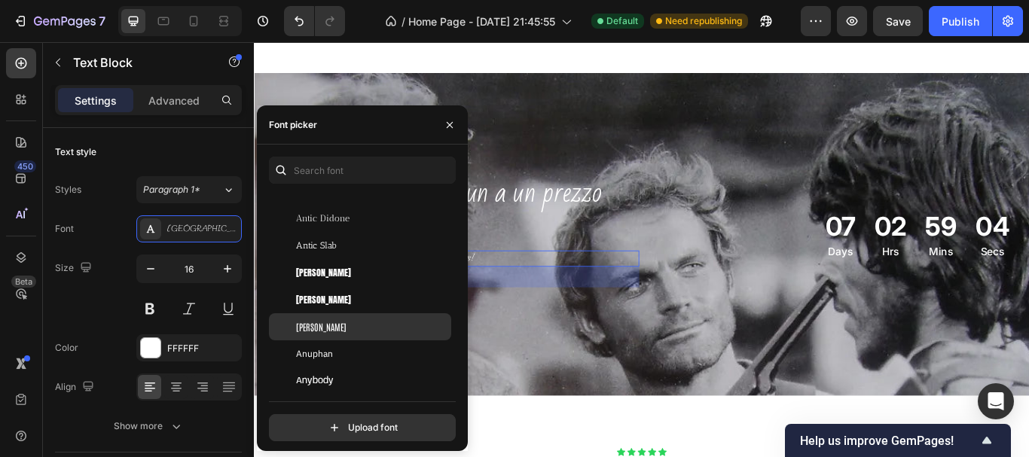
click at [344, 331] on div "[PERSON_NAME]" at bounding box center [372, 327] width 152 height 14
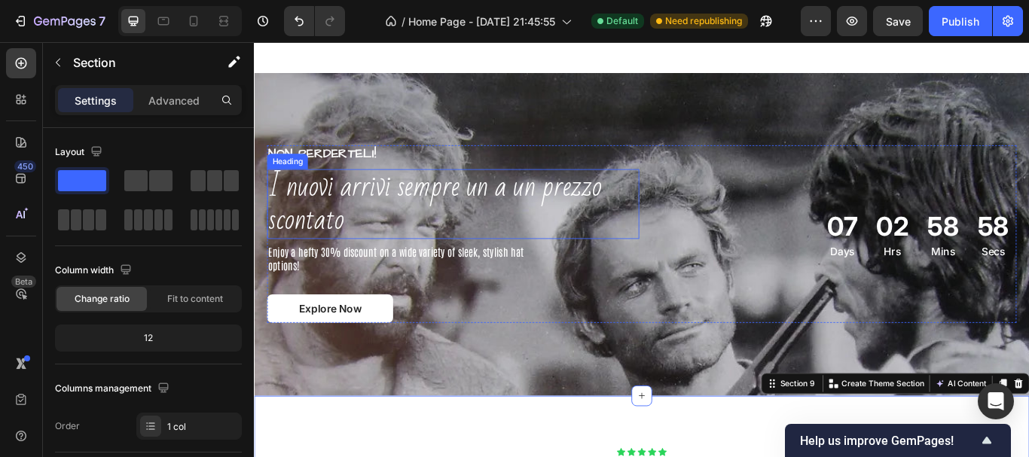
click at [350, 201] on h2 "I nuovi arrivi sempre un a un prezzo scontato" at bounding box center [486, 231] width 434 height 81
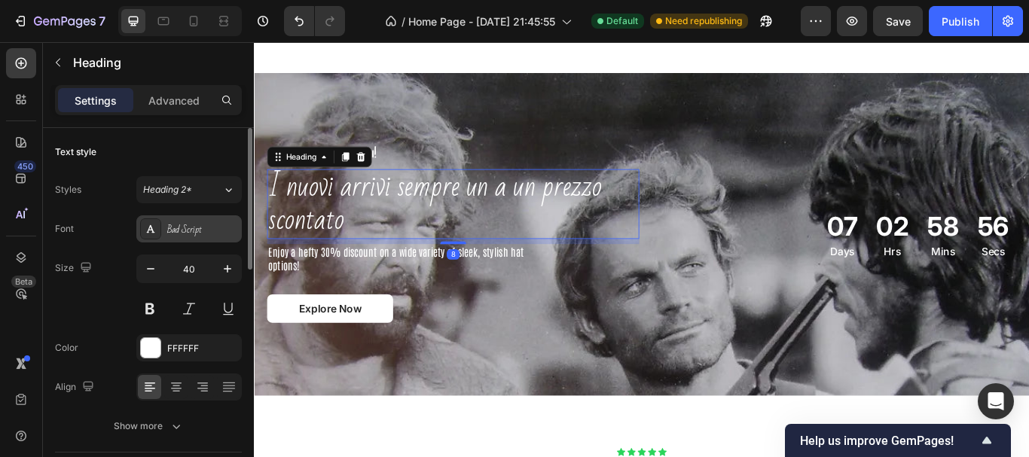
click at [215, 236] on div "Bad Script" at bounding box center [202, 230] width 71 height 14
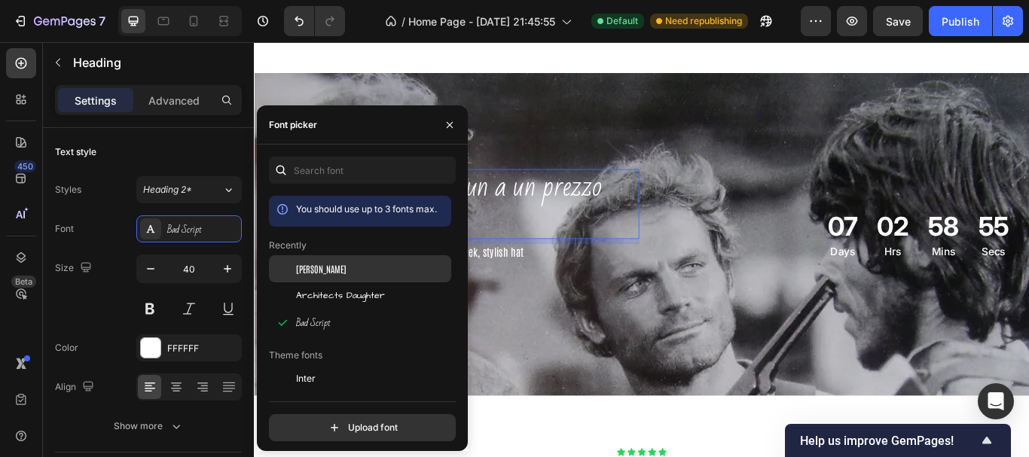
click at [286, 261] on div at bounding box center [282, 268] width 27 height 27
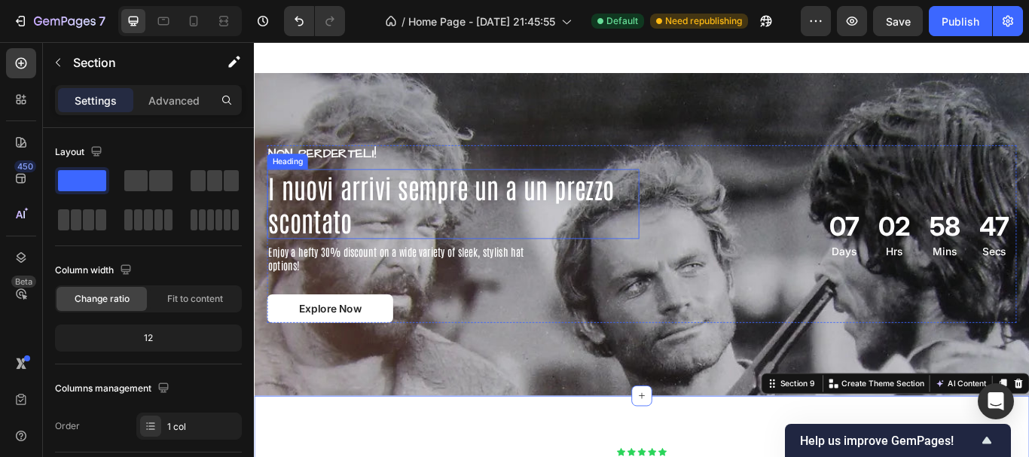
click at [405, 250] on h2 "I nuovi arrivi sempre un a un prezzo scontato" at bounding box center [486, 231] width 434 height 81
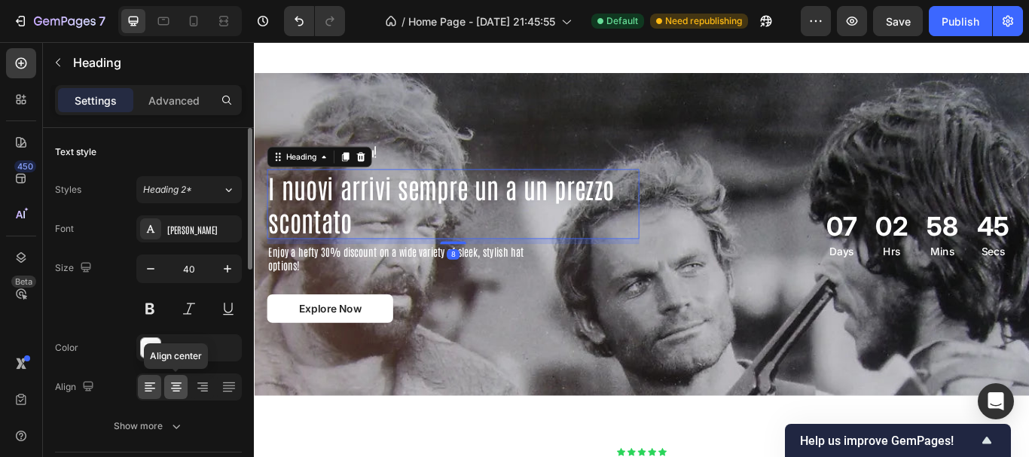
click at [178, 386] on icon at bounding box center [176, 387] width 8 height 2
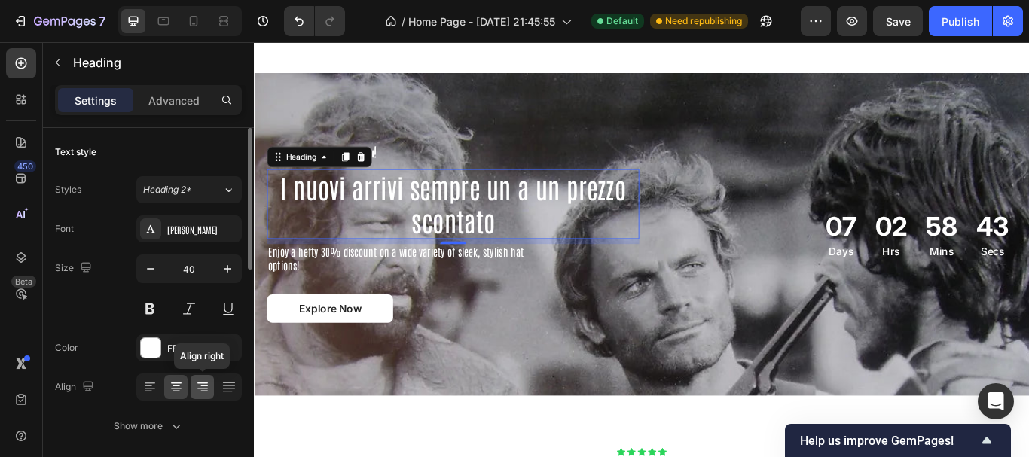
click at [208, 386] on icon at bounding box center [202, 387] width 15 height 15
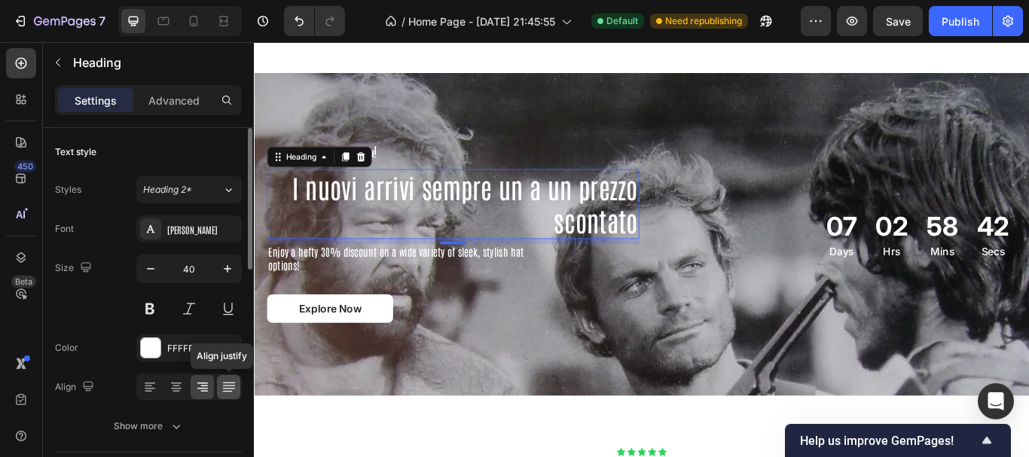
click at [227, 386] on icon at bounding box center [228, 387] width 15 height 15
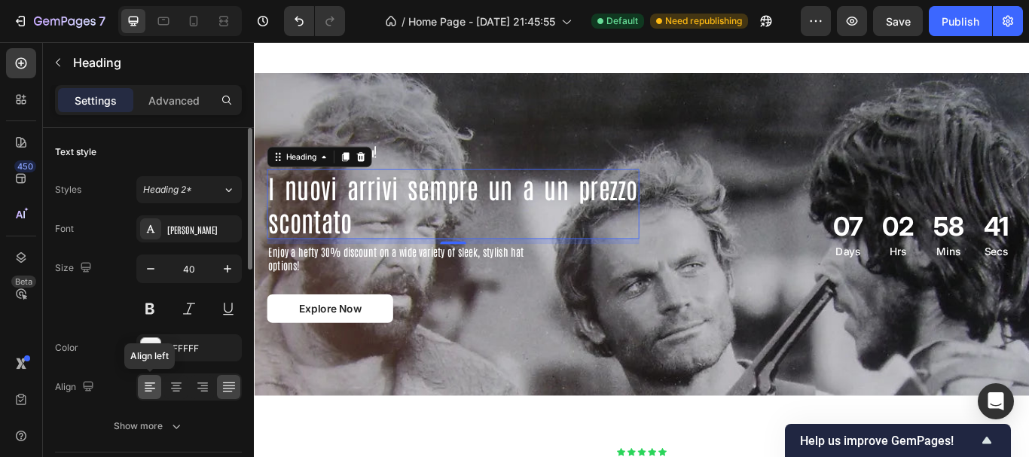
click at [157, 379] on div at bounding box center [149, 387] width 23 height 24
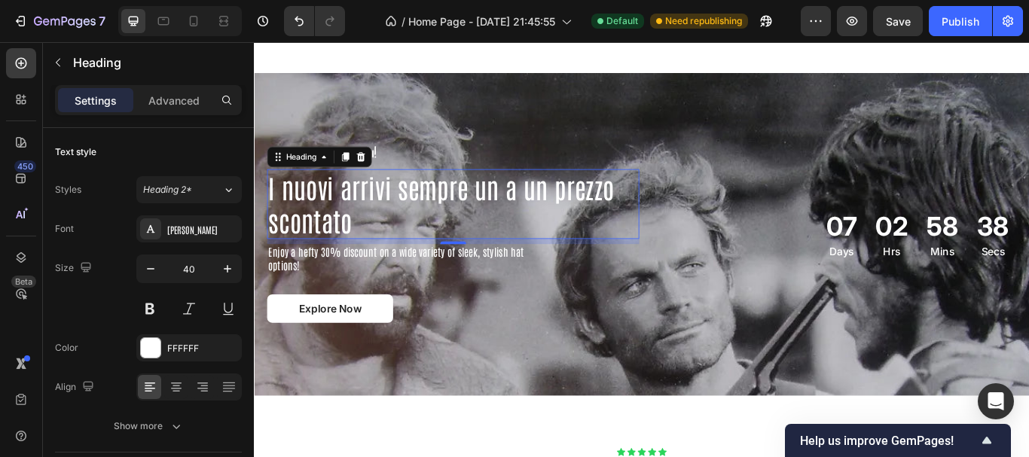
click at [670, 224] on h2 "I nuovi arrivi sempre un a un prezzo scontato" at bounding box center [486, 231] width 434 height 81
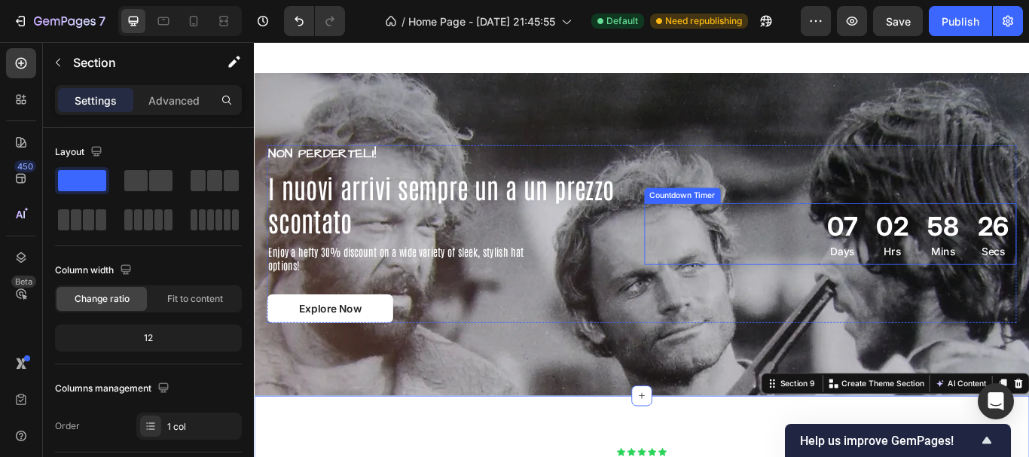
click at [886, 262] on div "07 Days 02 Hrs 58 Mins 26 Secs" at bounding box center [926, 266] width 434 height 72
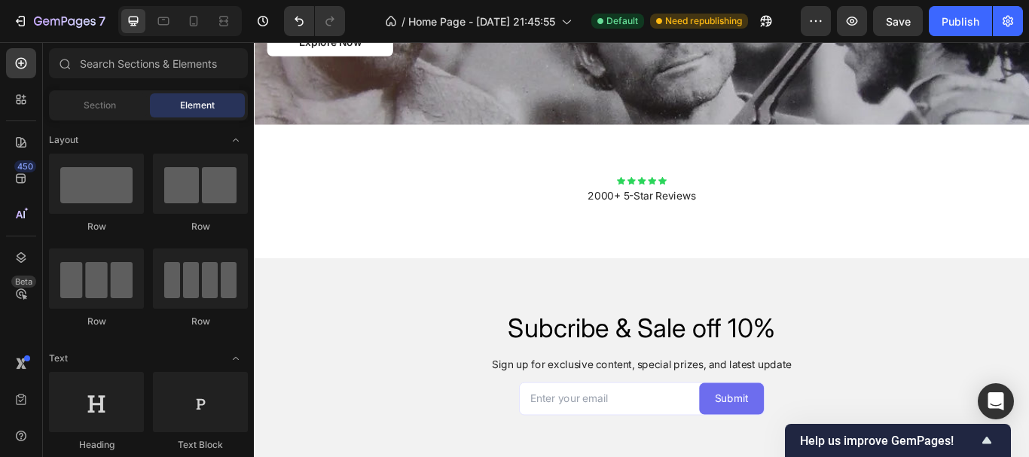
scroll to position [2835, 0]
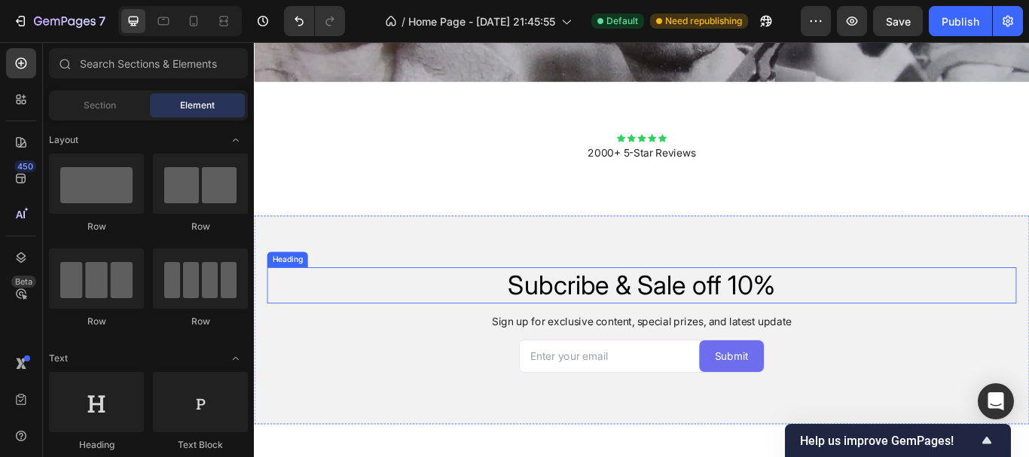
click at [817, 330] on h2 "Subcribe & Sale off 10%" at bounding box center [706, 326] width 874 height 42
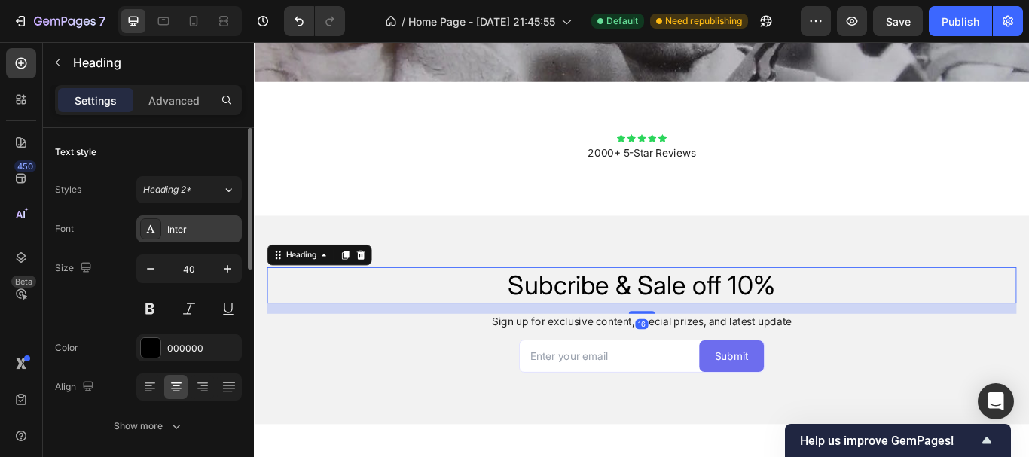
click at [192, 215] on div "Styles Heading 2* Font Inter Size 40 Color 000000 Align Show more" at bounding box center [148, 308] width 187 height 264
click at [192, 224] on div "Inter" at bounding box center [202, 230] width 71 height 14
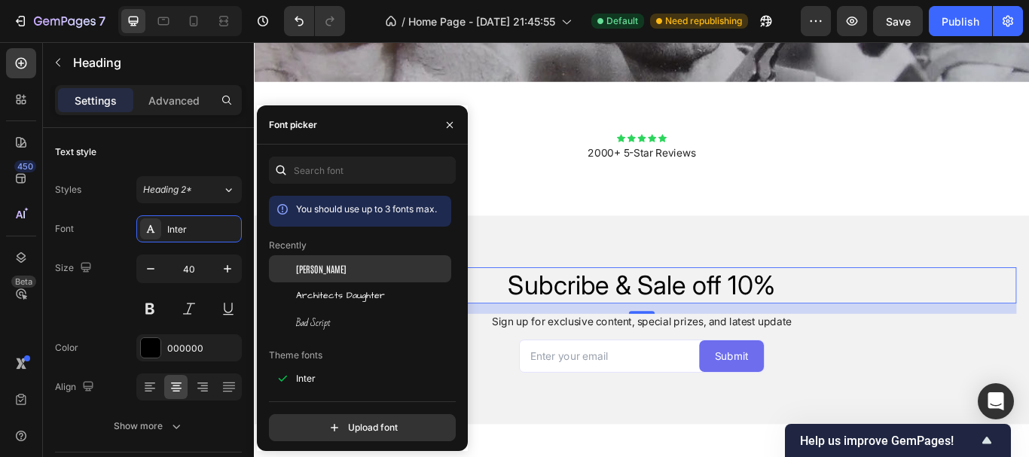
click at [329, 271] on div "[PERSON_NAME]" at bounding box center [372, 269] width 152 height 14
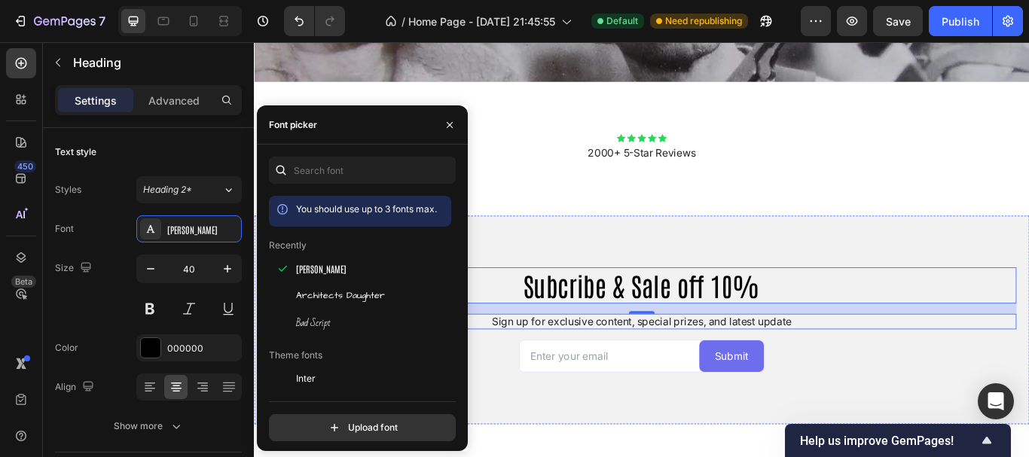
click at [601, 362] on p "Sign up for exclusive content, special prizes, and latest update" at bounding box center [705, 369] width 871 height 16
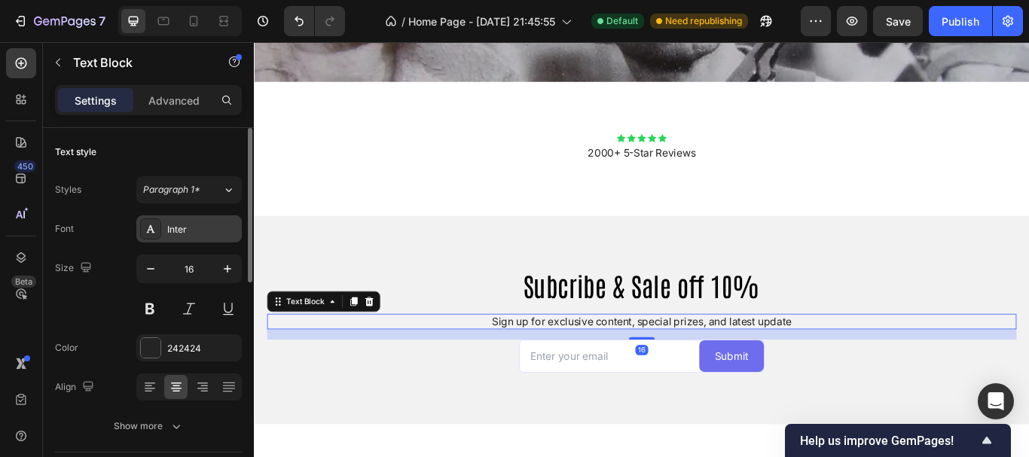
click at [225, 232] on div "Inter" at bounding box center [202, 230] width 71 height 14
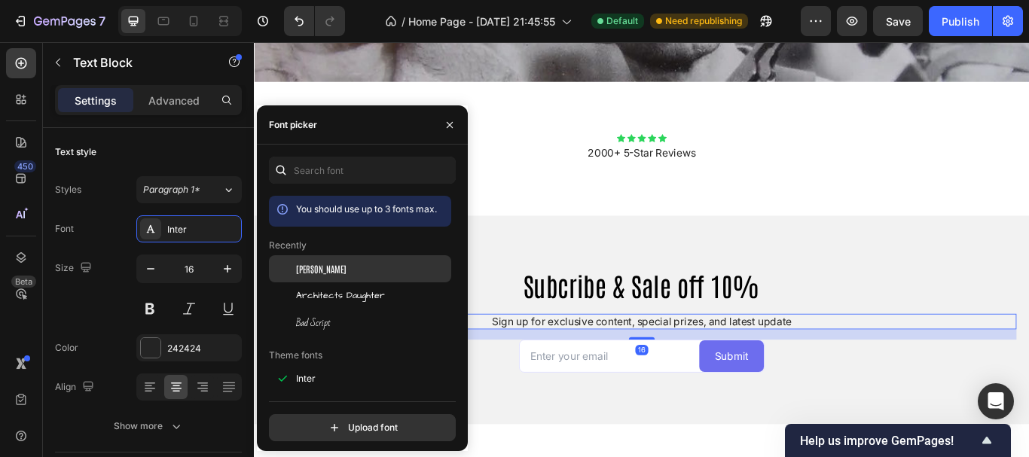
click at [310, 275] on div "[PERSON_NAME]" at bounding box center [360, 268] width 182 height 27
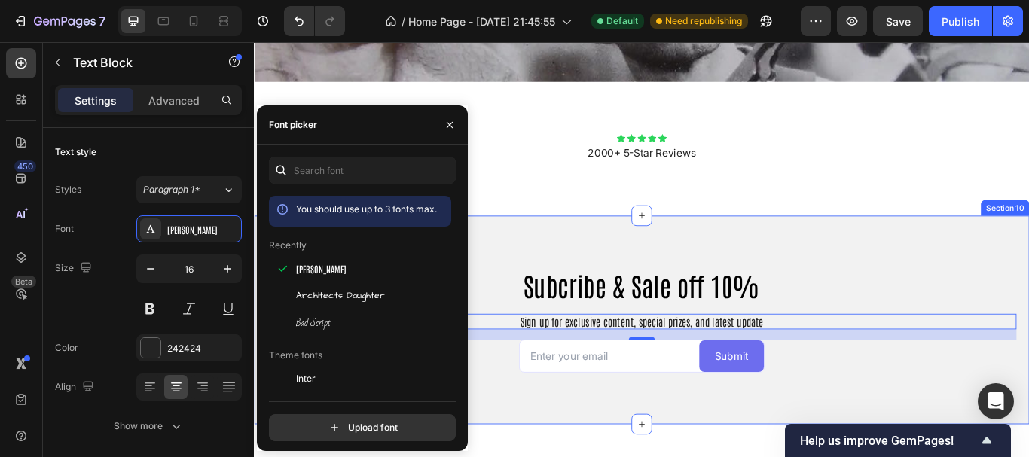
click at [775, 442] on div "Subcribe & Sale off 10% Heading Sign up for exclusive content, special prizes, …" at bounding box center [706, 367] width 904 height 244
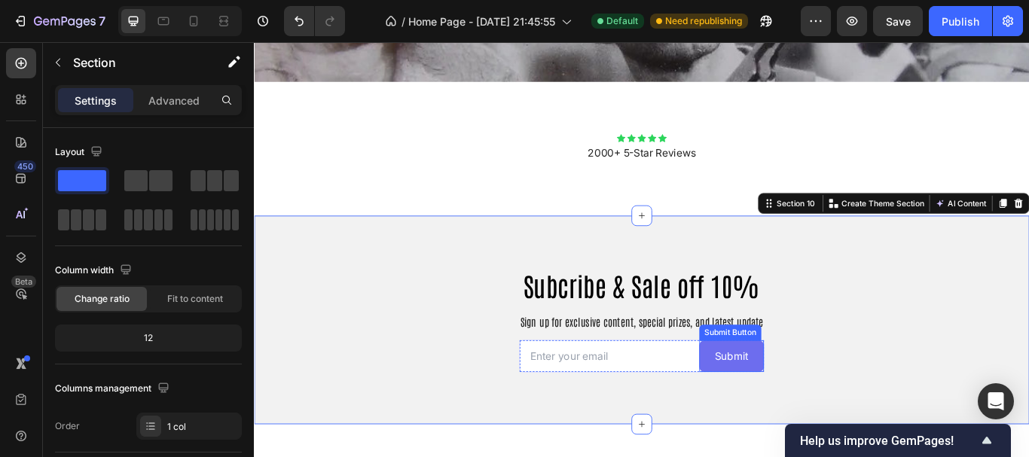
click at [831, 407] on button "Submit" at bounding box center [810, 408] width 75 height 37
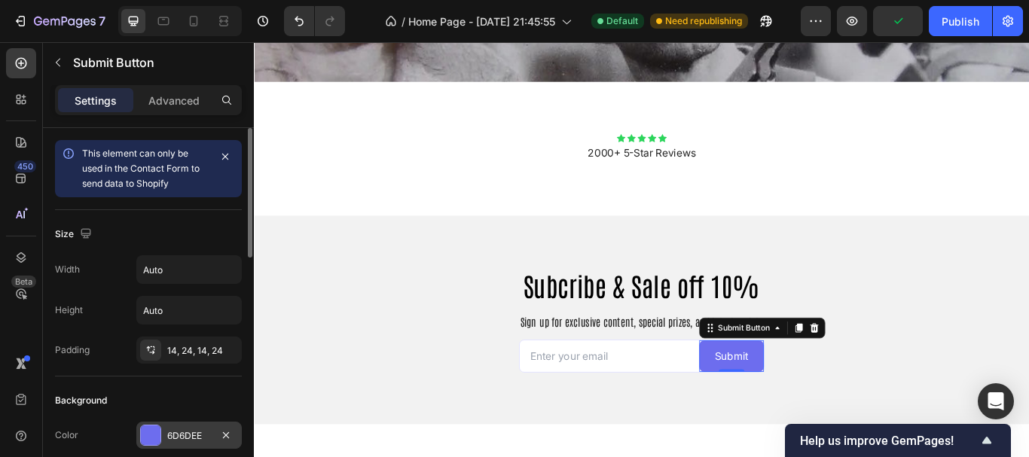
click at [194, 428] on div "6D6DEE" at bounding box center [188, 435] width 105 height 27
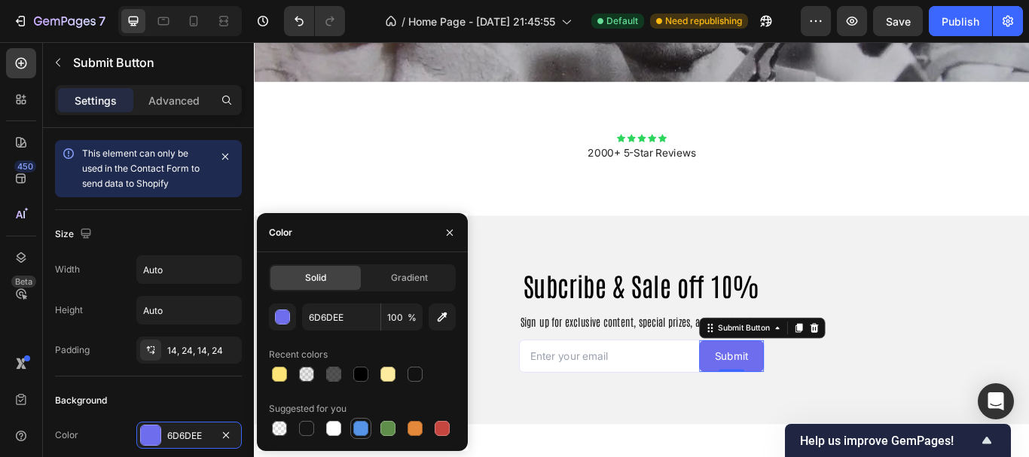
click at [362, 426] on div at bounding box center [360, 428] width 15 height 15
type input "5594E7"
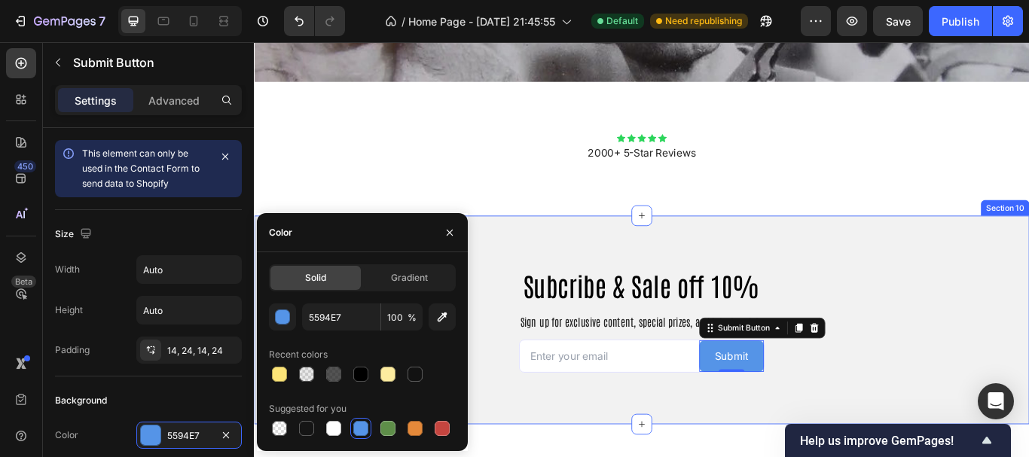
click at [626, 456] on div "Subcribe & Sale off 10% Heading Sign up for exclusive content, special prizes, …" at bounding box center [706, 367] width 904 height 244
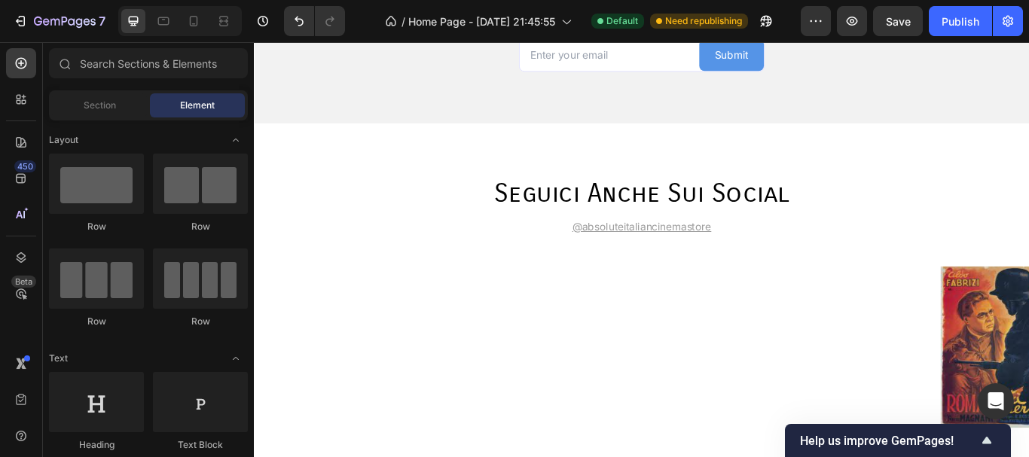
scroll to position [3139, 0]
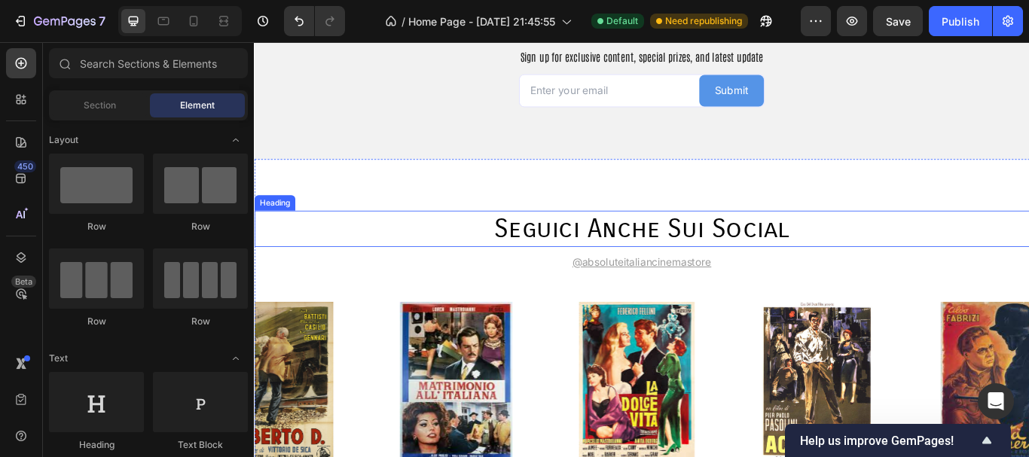
click at [839, 270] on h2 "seguici anche sui social" at bounding box center [706, 260] width 904 height 42
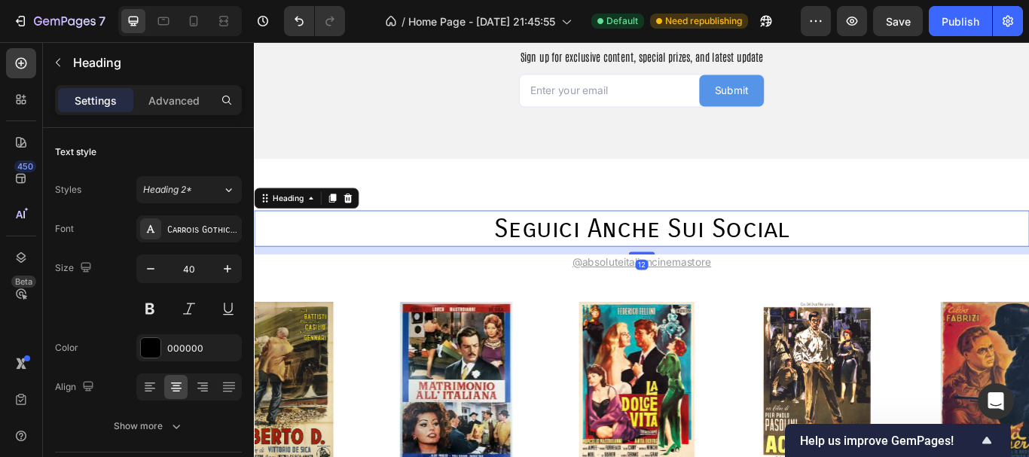
click at [570, 252] on h2 "seguici anche sui social" at bounding box center [706, 260] width 904 height 42
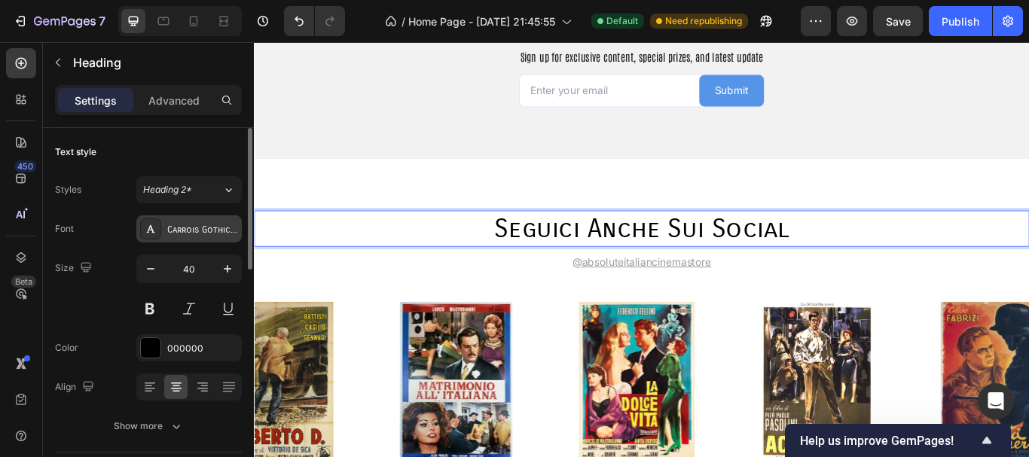
click at [212, 219] on div "Carrois Gothic SC" at bounding box center [188, 228] width 105 height 27
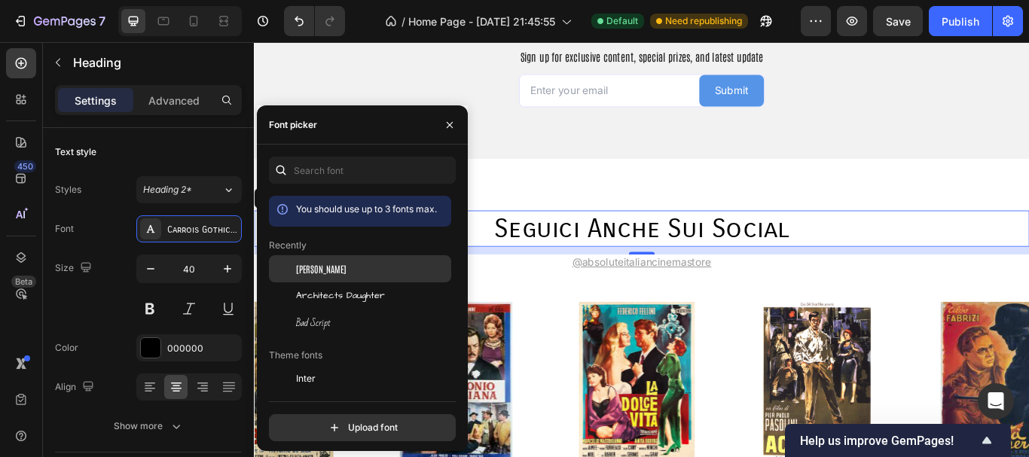
click at [323, 266] on div "[PERSON_NAME]" at bounding box center [372, 269] width 152 height 14
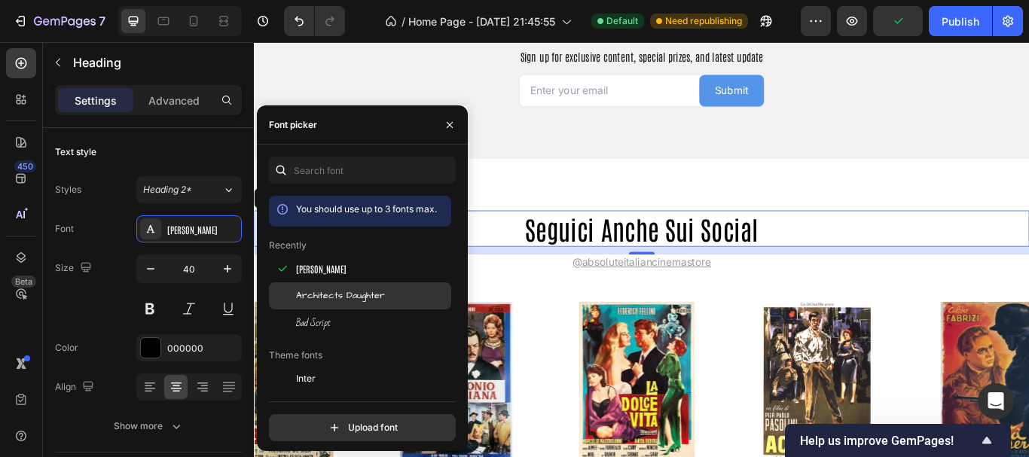
click at [322, 289] on span "Architects Daughter" at bounding box center [340, 296] width 89 height 14
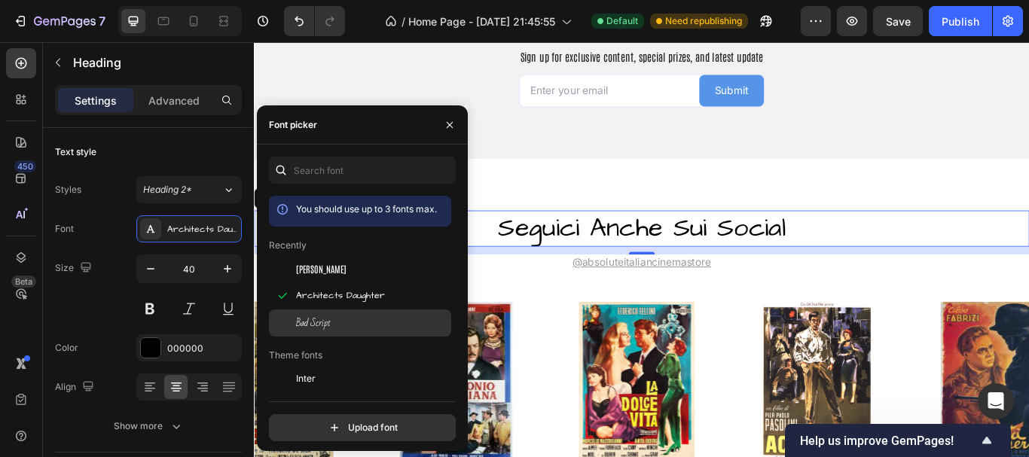
click at [321, 316] on div "Bad Script" at bounding box center [360, 323] width 182 height 27
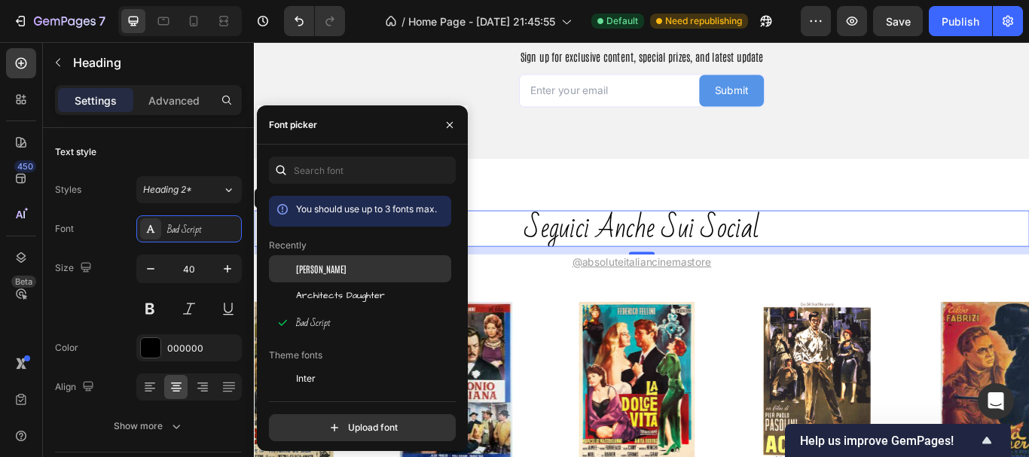
click at [340, 276] on div "[PERSON_NAME]" at bounding box center [360, 268] width 182 height 27
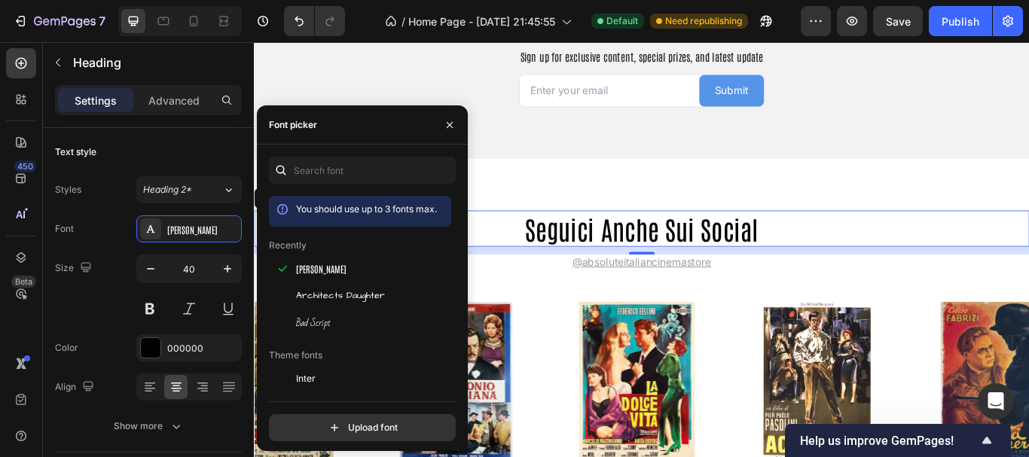
drag, startPoint x: 458, startPoint y: 200, endPoint x: 459, endPoint y: 209, distance: 9.9
click at [459, 209] on div "You should use up to 3 fonts max. Recently [PERSON_NAME] Architects Daughter Ba…" at bounding box center [362, 299] width 211 height 285
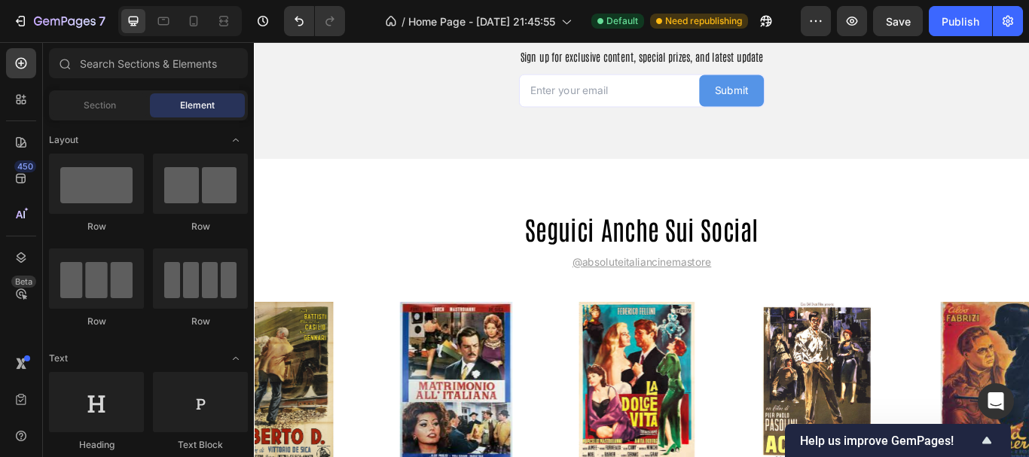
scroll to position [3146, 0]
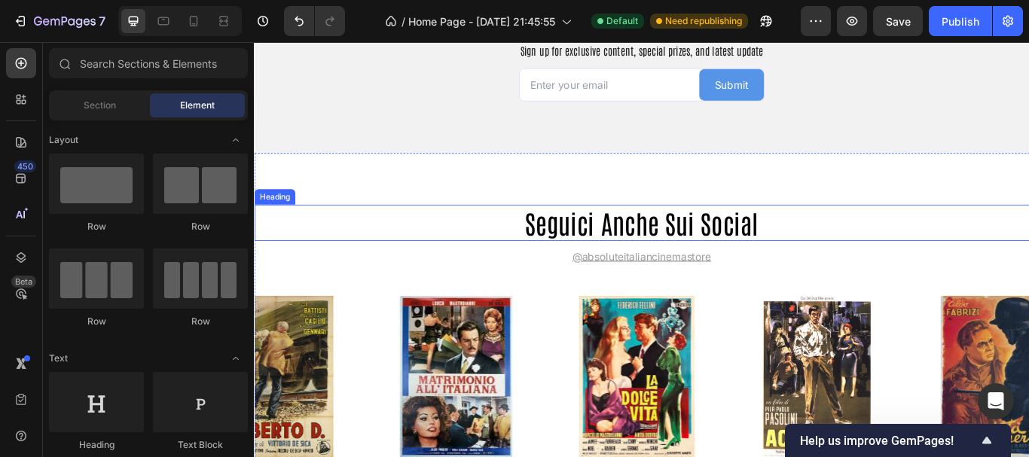
click at [830, 250] on p "seguici anche sui social" at bounding box center [705, 252] width 901 height 39
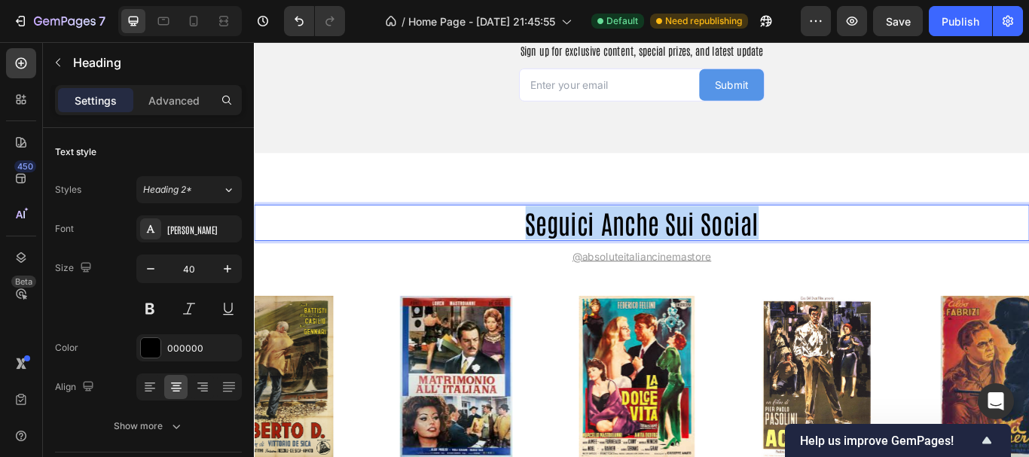
click at [830, 250] on p "seguici anche sui social" at bounding box center [705, 252] width 901 height 39
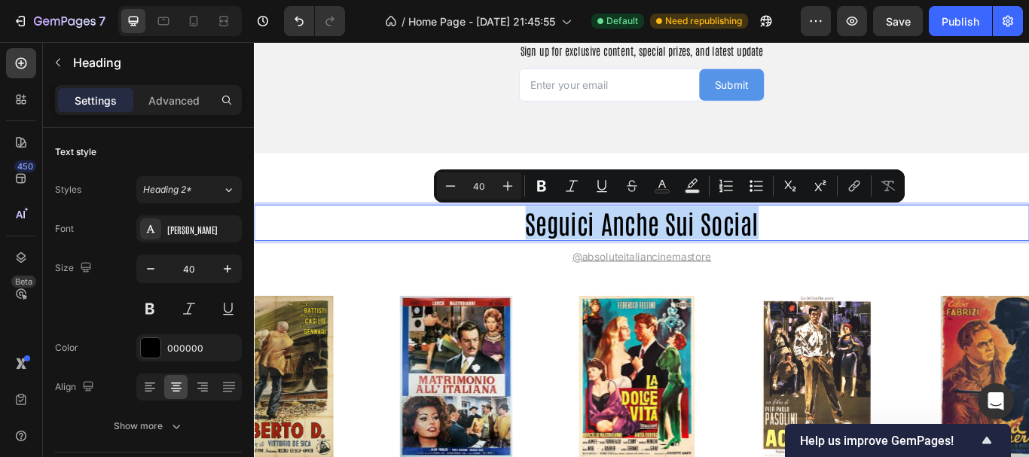
click at [862, 260] on p "seguici anche sui social" at bounding box center [705, 252] width 901 height 39
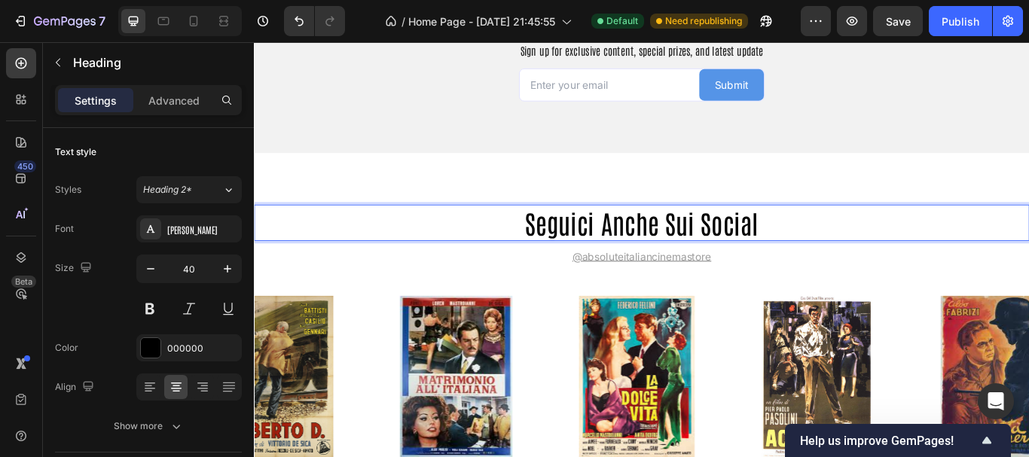
click at [862, 260] on p "seguici anche sui social" at bounding box center [705, 252] width 901 height 39
click at [669, 249] on p "seguici anche sui social" at bounding box center [705, 252] width 901 height 39
click at [659, 250] on p "seguici anche sui social" at bounding box center [705, 252] width 901 height 39
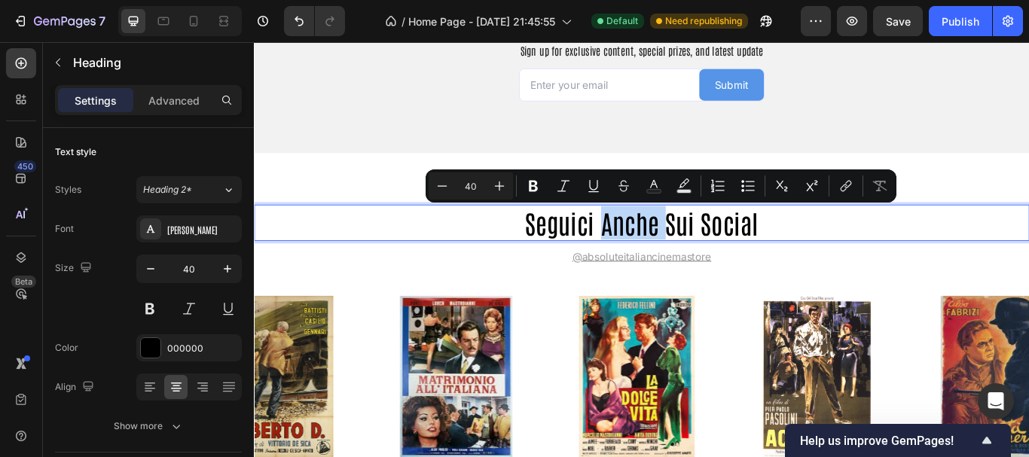
click at [659, 250] on p "seguici anche sui social" at bounding box center [705, 252] width 901 height 39
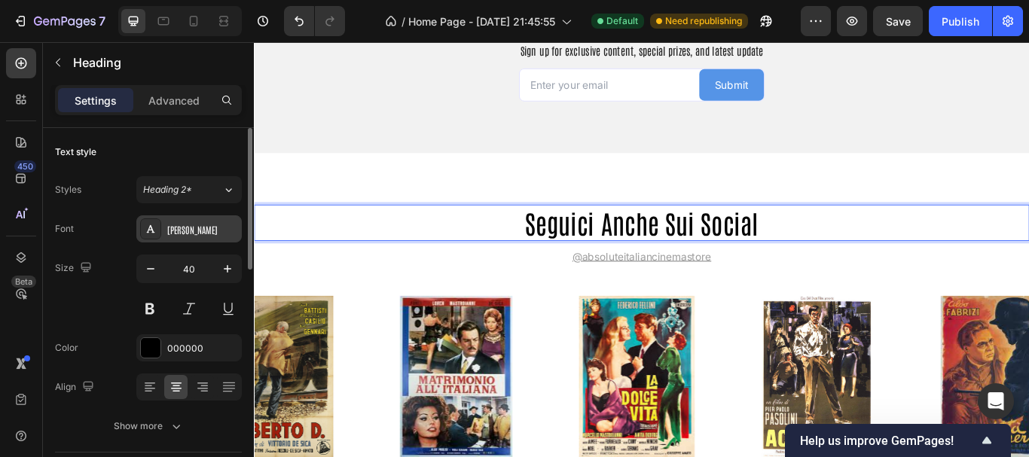
click at [166, 235] on div "[PERSON_NAME]" at bounding box center [188, 228] width 105 height 27
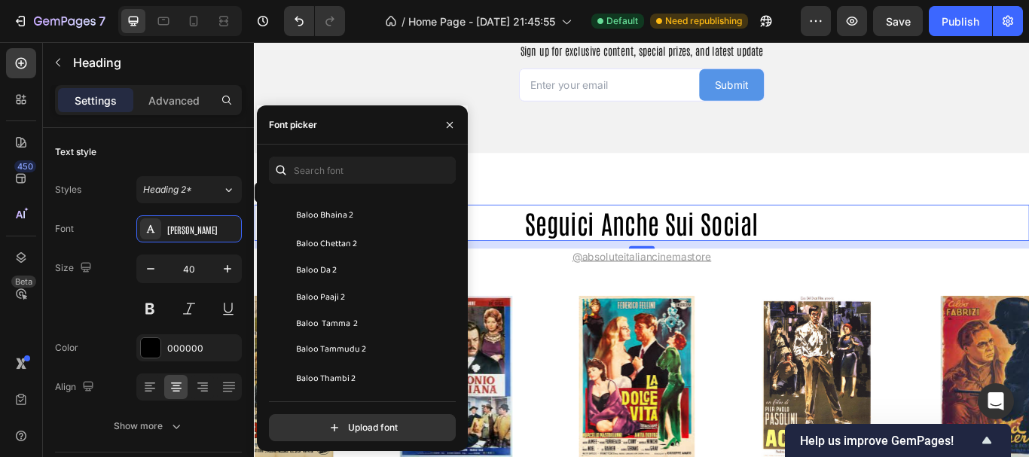
scroll to position [4712, 0]
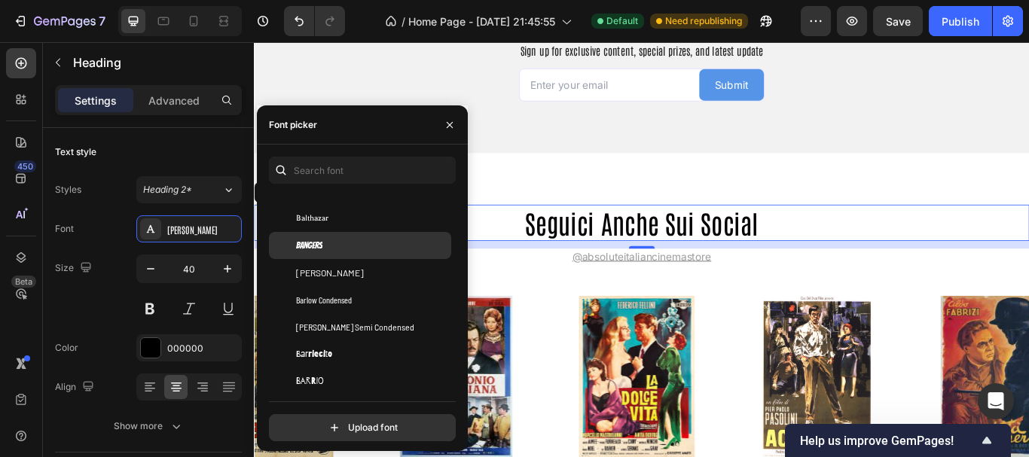
click at [345, 250] on div "Bangers" at bounding box center [372, 246] width 152 height 14
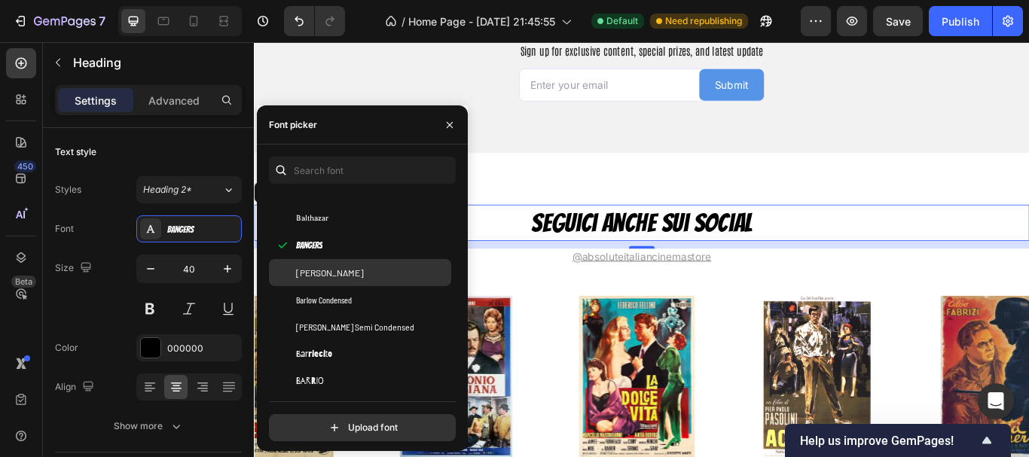
click at [348, 276] on div "[PERSON_NAME]" at bounding box center [372, 273] width 152 height 14
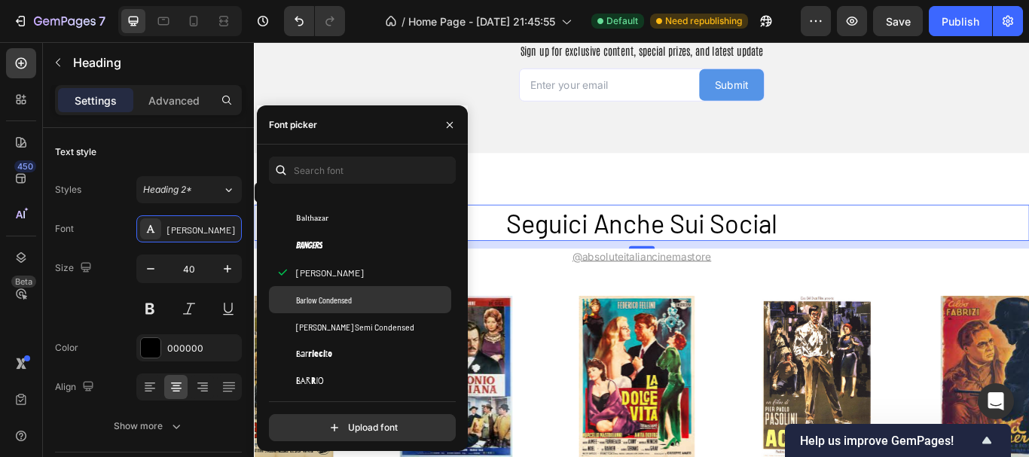
click at [344, 297] on span "Barlow Condensed" at bounding box center [324, 300] width 56 height 14
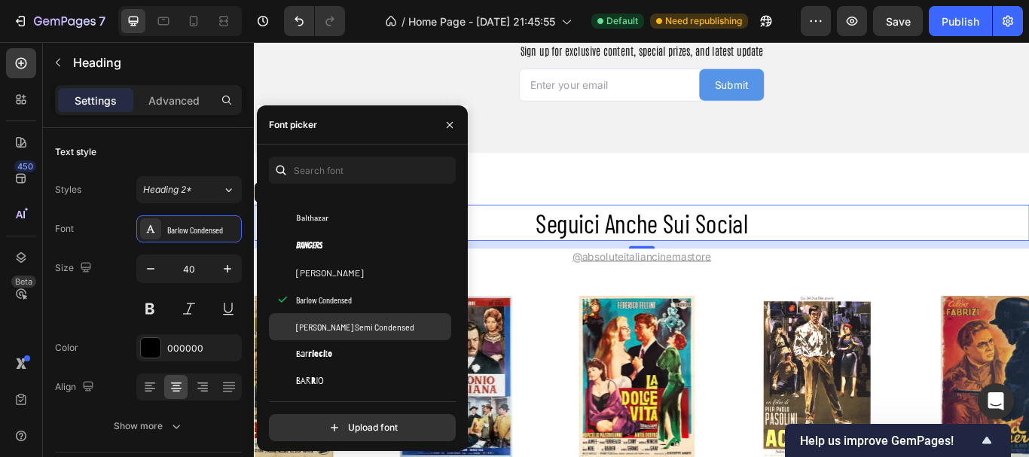
click at [341, 325] on span "[PERSON_NAME] Semi Condensed" at bounding box center [355, 327] width 118 height 14
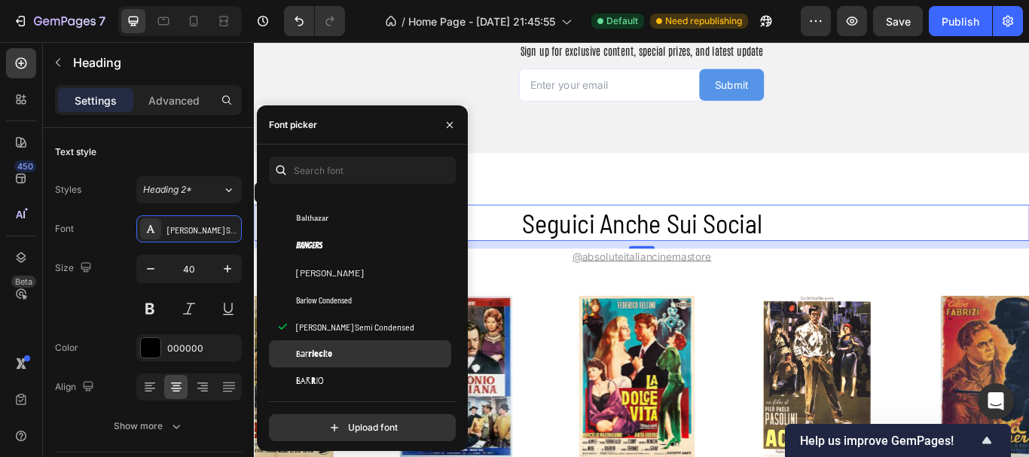
click at [340, 362] on div "Barriecito" at bounding box center [360, 353] width 182 height 27
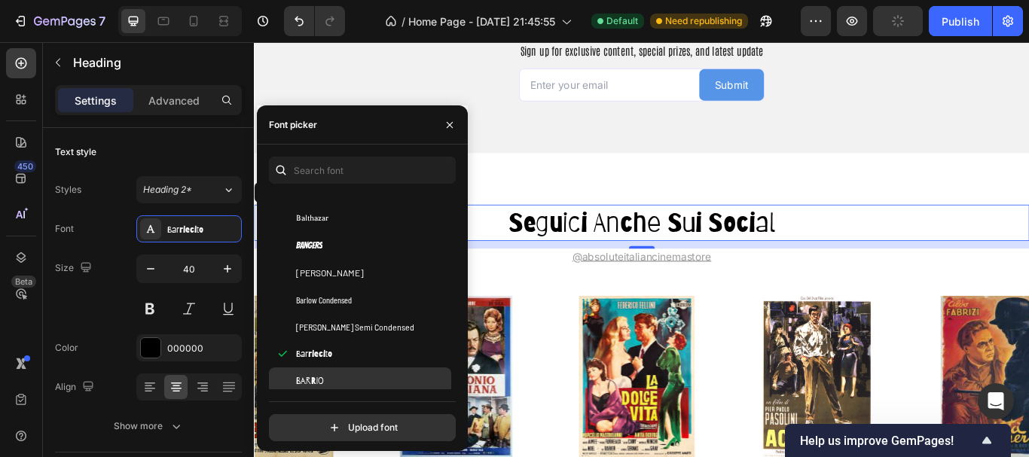
click at [337, 383] on div "Barrio" at bounding box center [372, 381] width 152 height 14
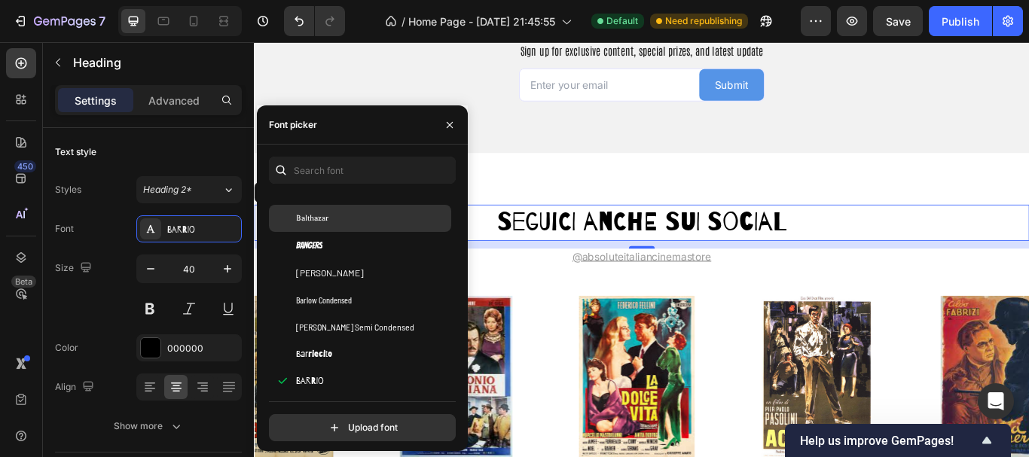
click at [392, 214] on div "Balthazar" at bounding box center [372, 219] width 152 height 14
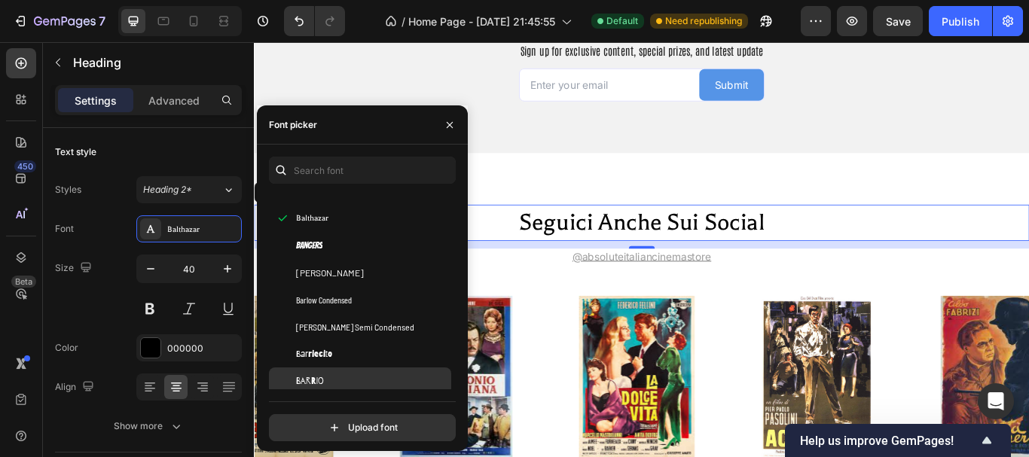
click at [355, 382] on div "Barrio" at bounding box center [372, 381] width 152 height 14
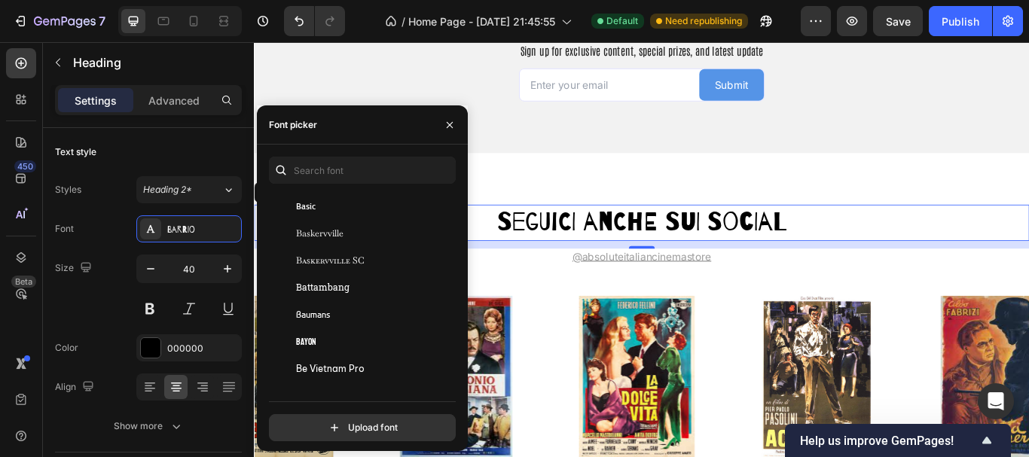
scroll to position [4923, 0]
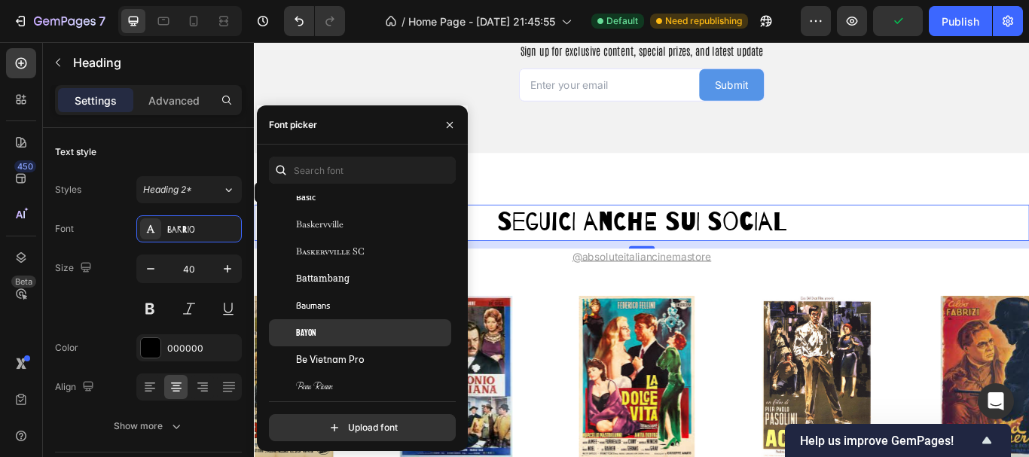
click at [388, 324] on div "Bayon" at bounding box center [360, 332] width 182 height 27
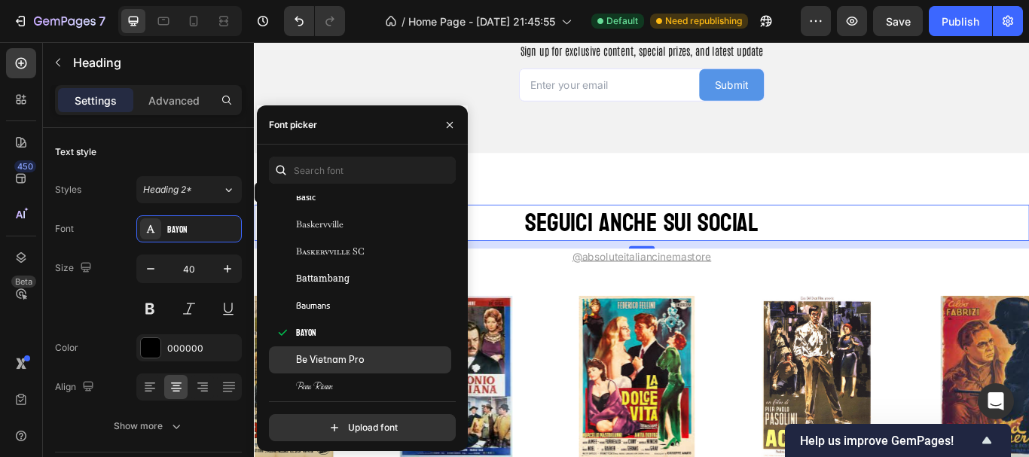
click at [373, 350] on div "Be Vietnam Pro" at bounding box center [360, 359] width 182 height 27
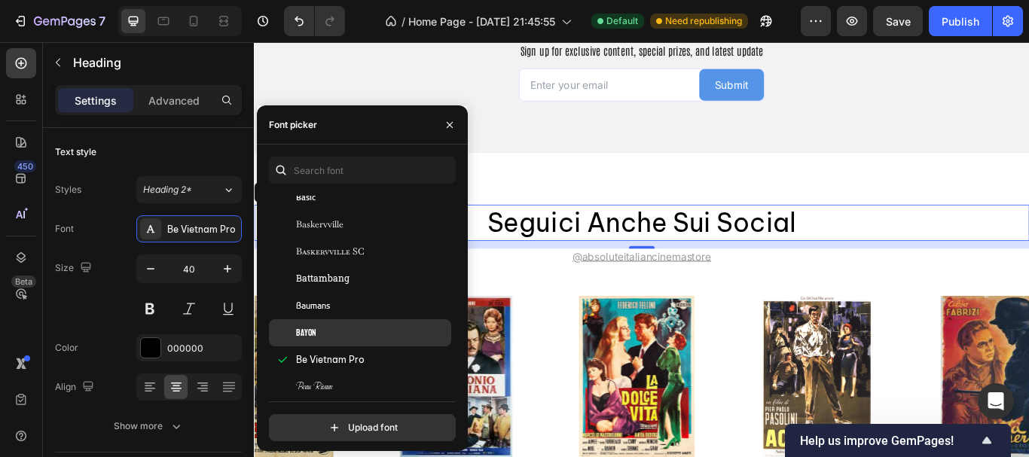
click at [373, 338] on div "Bayon" at bounding box center [372, 333] width 152 height 14
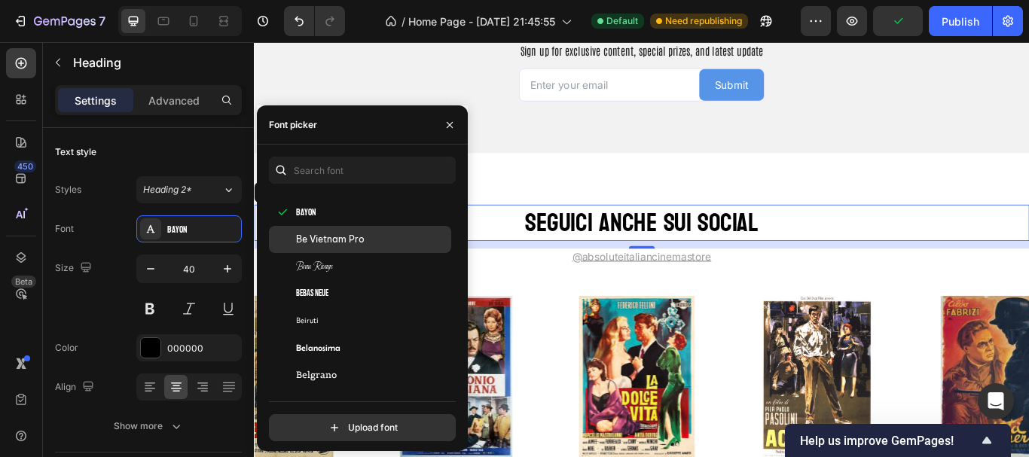
scroll to position [5074, 0]
click at [318, 248] on div "Beau Rivage" at bounding box center [360, 236] width 182 height 27
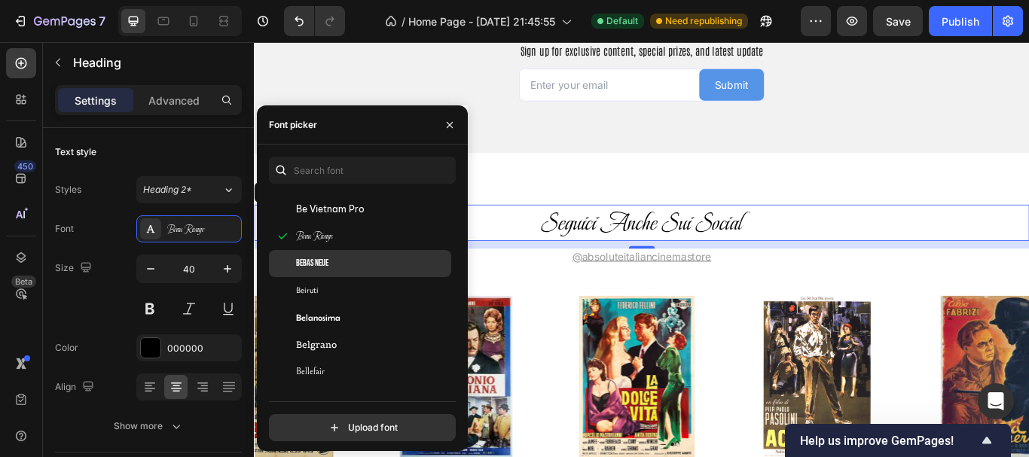
click at [320, 255] on div "Bebas Neue" at bounding box center [360, 263] width 182 height 27
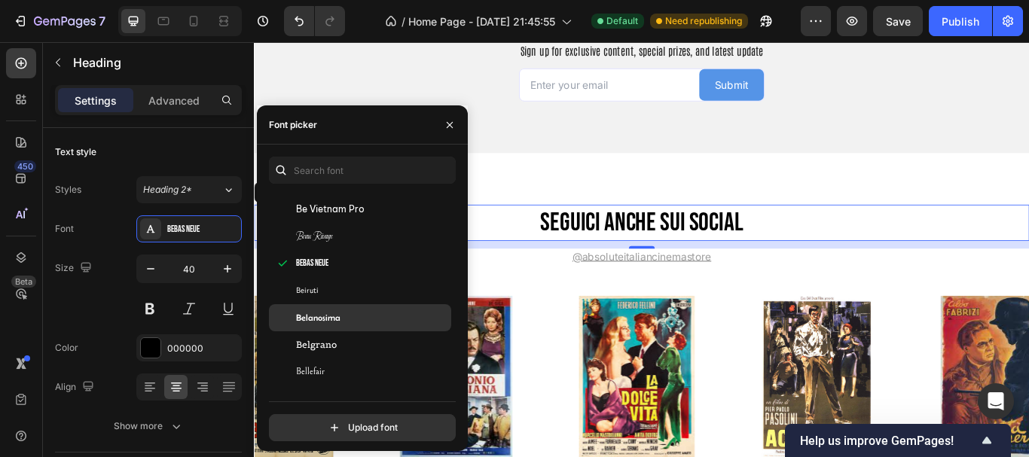
click at [368, 317] on div "Belanosima" at bounding box center [372, 318] width 152 height 14
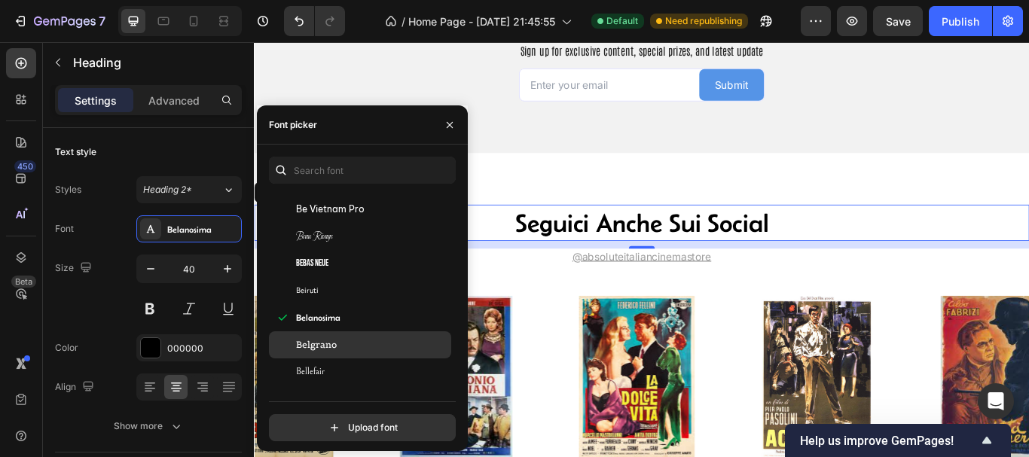
click at [352, 344] on div "Belgrano" at bounding box center [372, 345] width 152 height 14
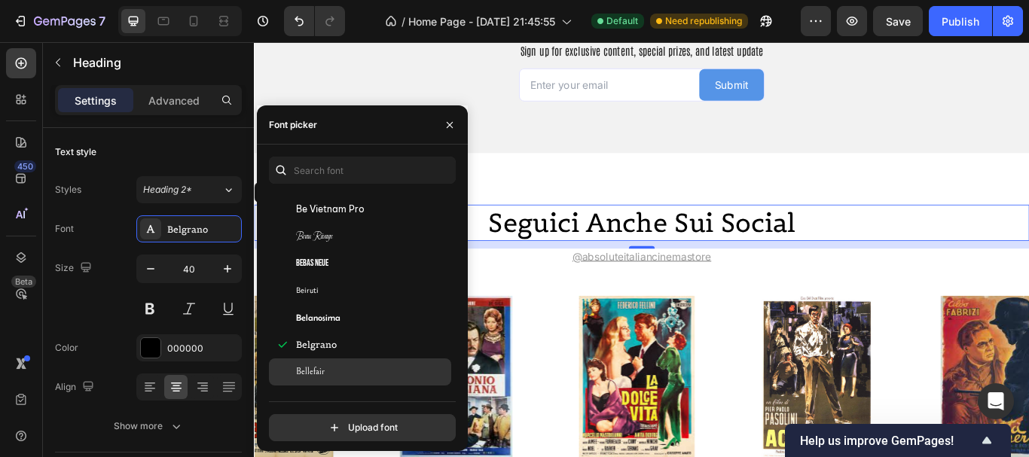
click at [347, 366] on div "Bellefair" at bounding box center [372, 372] width 152 height 14
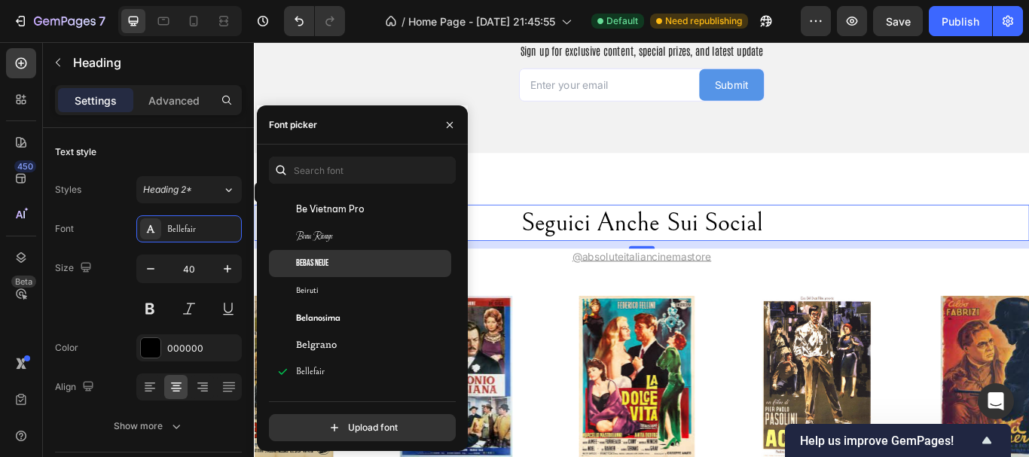
click at [383, 257] on div "Bebas Neue" at bounding box center [372, 264] width 152 height 14
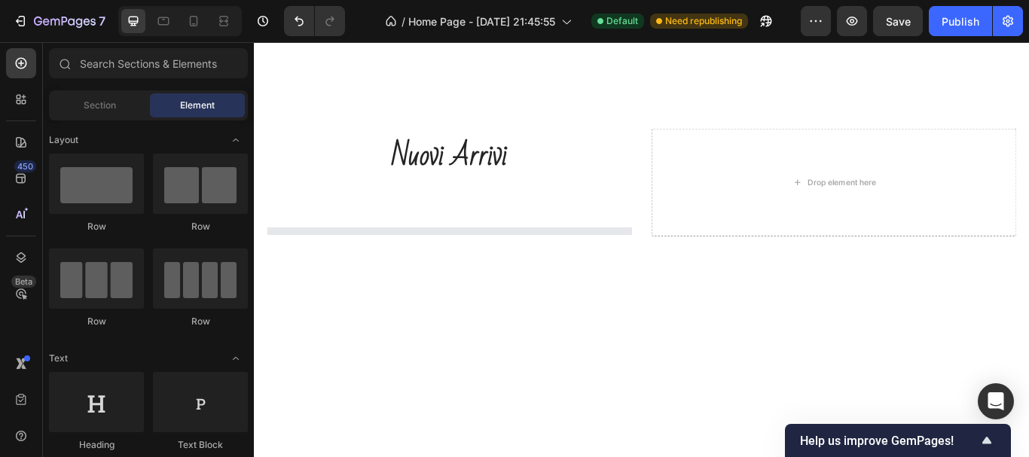
scroll to position [1743, 0]
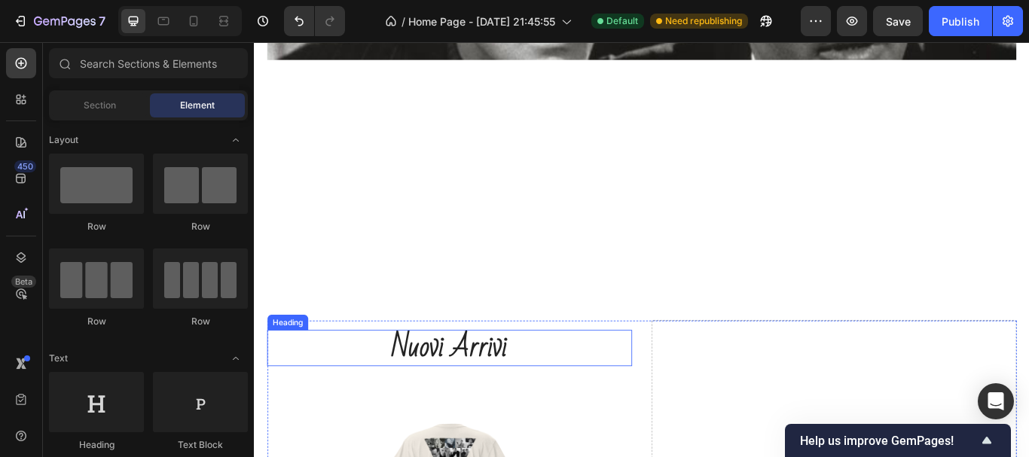
click at [521, 408] on h2 "nuovi arrivi" at bounding box center [482, 399] width 426 height 42
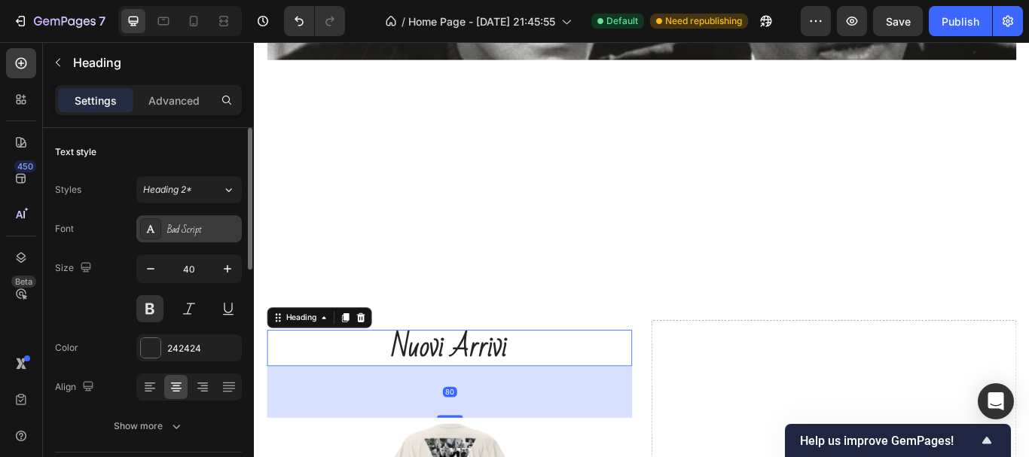
click at [197, 221] on div "Bad Script" at bounding box center [188, 228] width 105 height 27
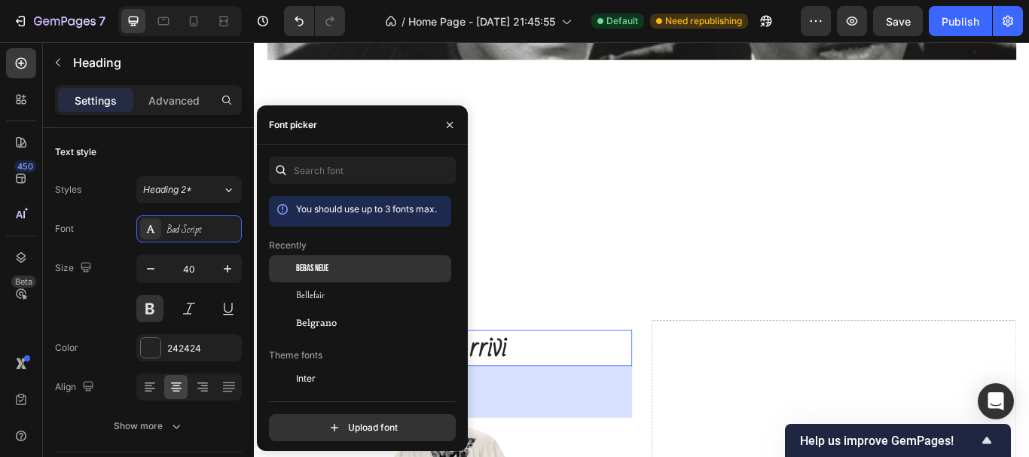
click at [301, 273] on span "Bebas Neue" at bounding box center [312, 269] width 32 height 14
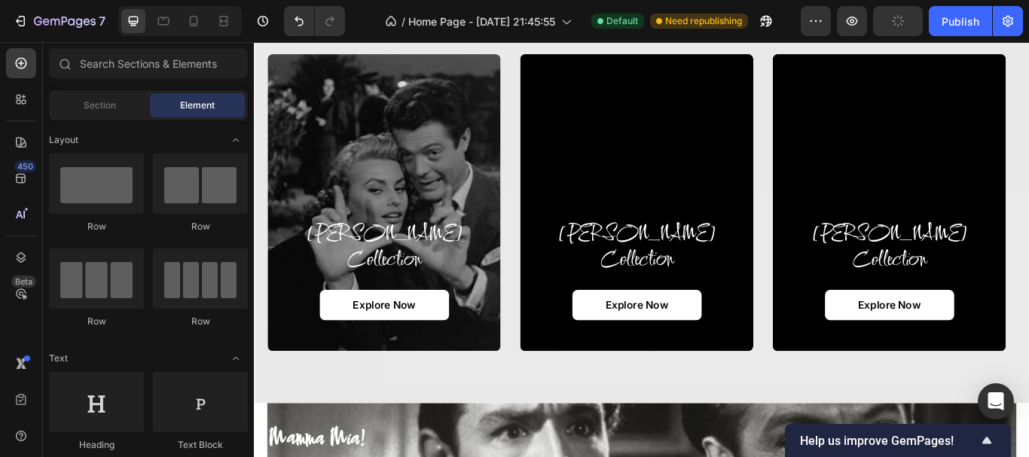
scroll to position [271, 0]
